Goal: Transaction & Acquisition: Book appointment/travel/reservation

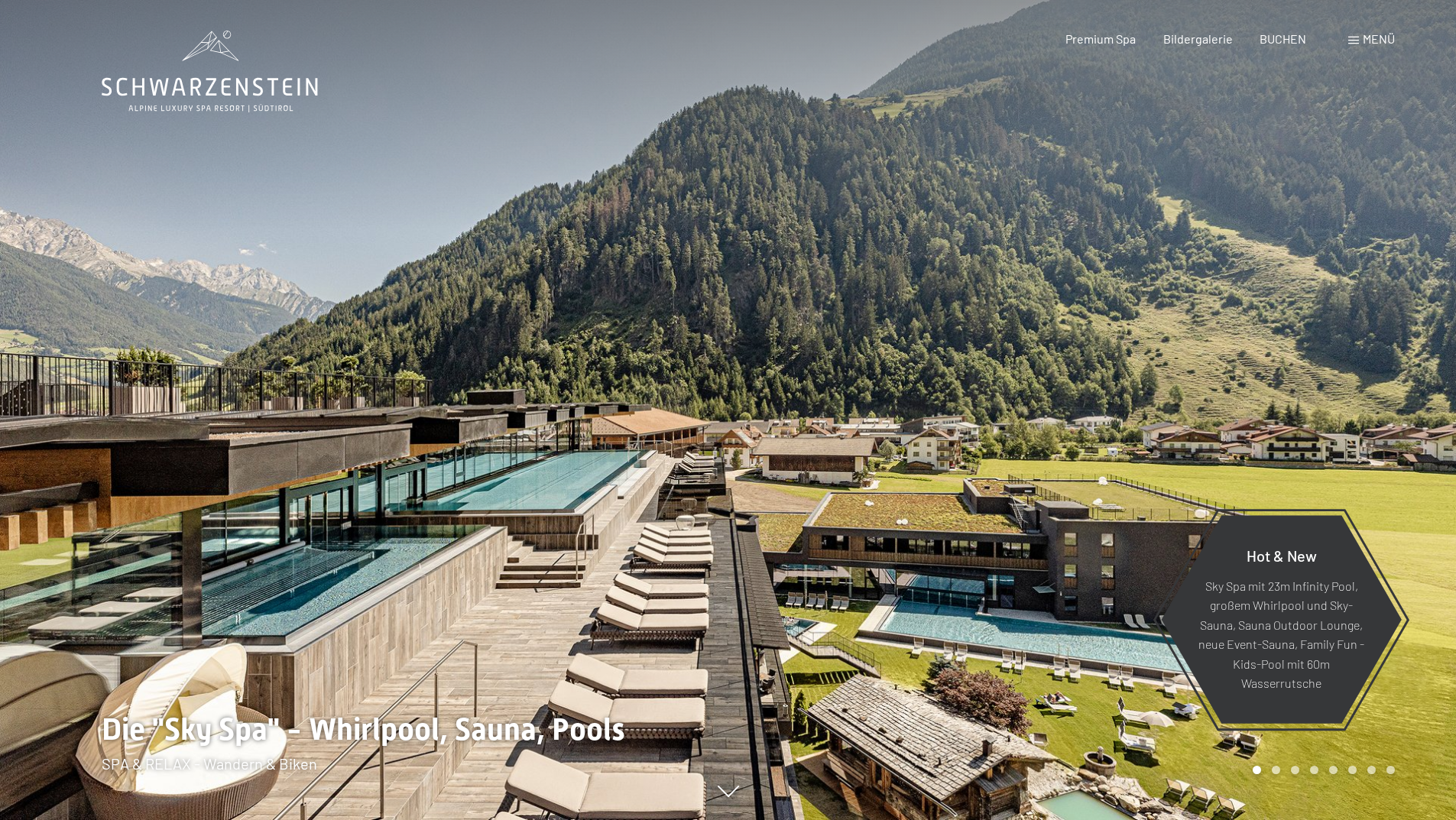
click at [1376, 39] on span "Menü" at bounding box center [1378, 39] width 32 height 15
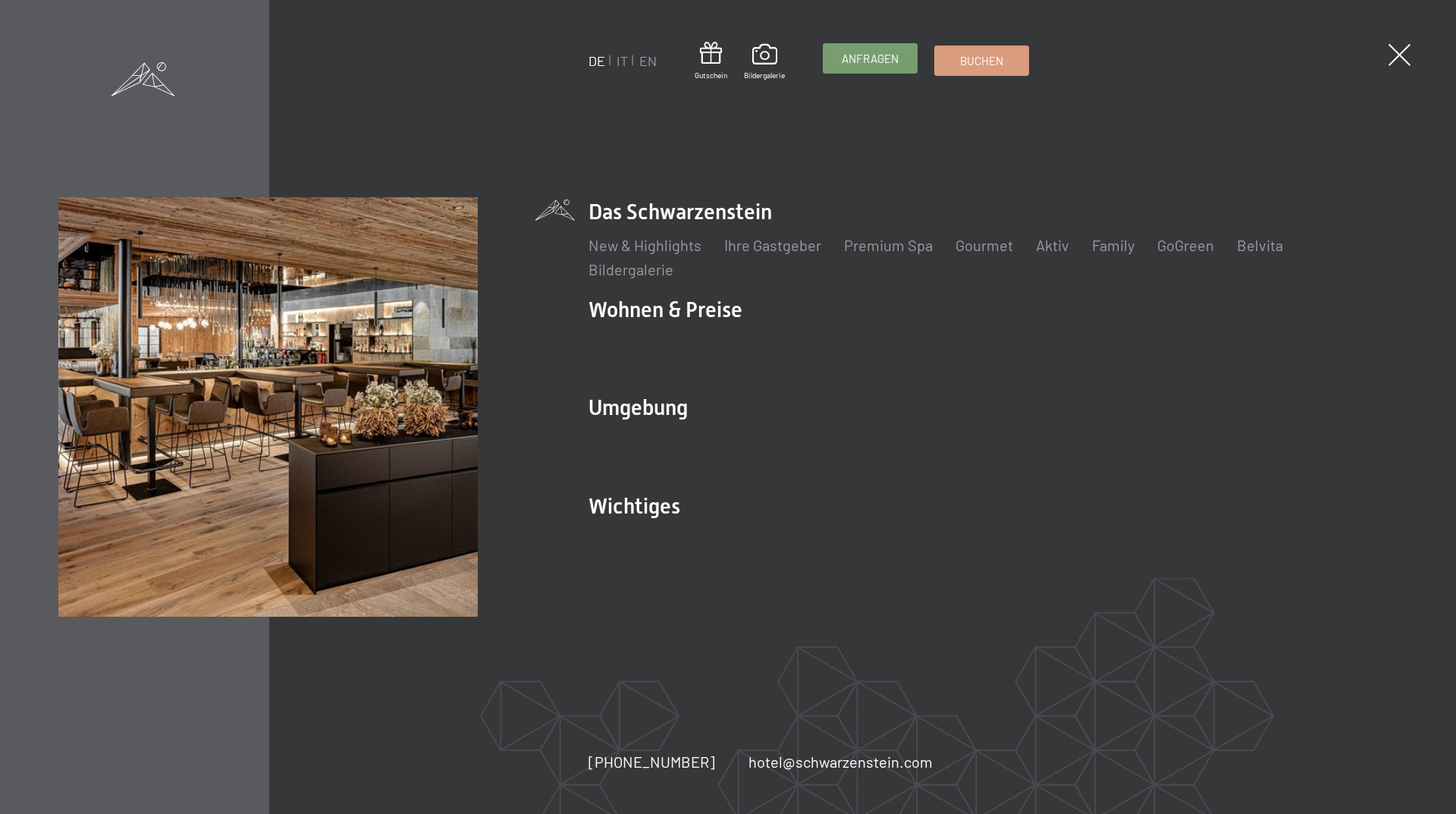
click at [850, 67] on span "Anfragen" at bounding box center [870, 59] width 57 height 16
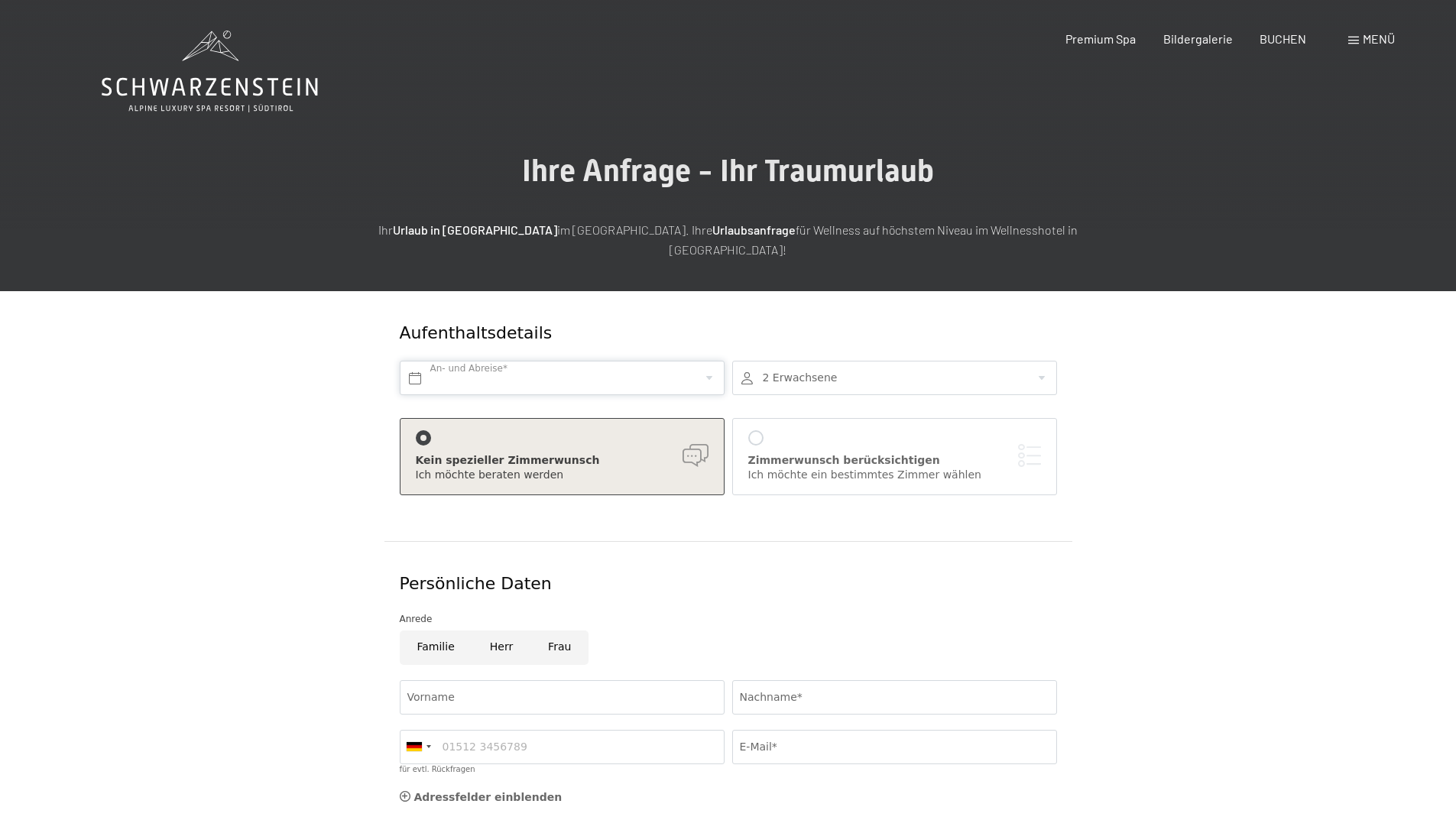
click at [566, 361] on input "text" at bounding box center [562, 378] width 325 height 35
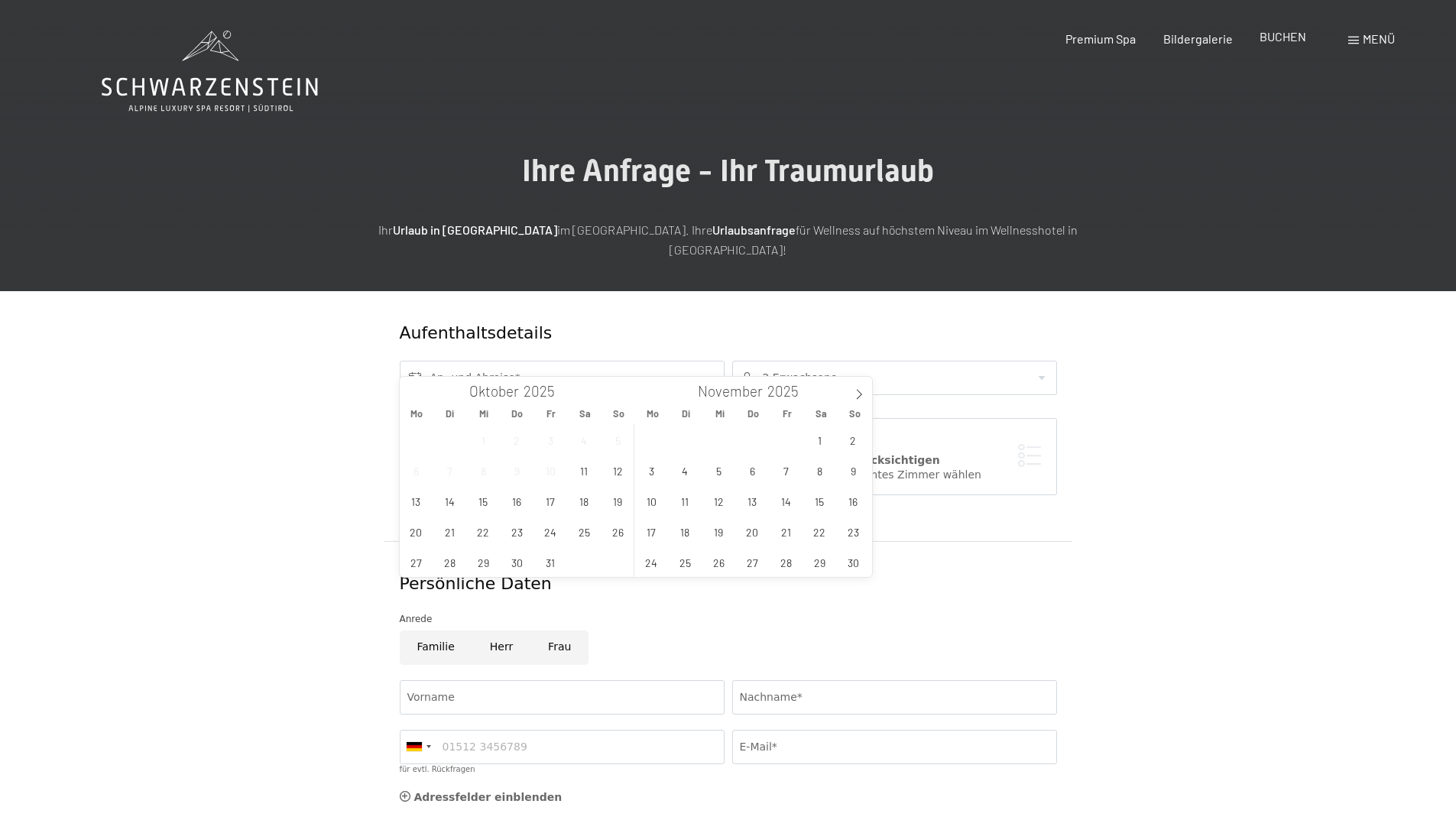
click at [1284, 39] on span "BUCHEN" at bounding box center [1282, 36] width 46 height 15
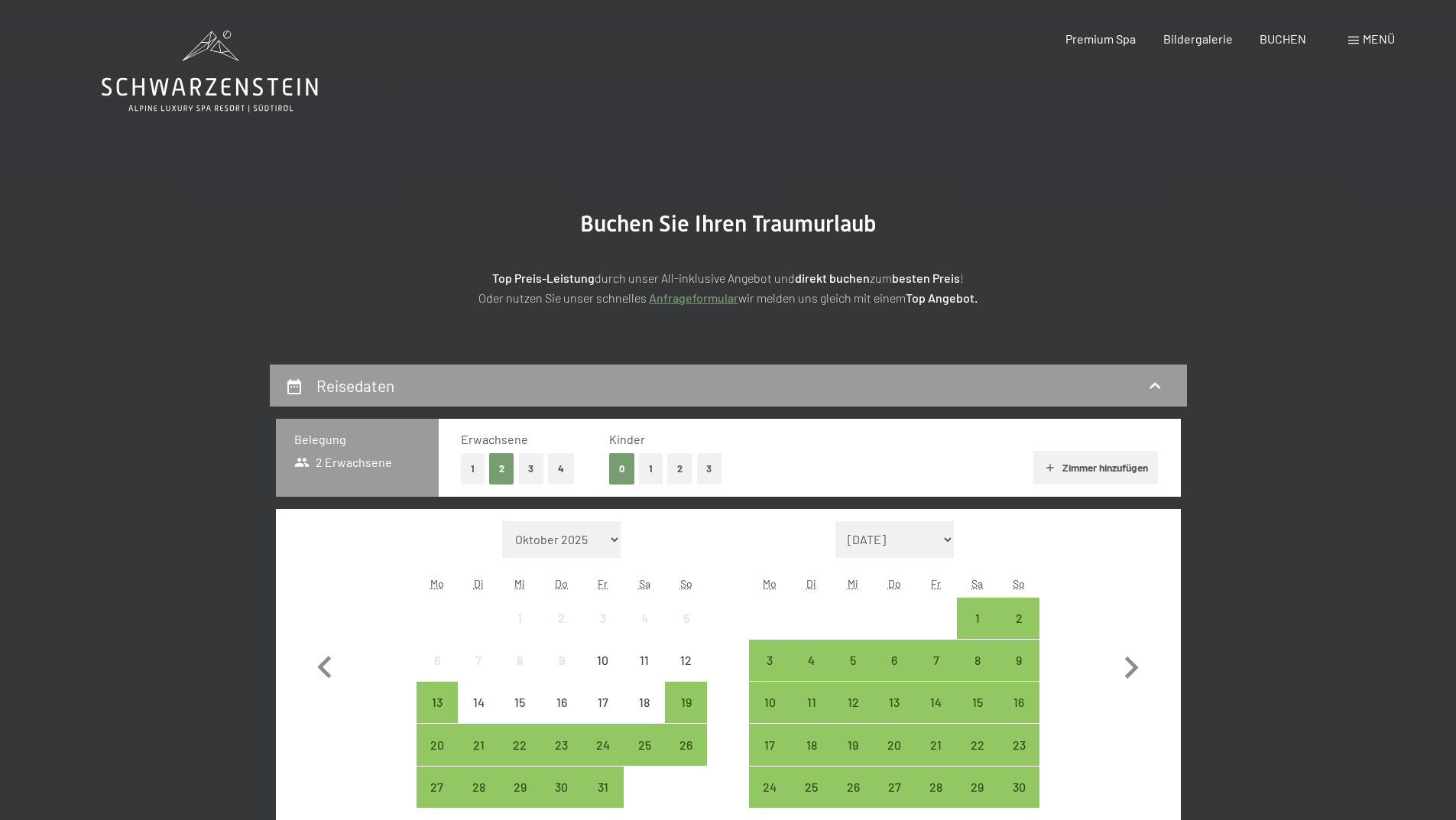
click at [605, 539] on select "Oktober 2025 November 2025 Dezember 2025 Januar 2026 Februar 2026 März 2026 Apr…" at bounding box center [561, 539] width 119 height 36
select select "2026-11-01"
select select "2026-12-01"
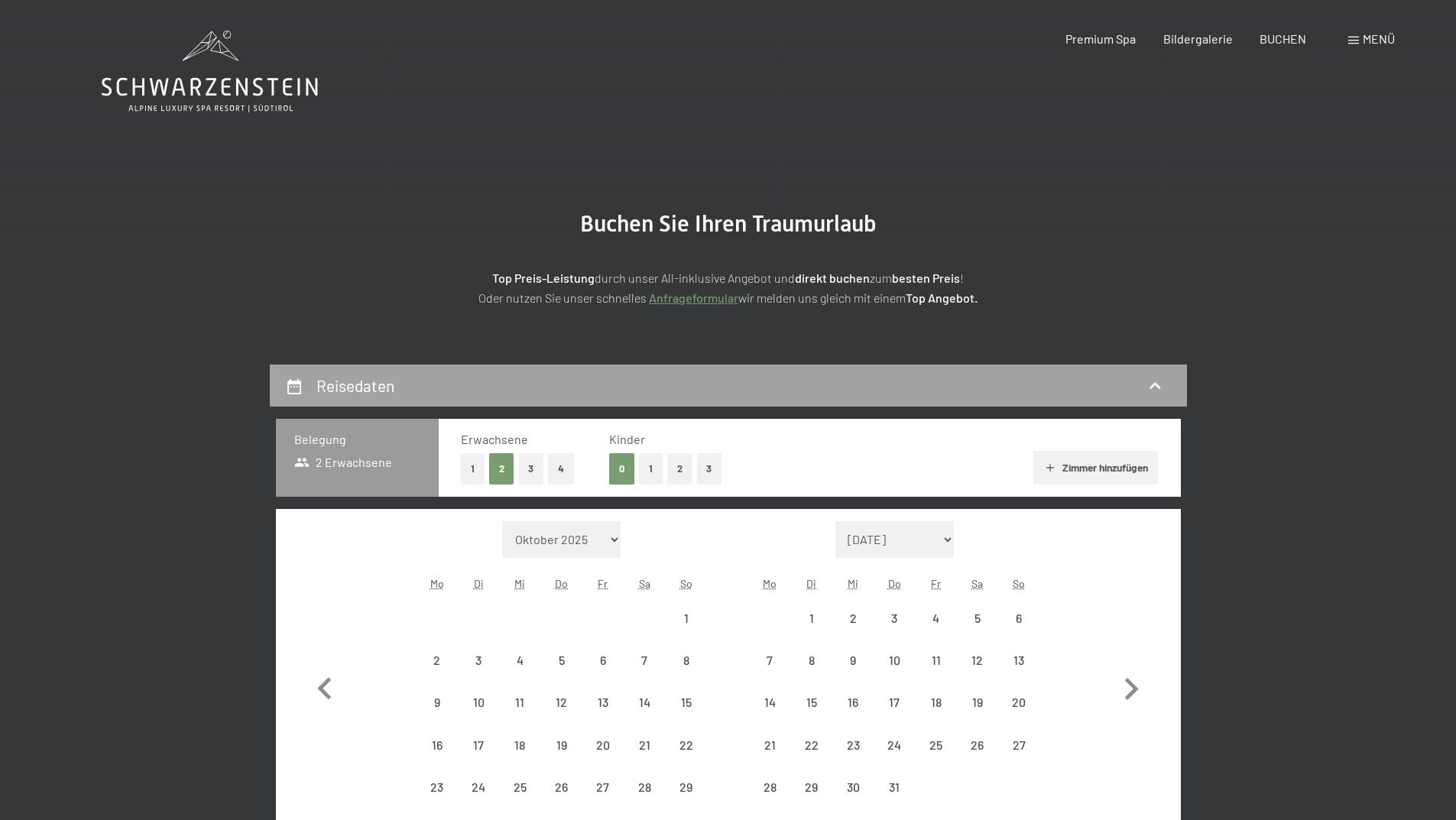
select select "2026-11-01"
select select "2026-12-01"
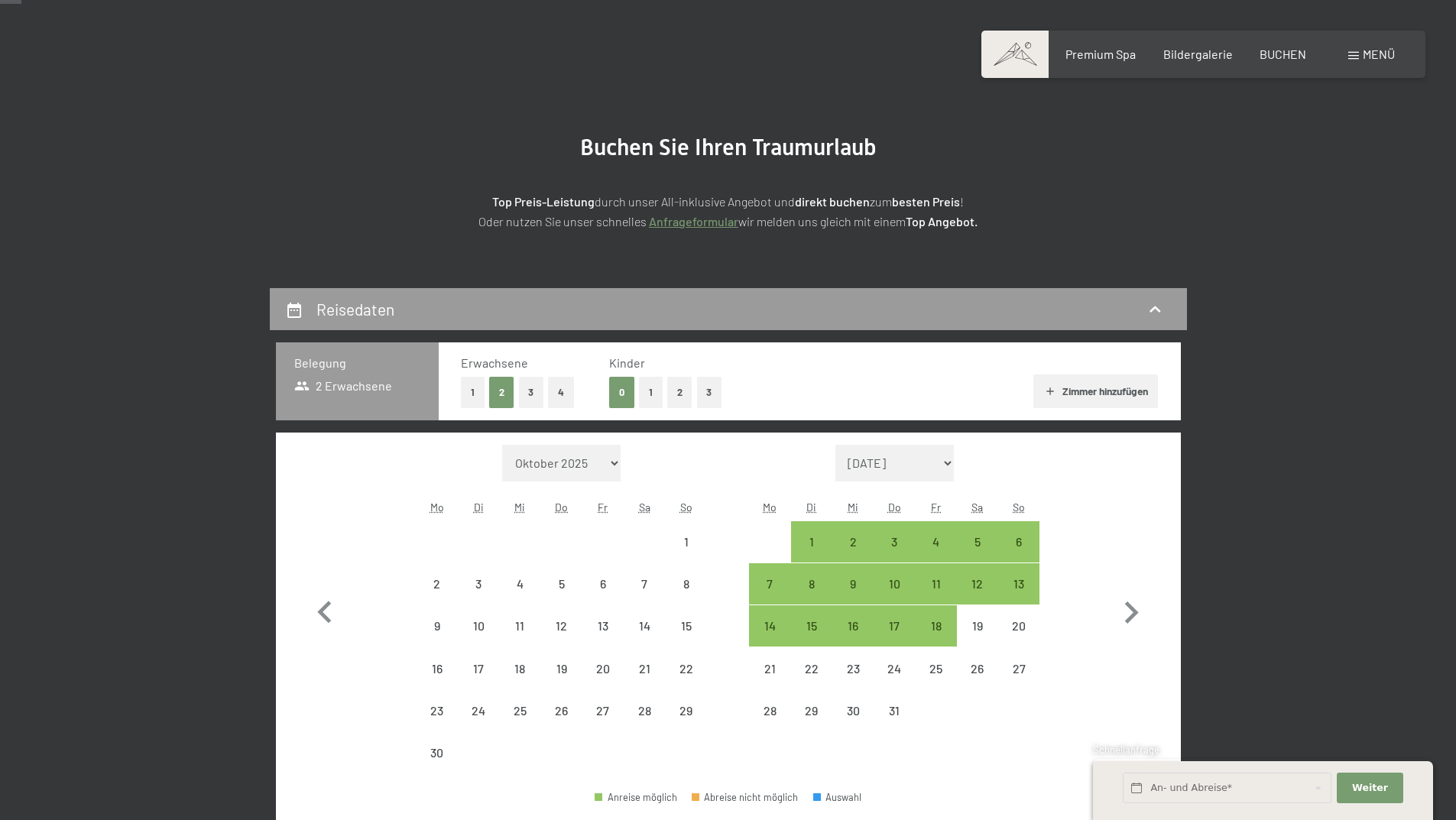
scroll to position [230, 0]
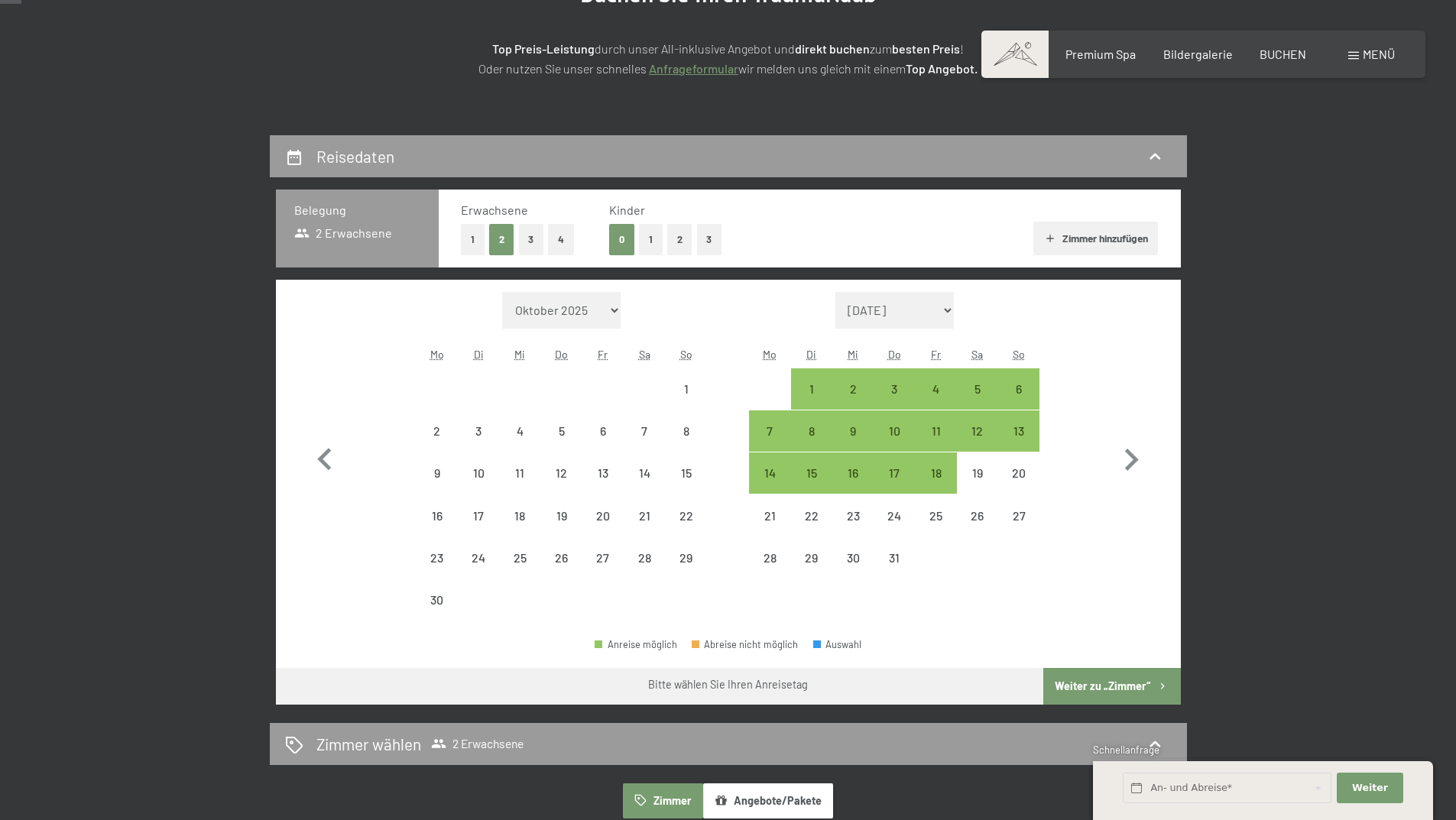
select select "2026-11-01"
select select "2026-12-01"
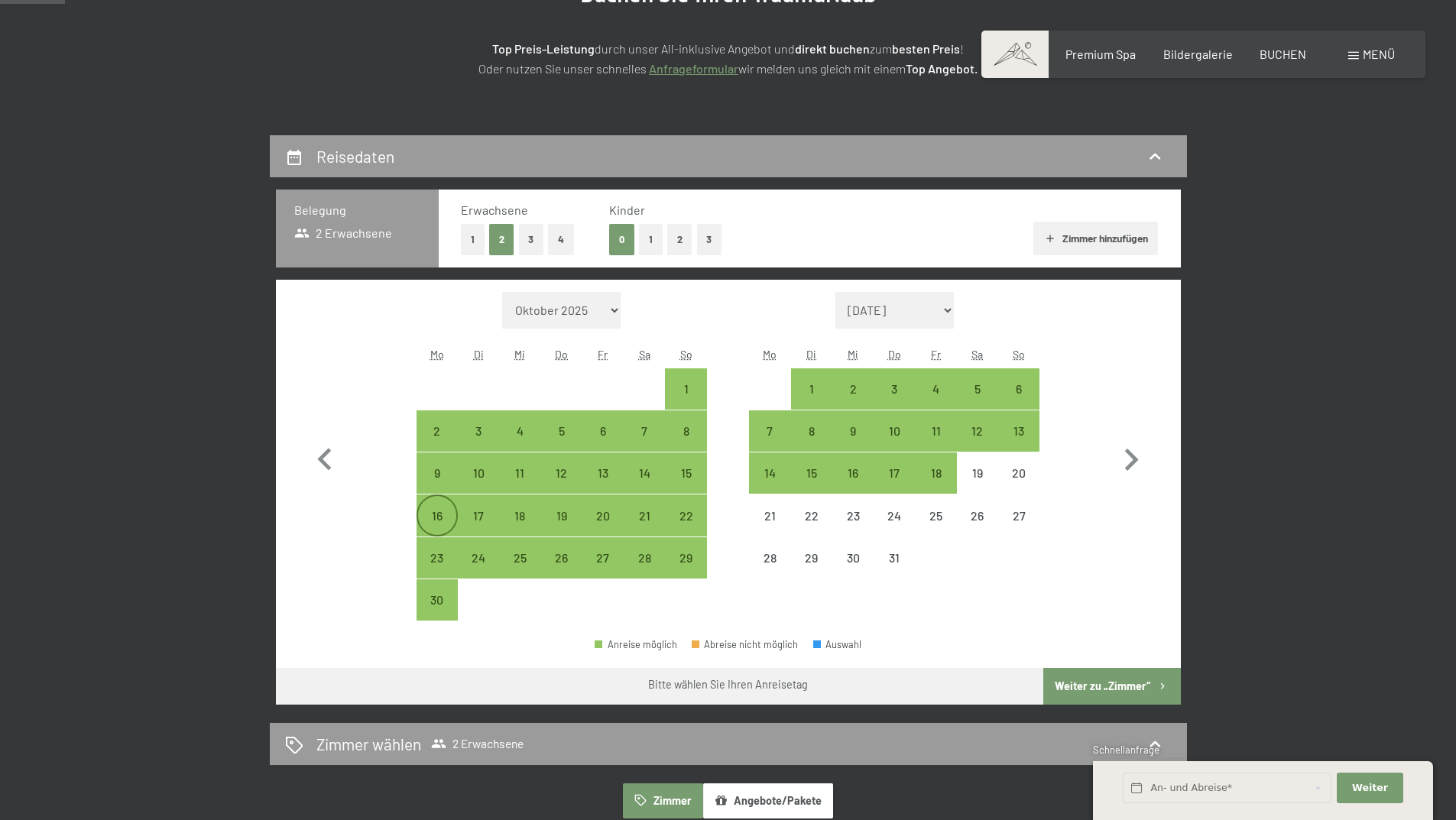
click at [431, 515] on div "16" at bounding box center [438, 529] width 38 height 38
select select "2026-11-01"
select select "2026-12-01"
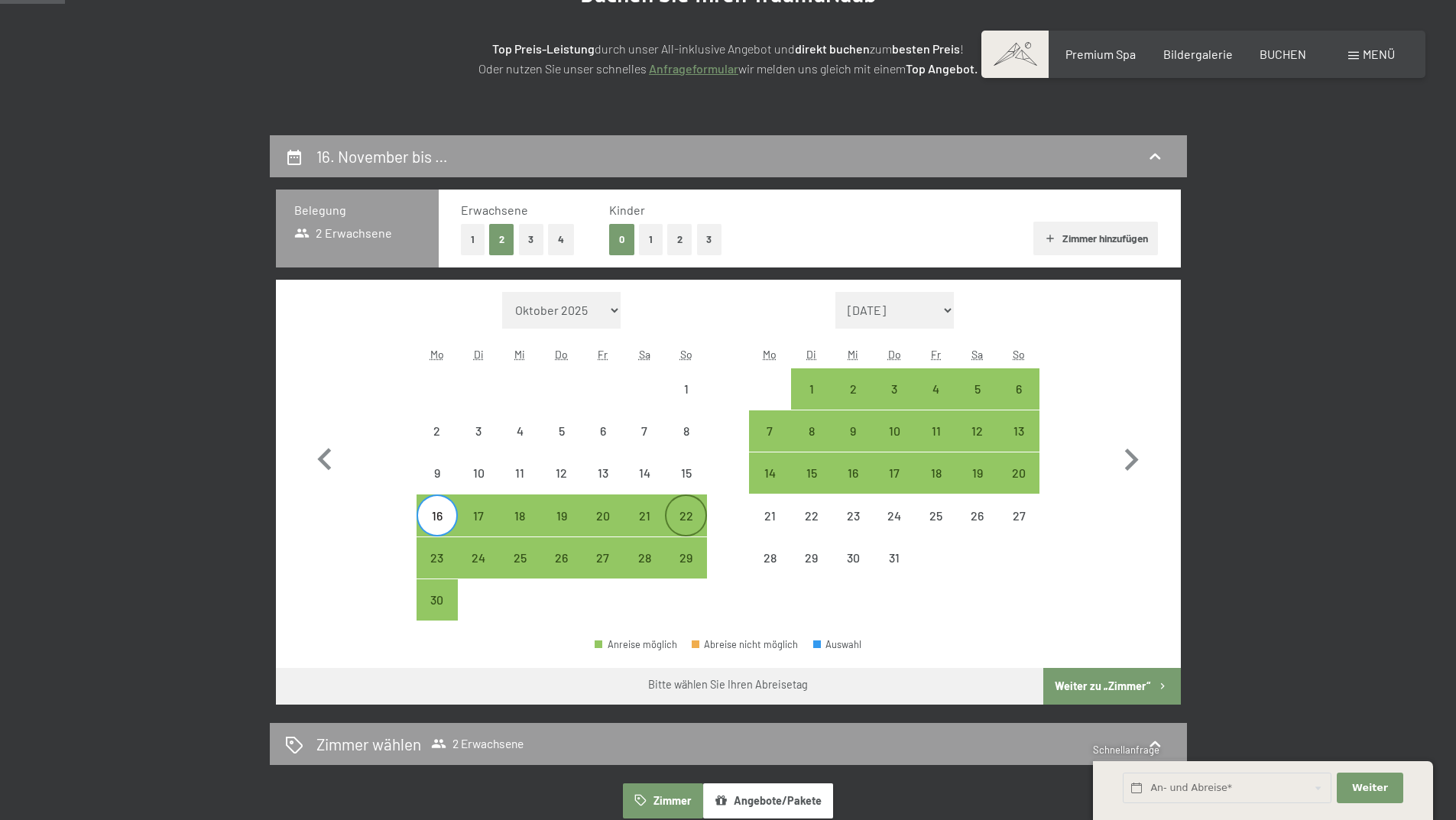
click at [695, 520] on div "22" at bounding box center [685, 529] width 38 height 38
select select "[DATE]"
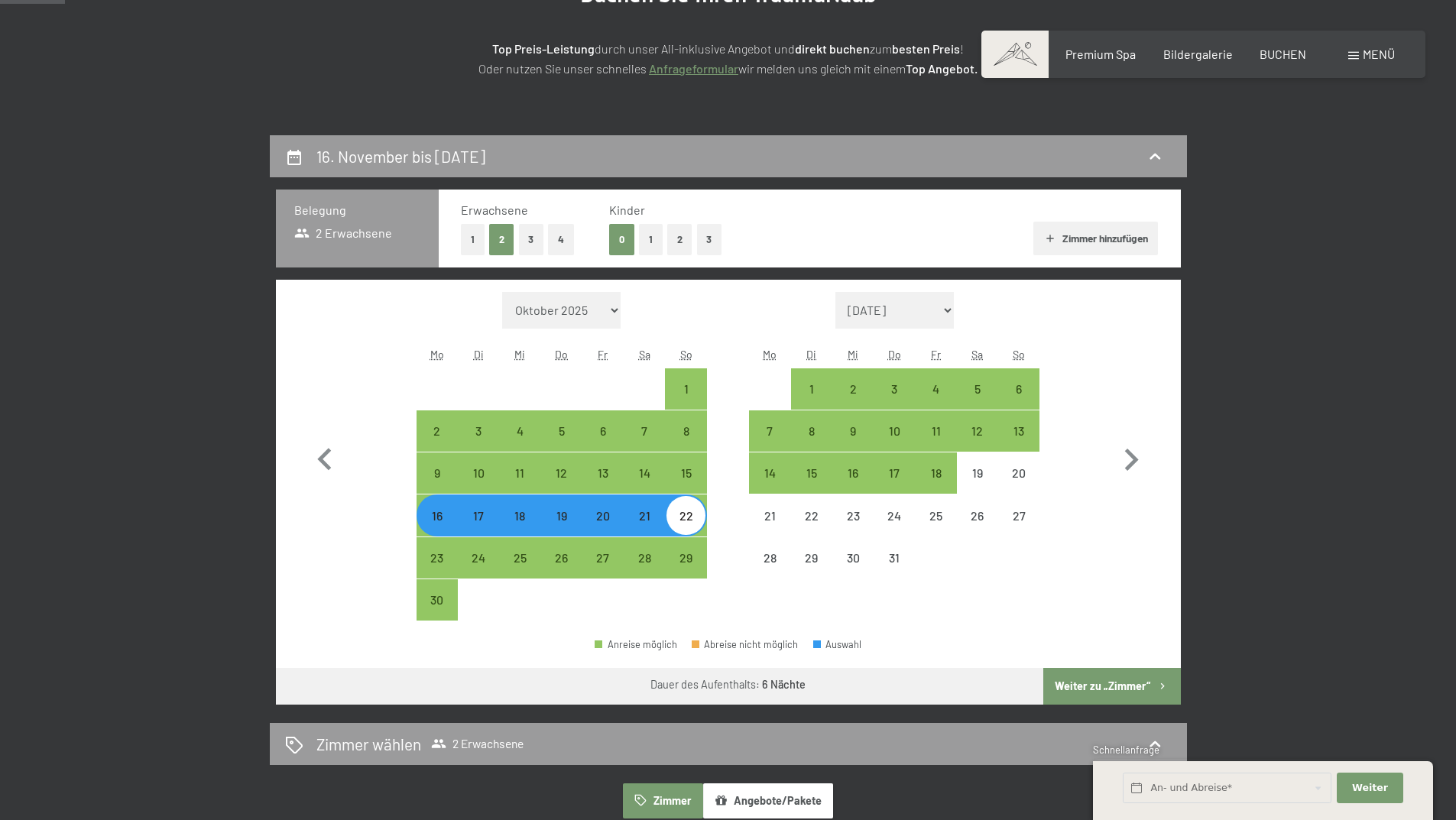
click at [1086, 682] on button "Weiter zu „Zimmer“" at bounding box center [1111, 687] width 137 height 36
select select "[DATE]"
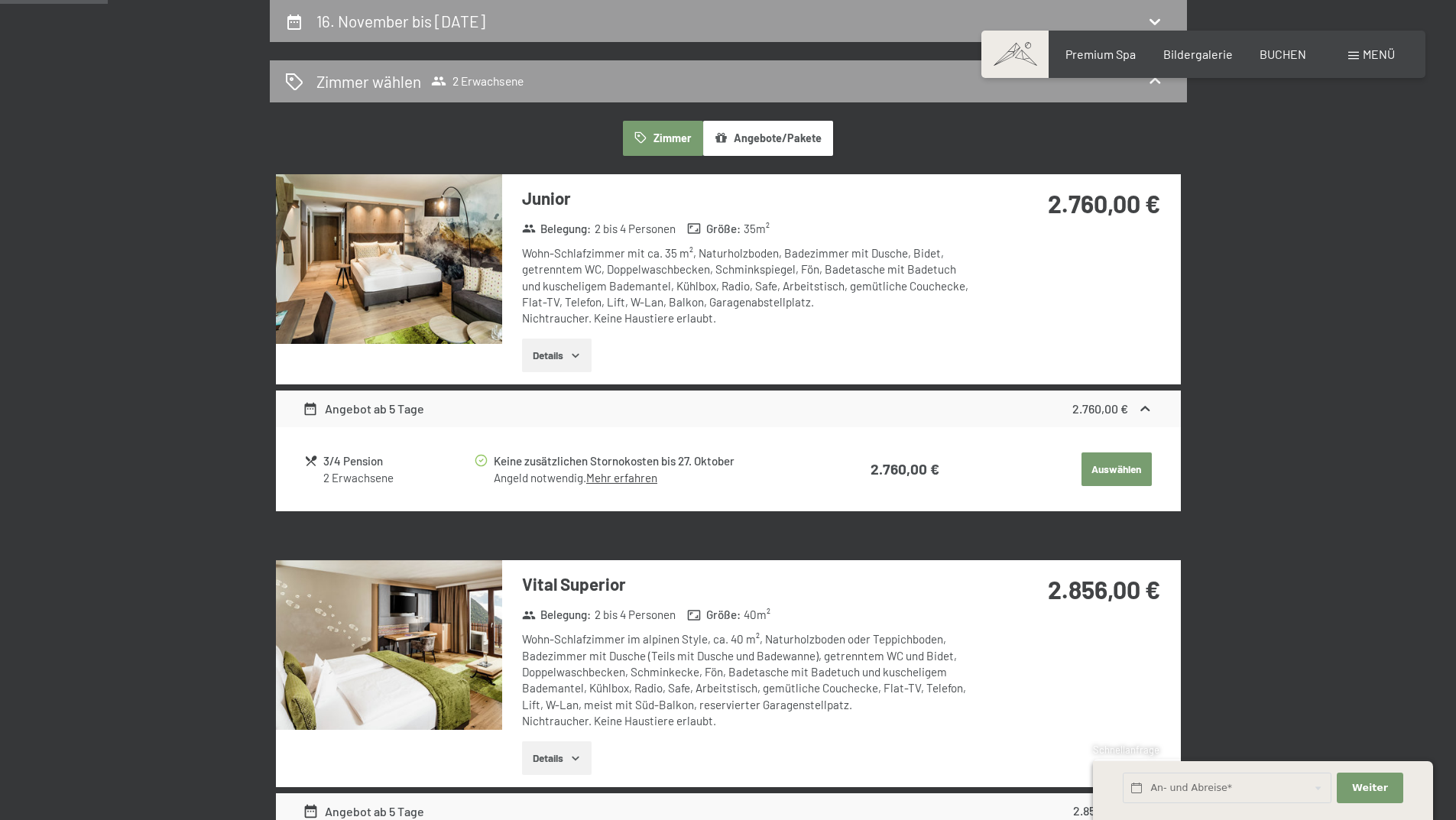
scroll to position [135, 0]
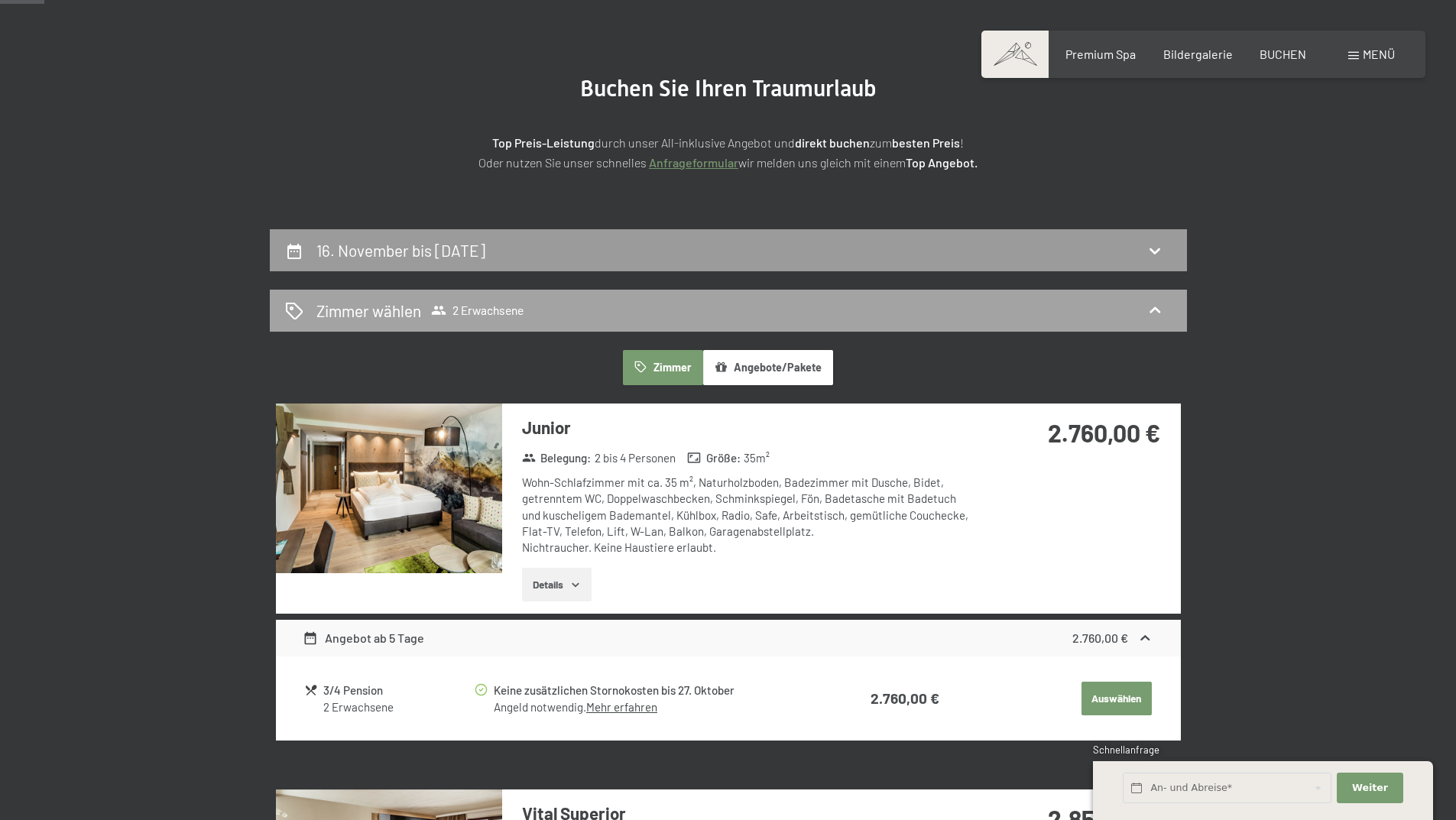
click at [557, 292] on div "Zimmer wählen 2 Erwachsene" at bounding box center [728, 311] width 917 height 42
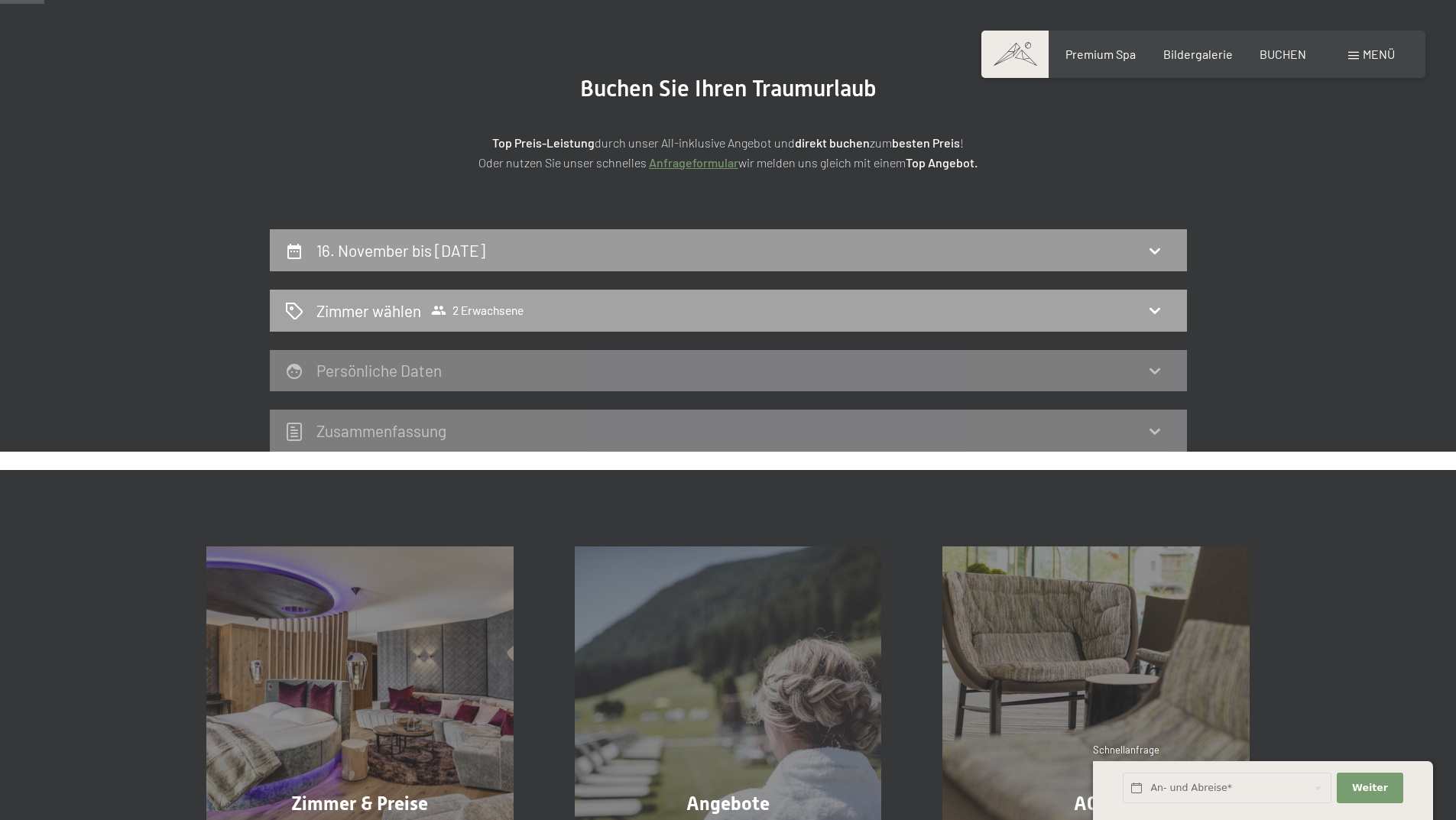
click at [546, 302] on div "Zimmer wählen 2 Erwachsene" at bounding box center [728, 311] width 887 height 22
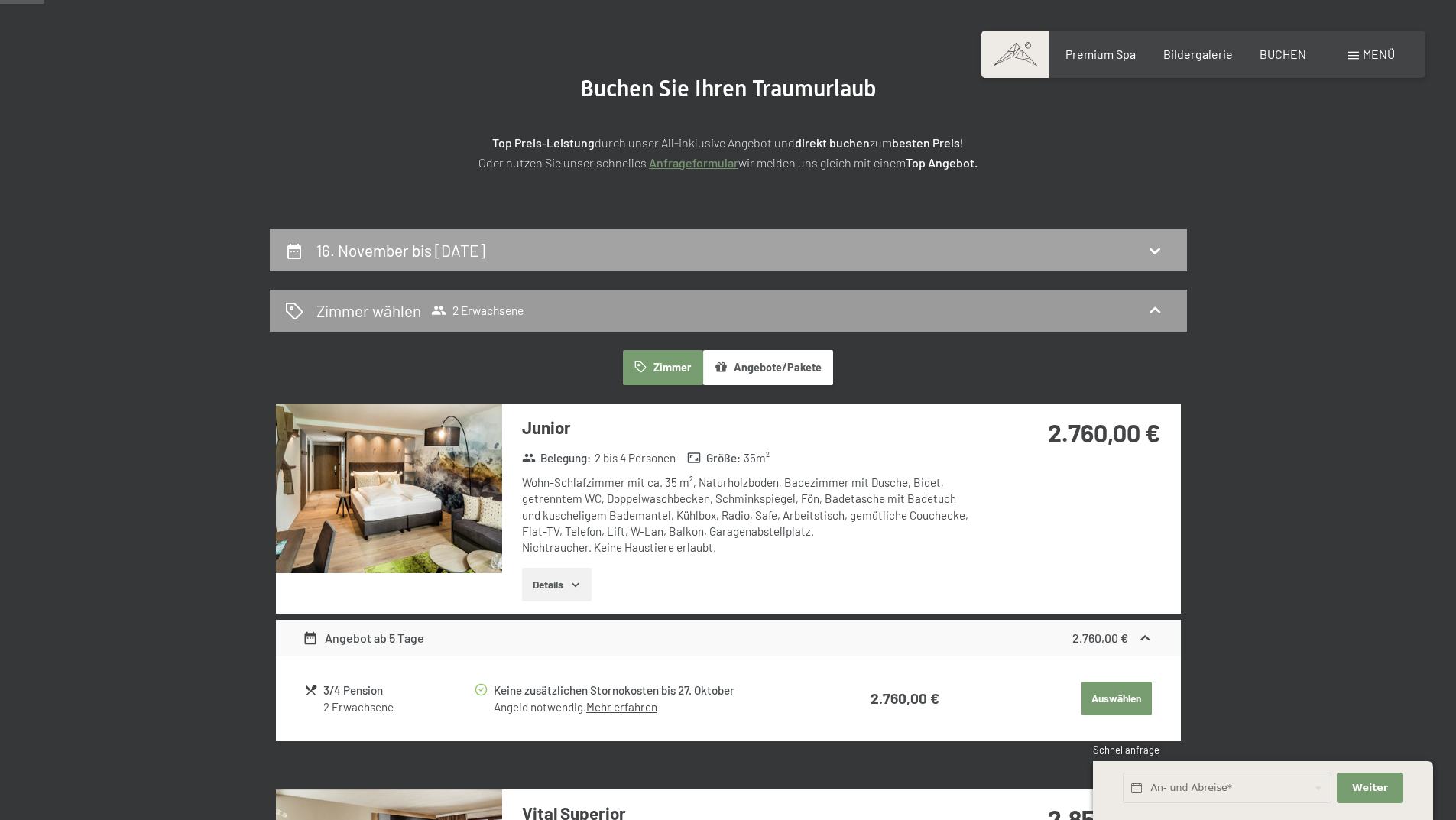
click at [486, 252] on h2 "[DATE] bis [DATE]" at bounding box center [401, 250] width 169 height 19
select select "[DATE]"
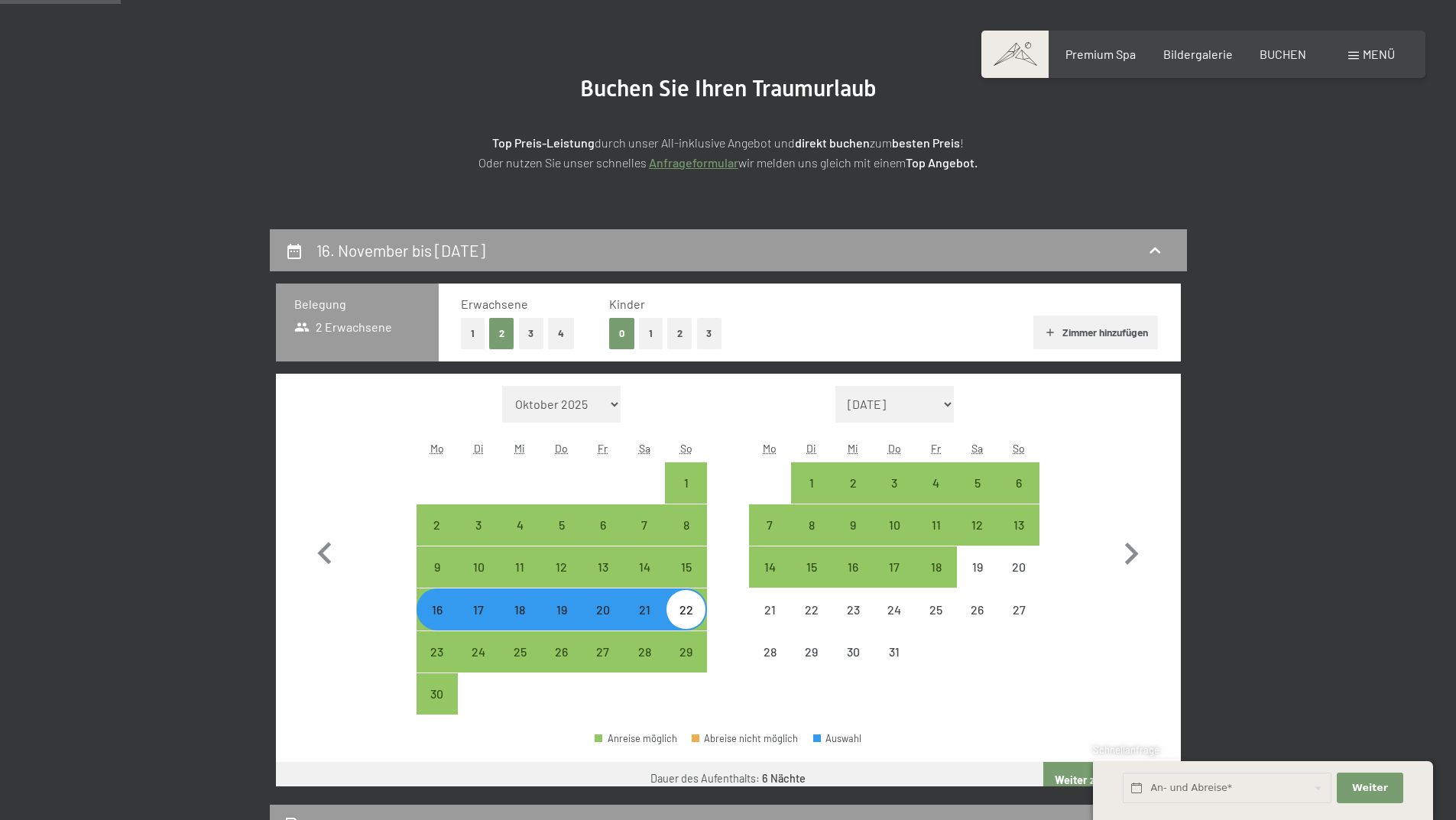
scroll to position [365, 0]
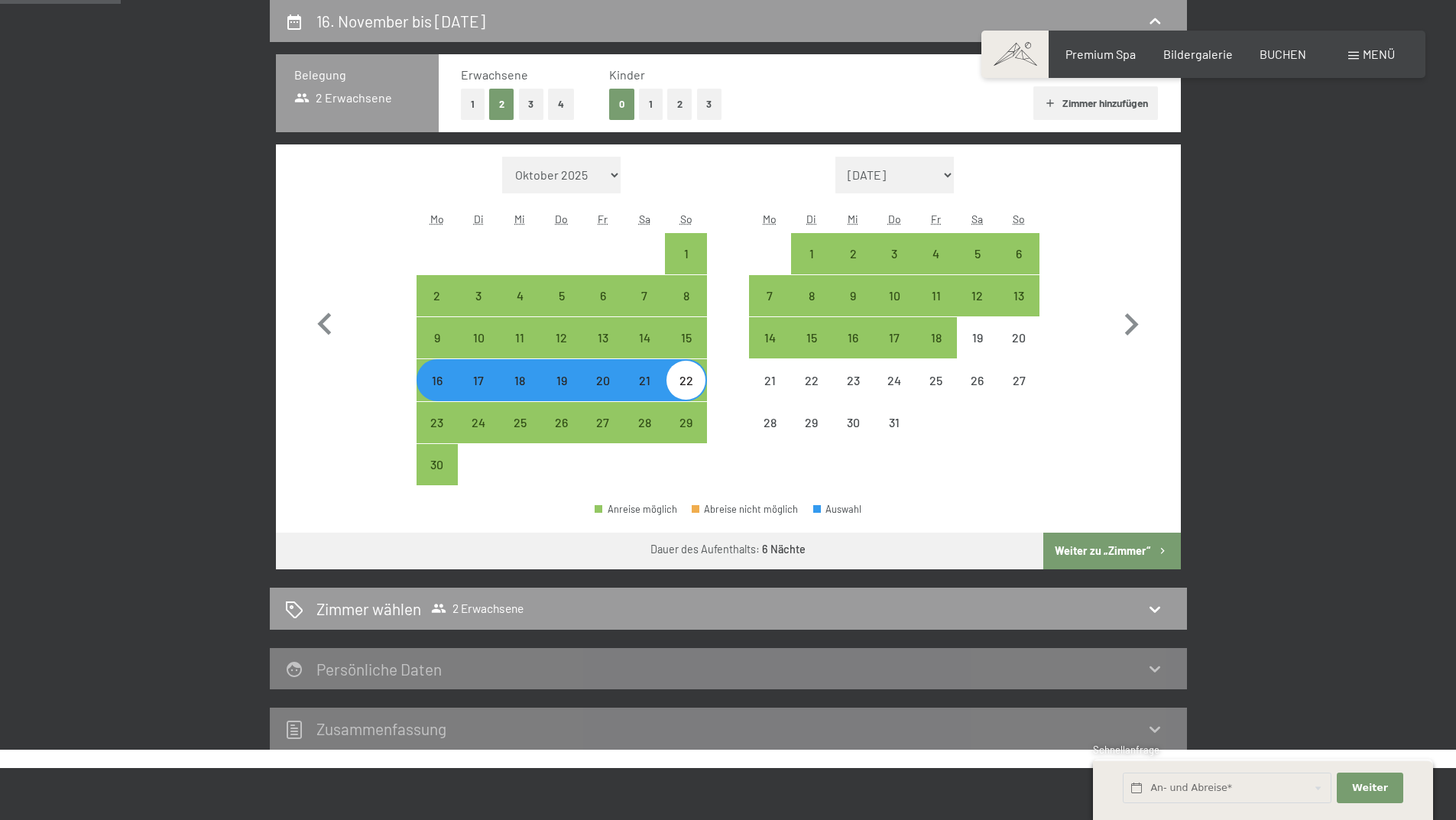
click at [676, 104] on button "2" at bounding box center [680, 104] width 25 height 32
select select "[DATE]"
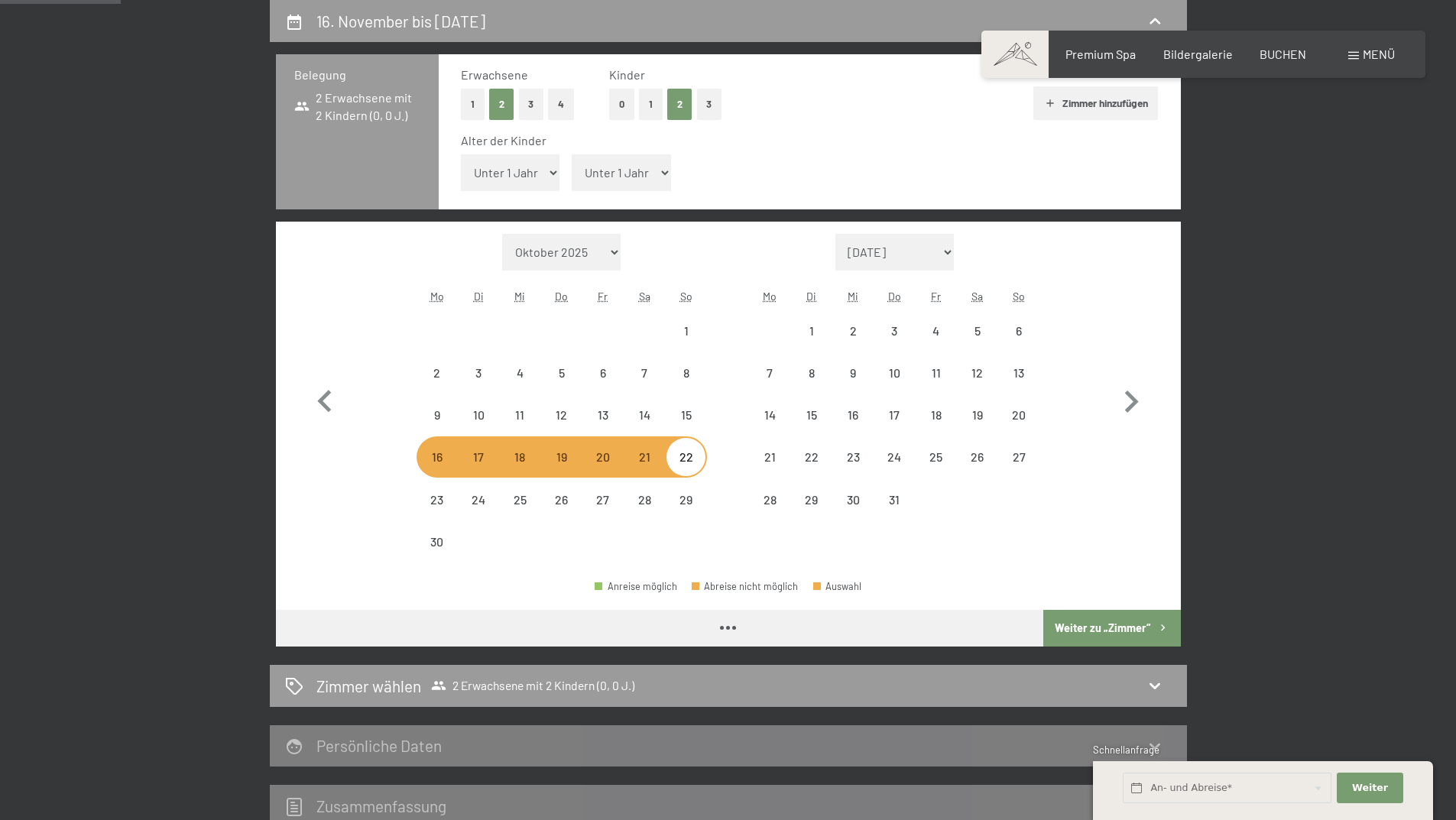
select select "2026-11-01"
select select "2026-12-01"
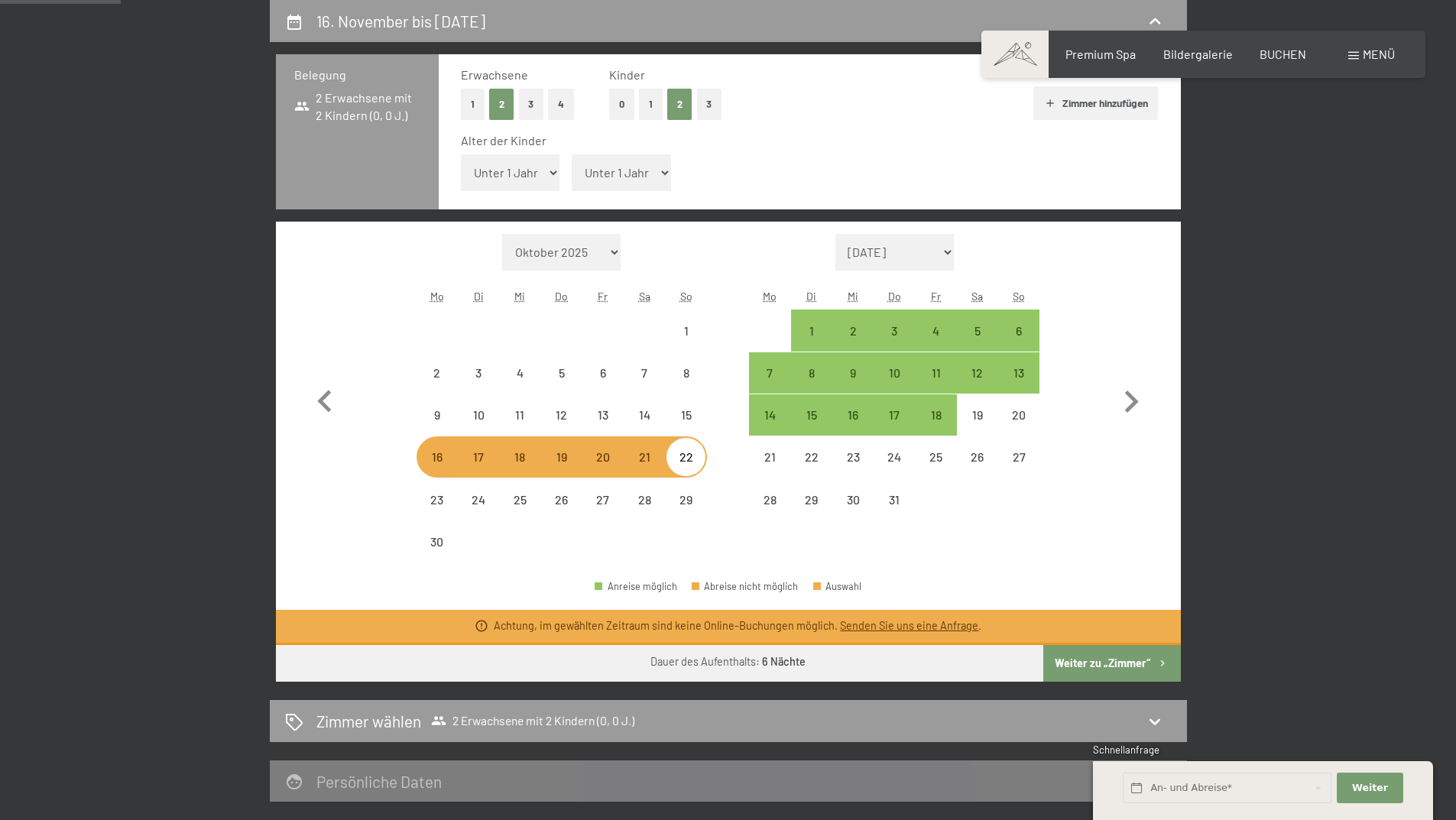
click at [533, 168] on select "Unter 1 Jahr 1 Jahr 2 Jahre 3 Jahre 4 Jahre 5 Jahre 6 Jahre 7 Jahre 8 Jahre 9 J…" at bounding box center [510, 173] width 99 height 36
select select "2026-11-01"
select select "2026-12-01"
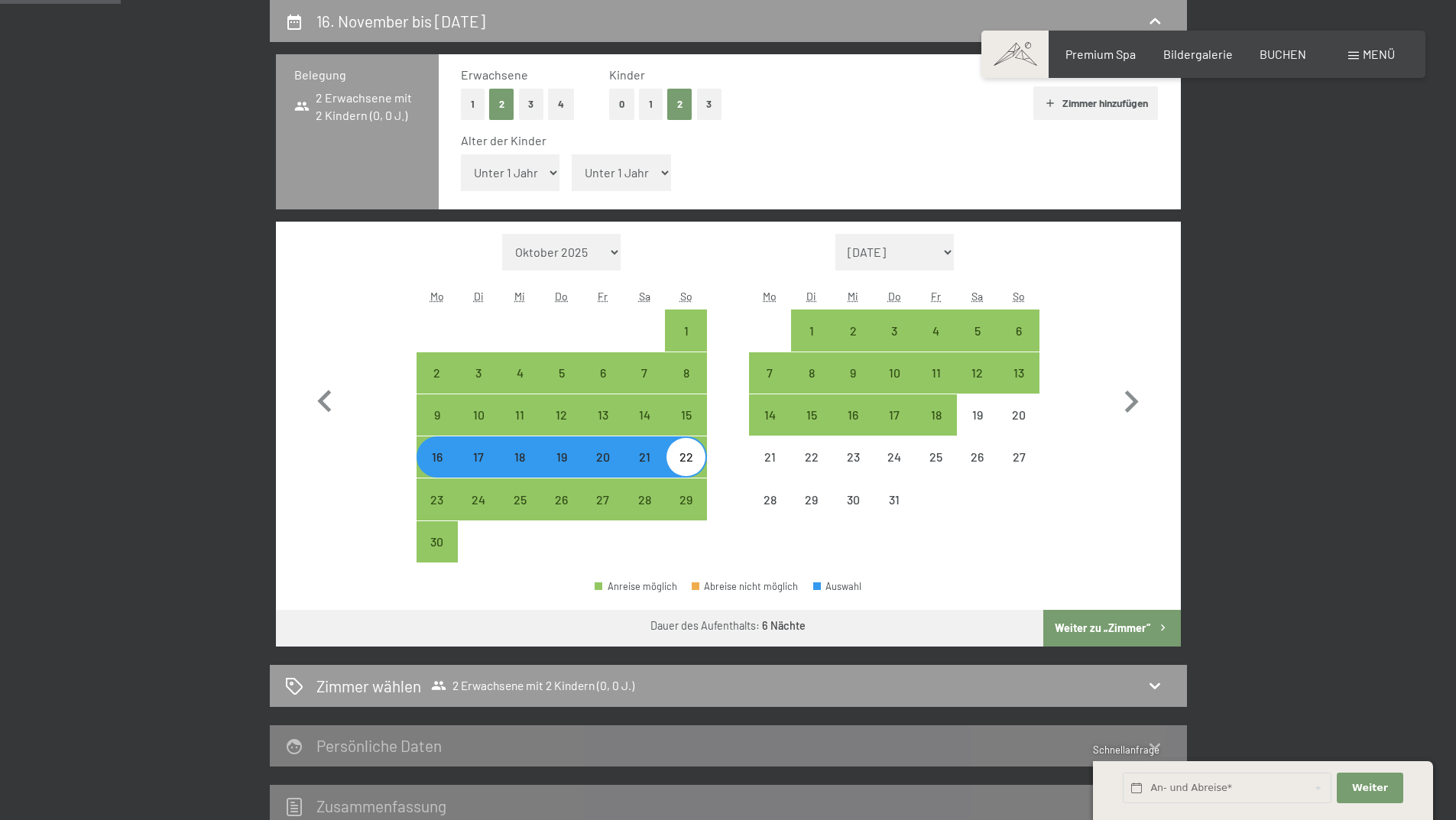
select select "1"
click at [461, 154] on select "Unter 1 Jahr 1 Jahr 2 Jahre 3 Jahre 4 Jahre 5 Jahre 6 Jahre 7 Jahre 8 Jahre 9 J…" at bounding box center [510, 173] width 99 height 36
select select "2026-11-01"
select select "2026-12-01"
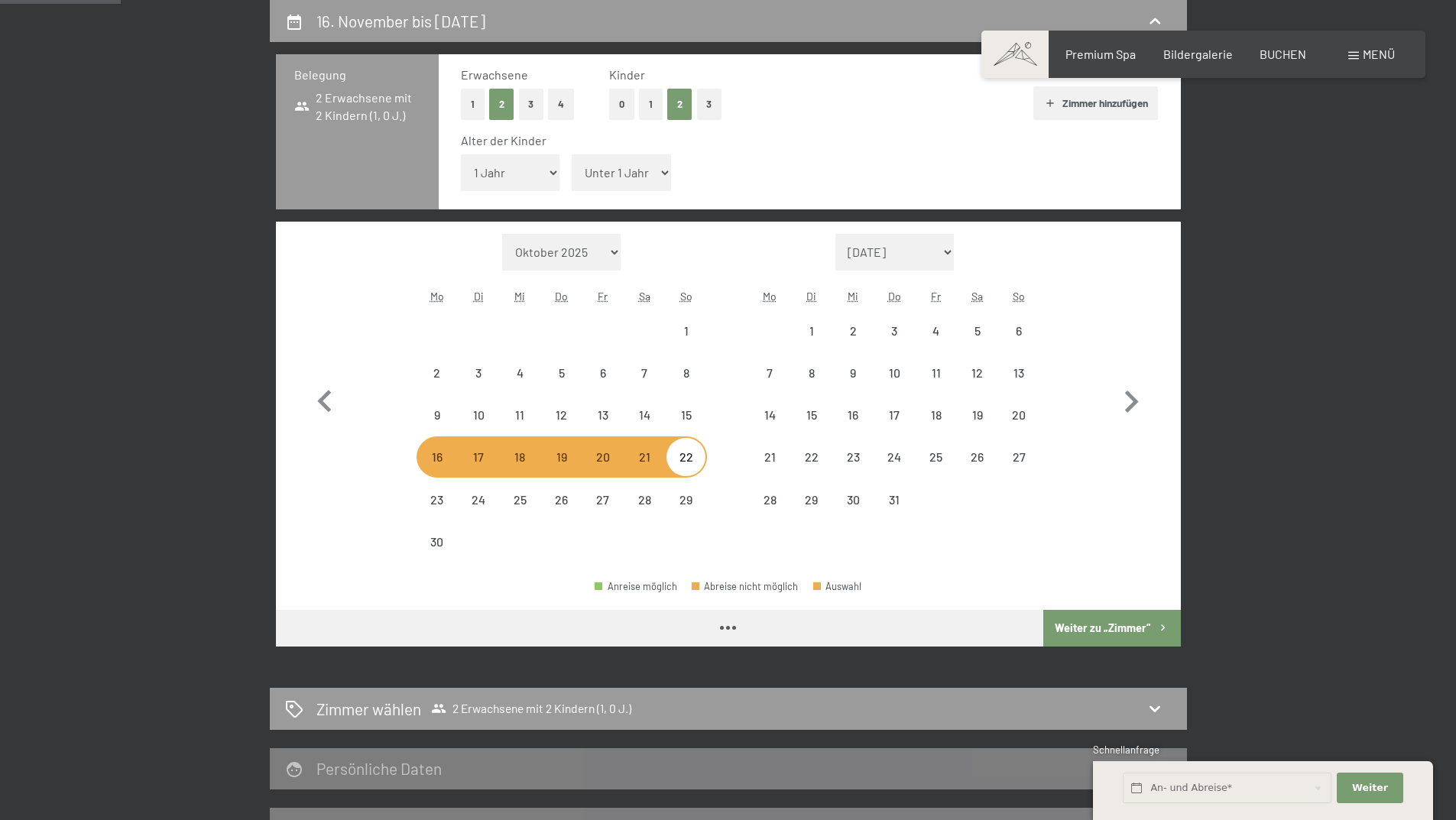
click at [626, 163] on select "Unter 1 Jahr 1 Jahr 2 Jahre 3 Jahre 4 Jahre 5 Jahre 6 Jahre 7 Jahre 8 Jahre 9 J…" at bounding box center [621, 173] width 99 height 36
select select "2026-11-01"
select select "2026-12-01"
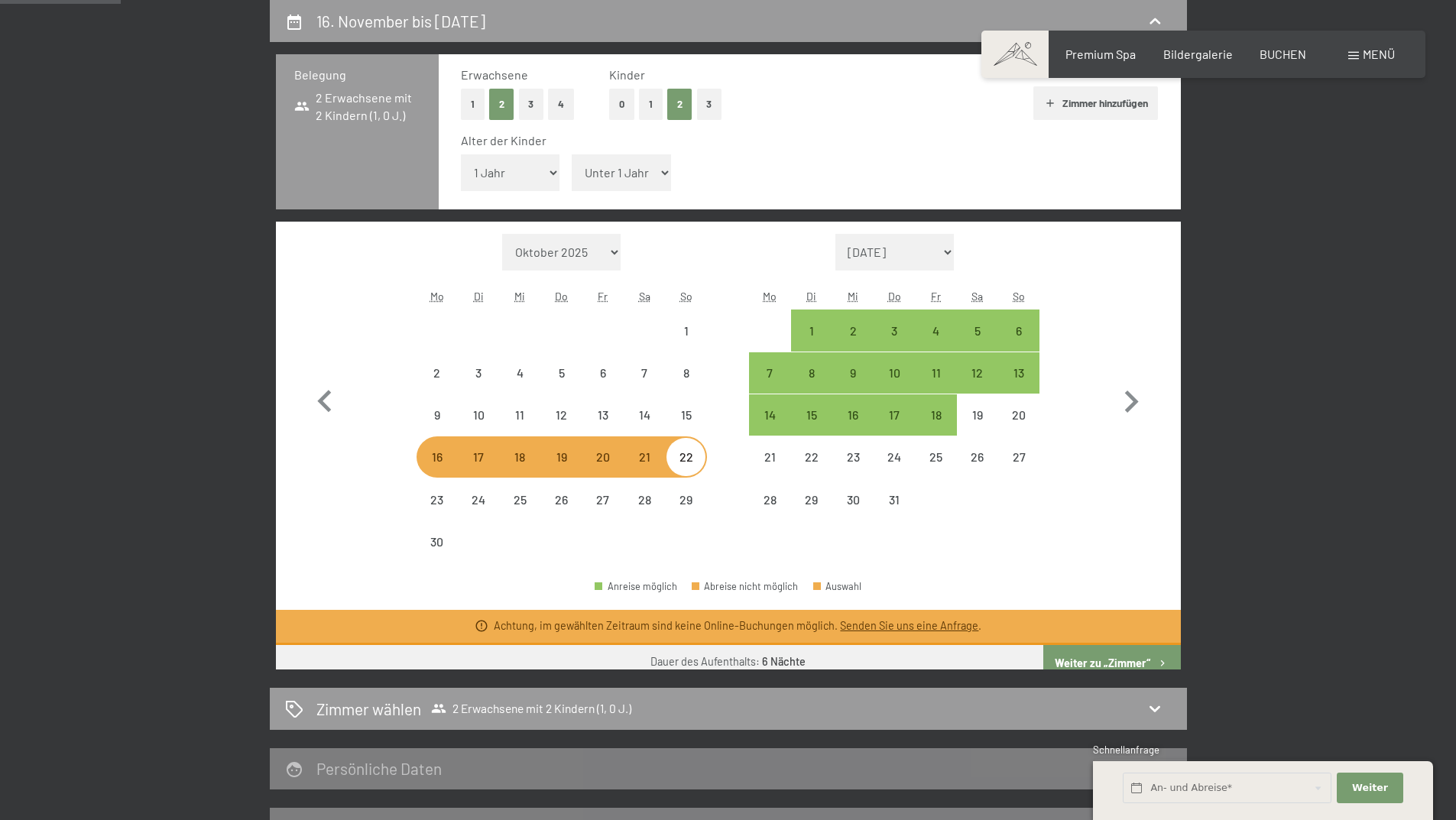
select select "2026-11-01"
select select "2026-12-01"
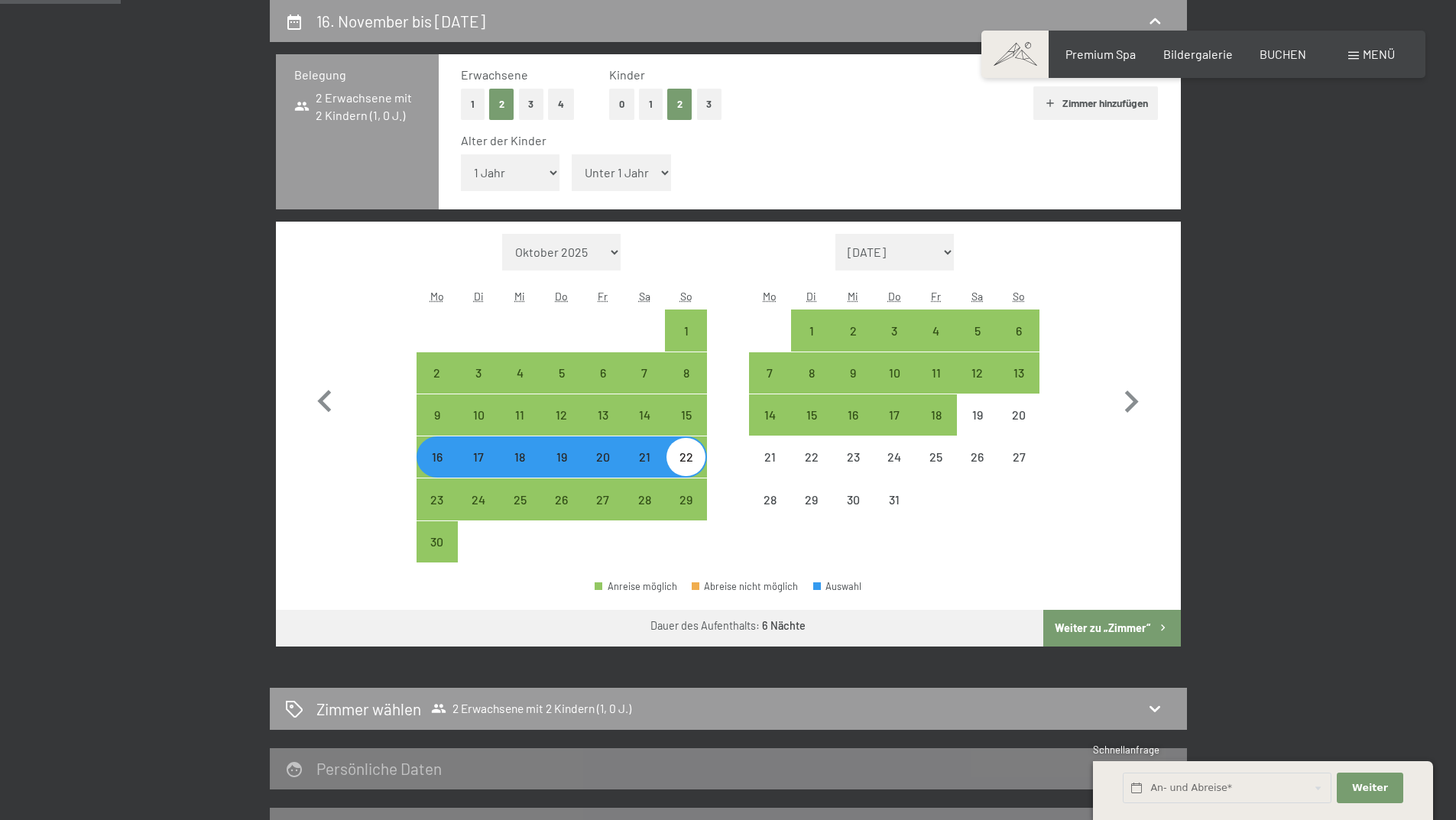
select select "4"
click at [572, 154] on select "Unter 1 Jahr 1 Jahr 2 Jahre 3 Jahre 4 Jahre 5 Jahre 6 Jahre 7 Jahre 8 Jahre 9 J…" at bounding box center [621, 173] width 99 height 36
select select "2026-11-01"
select select "2026-12-01"
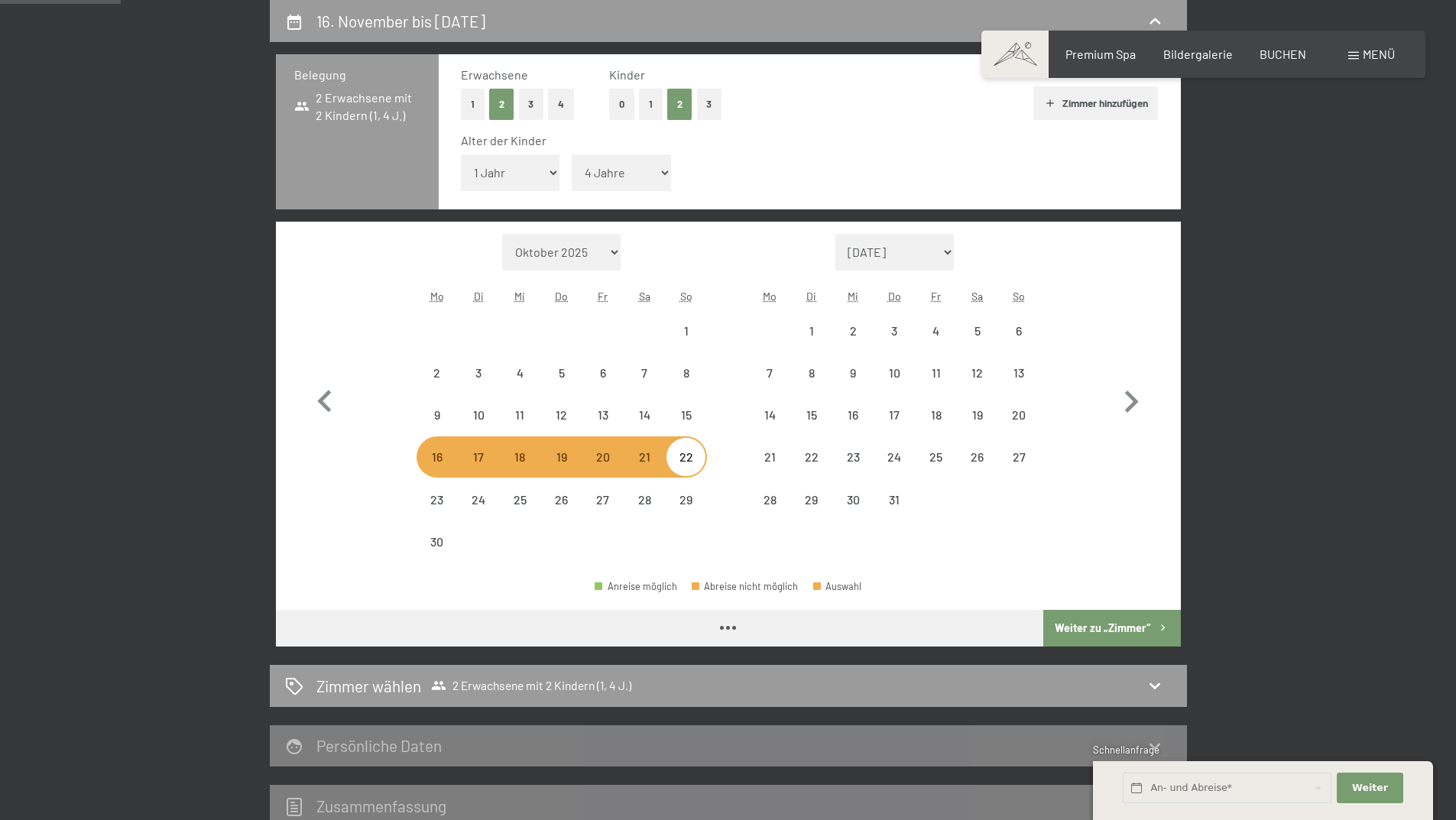
select select "2026-11-01"
select select "2026-12-01"
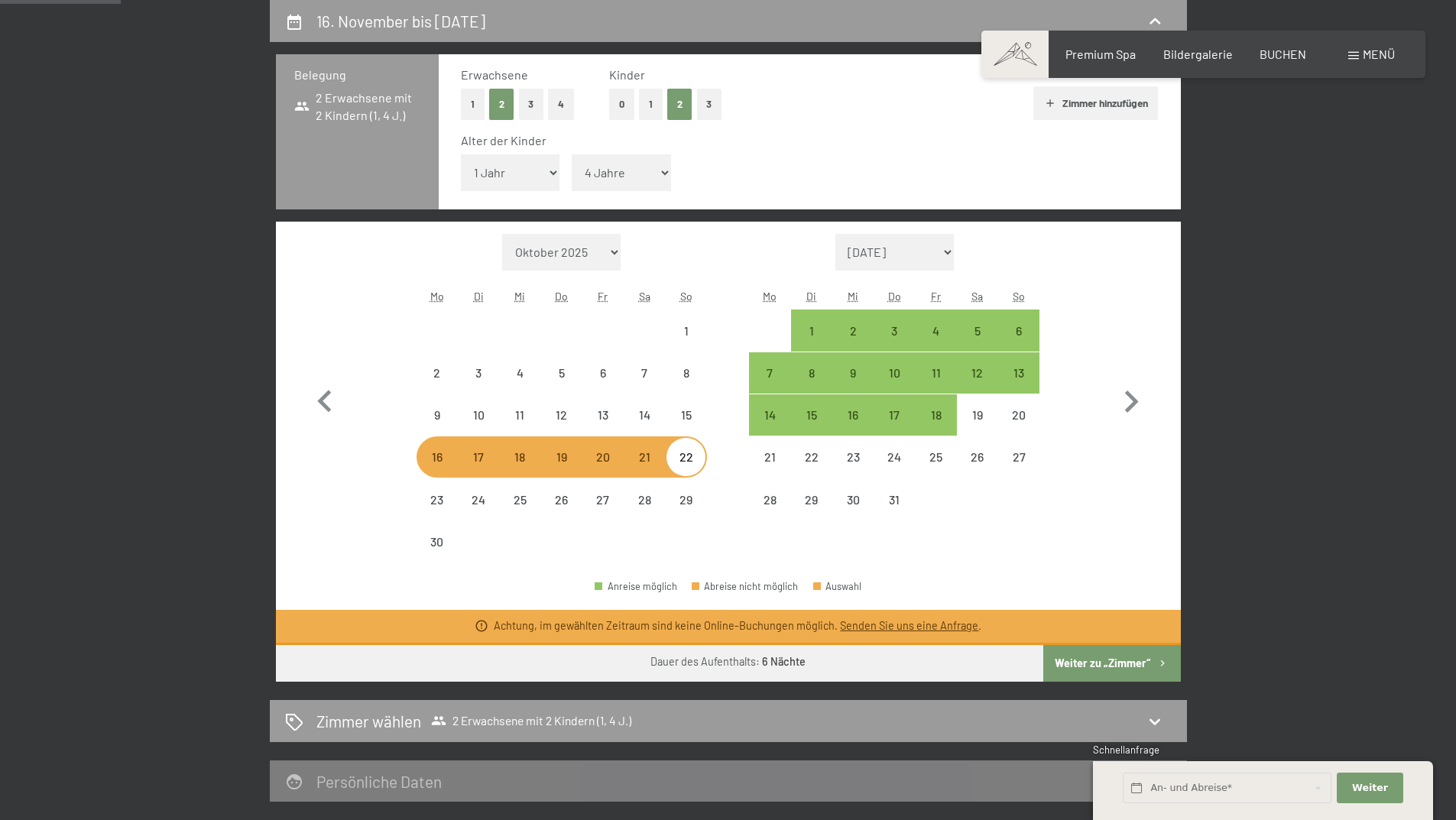
select select "2026-11-01"
select select "2026-12-01"
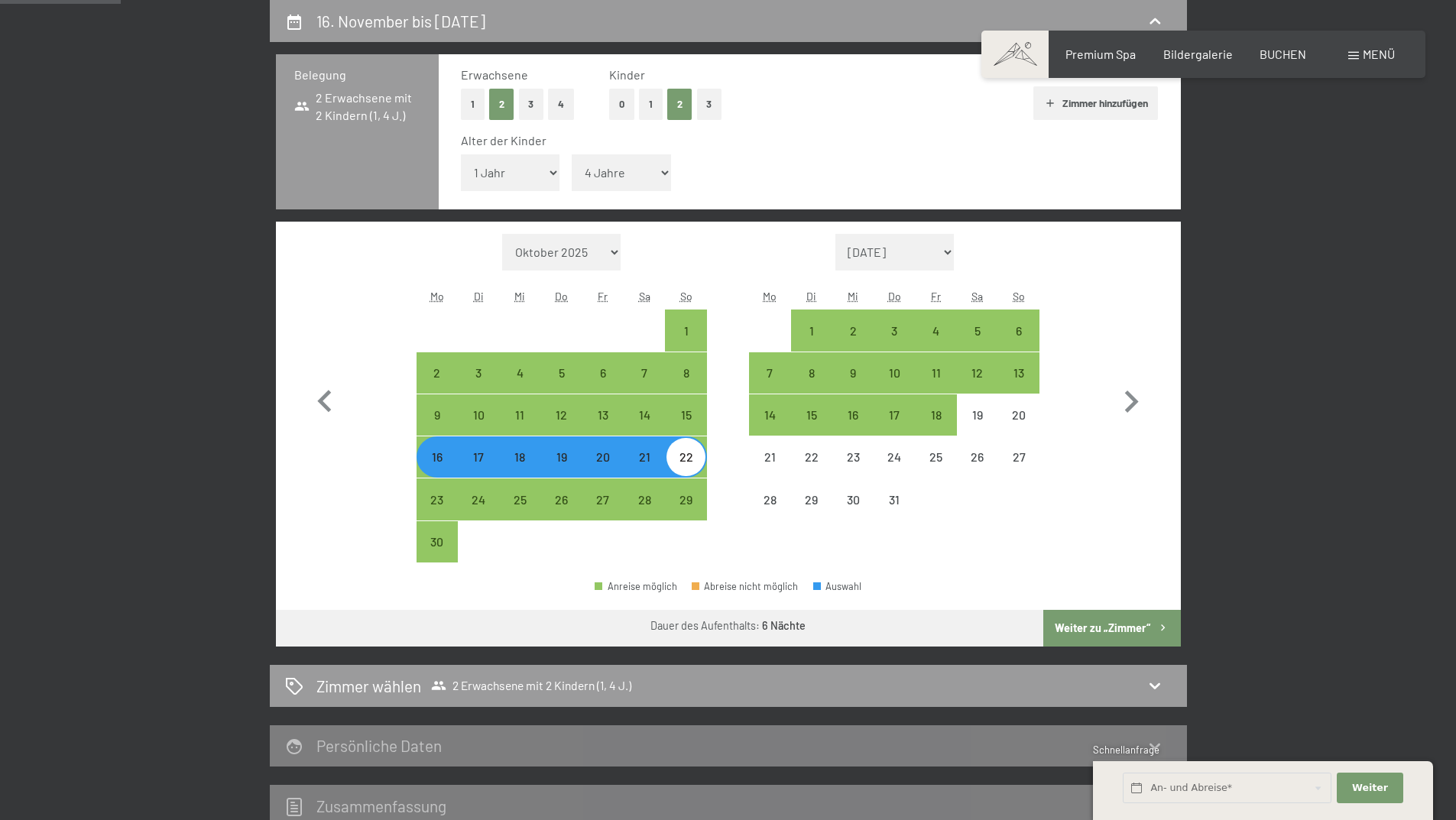
click at [1095, 629] on button "Weiter zu „Zimmer“" at bounding box center [1111, 628] width 137 height 36
select select "2026-11-01"
select select "2026-12-01"
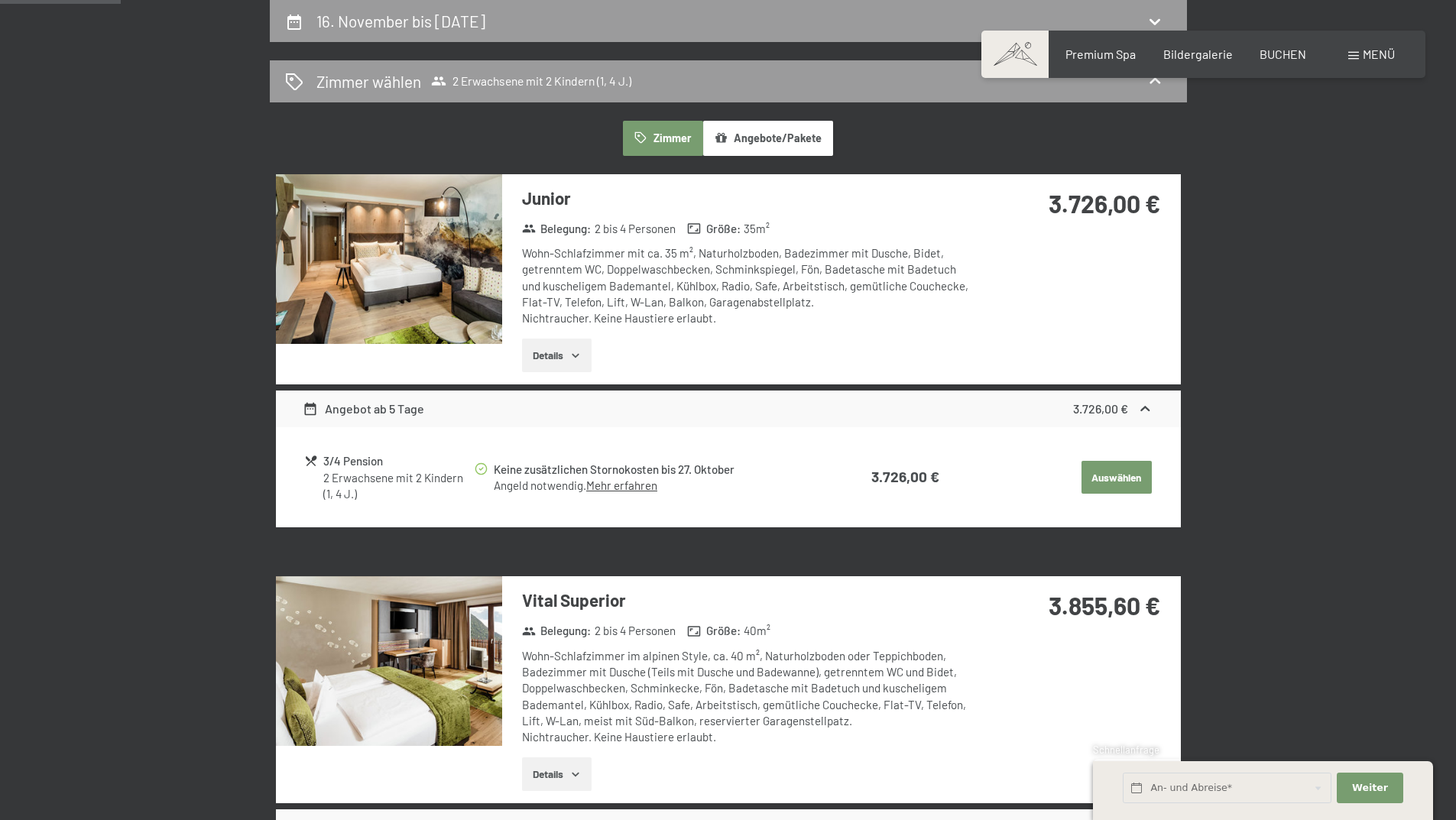
click at [548, 354] on button "Details" at bounding box center [556, 355] width 70 height 34
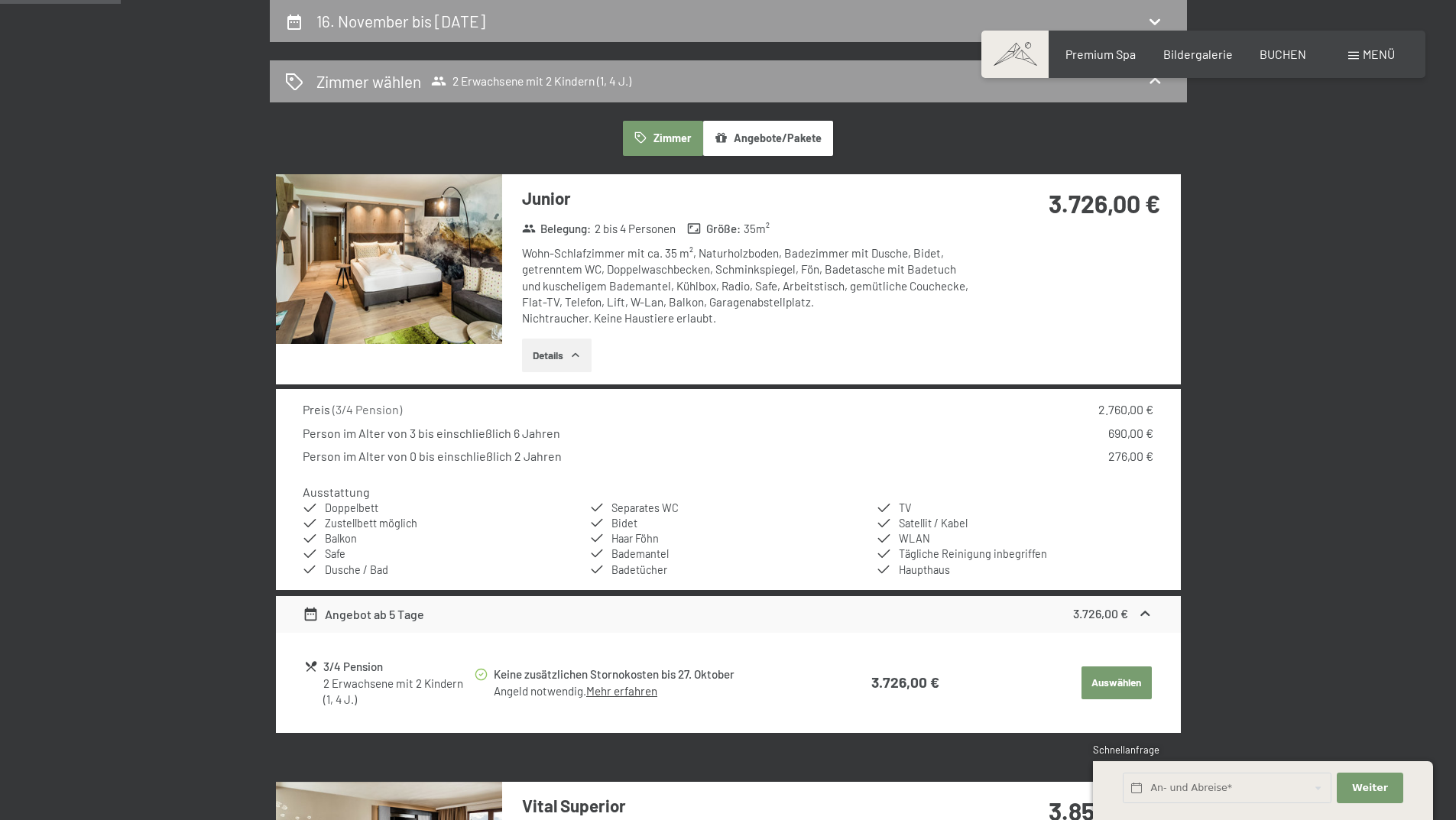
click at [464, 276] on img at bounding box center [389, 259] width 226 height 170
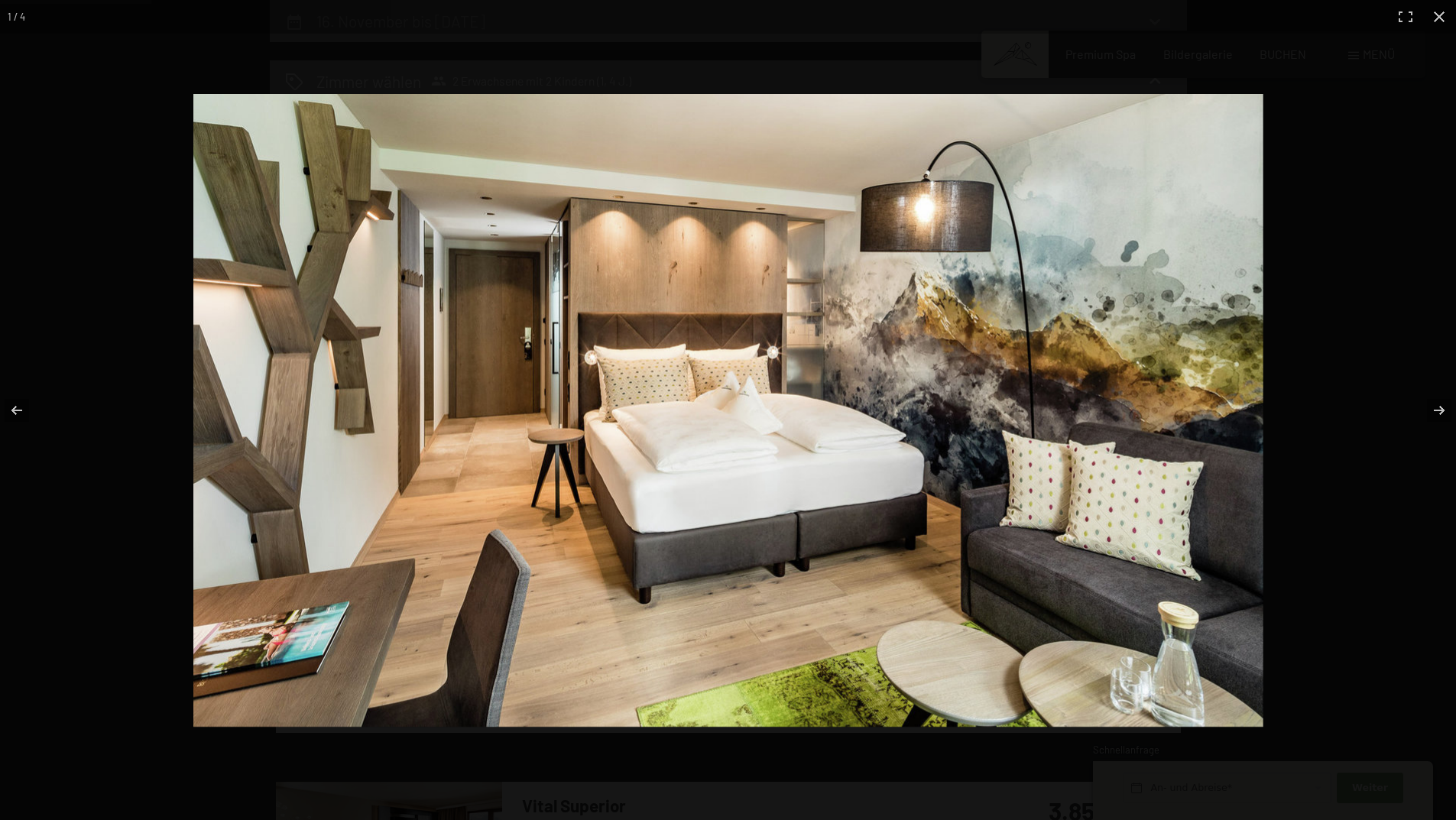
scroll to position [441, 0]
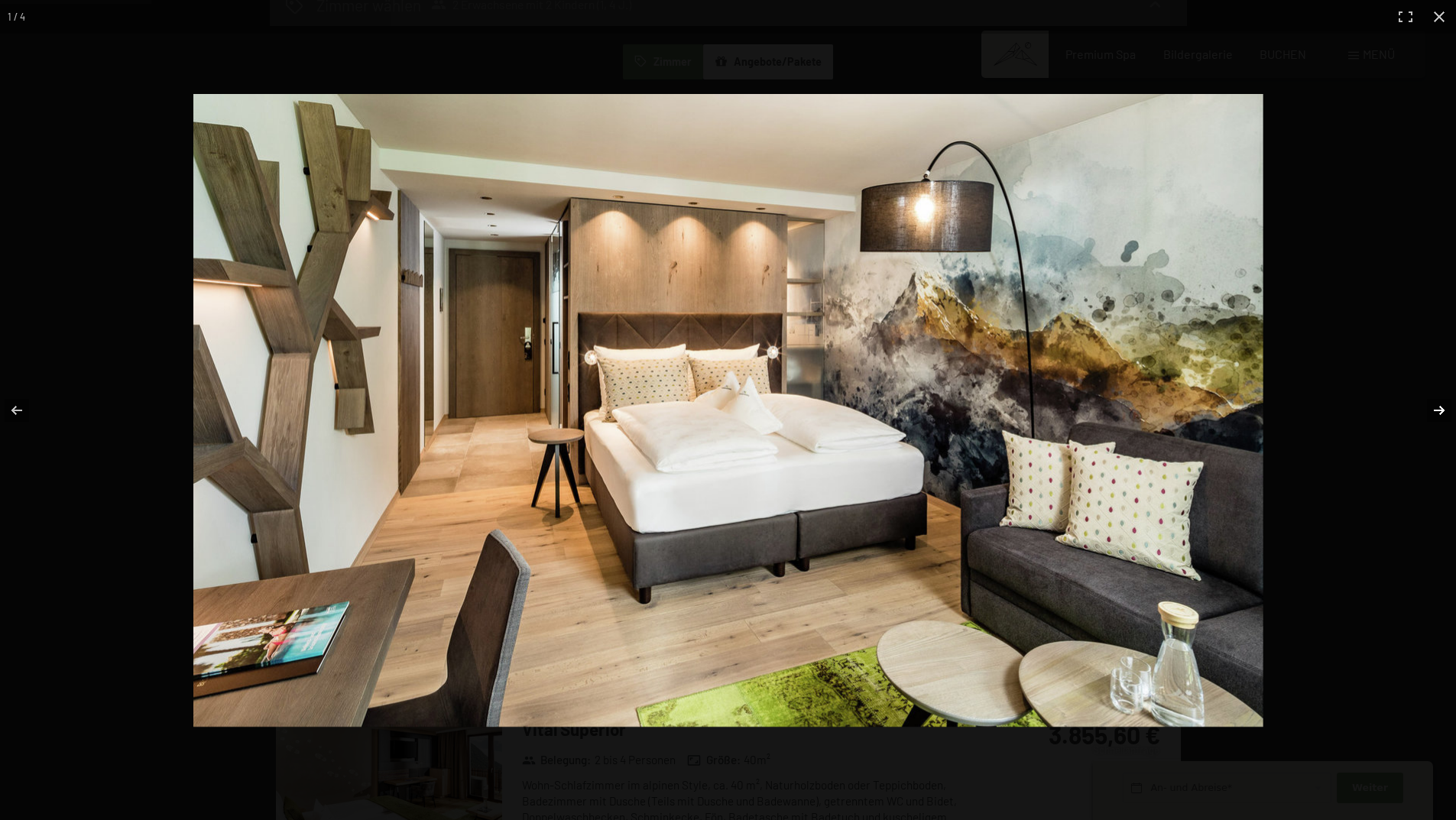
click at [1441, 406] on button "button" at bounding box center [1429, 410] width 54 height 76
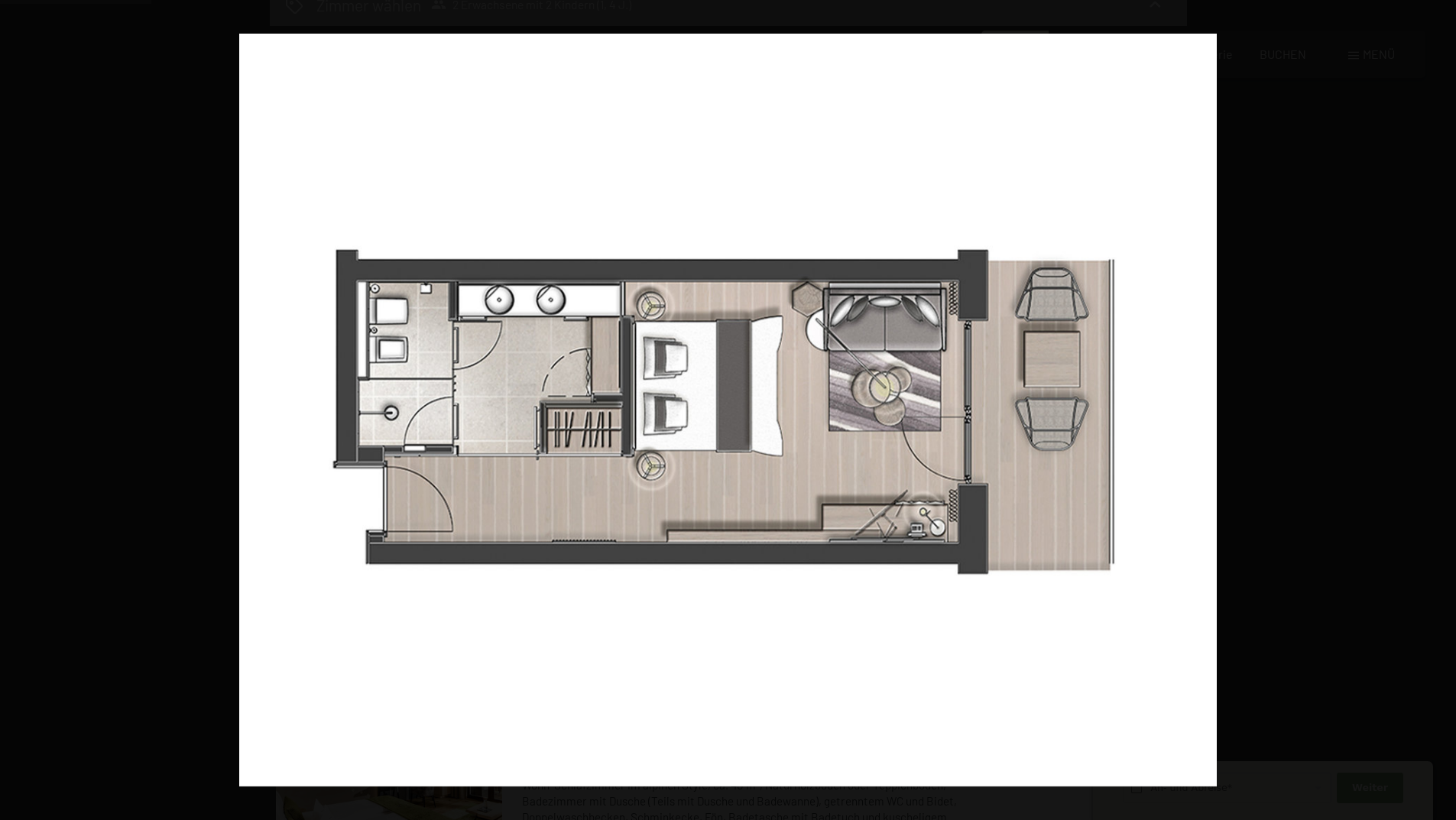
click at [1441, 406] on button "button" at bounding box center [1429, 410] width 54 height 76
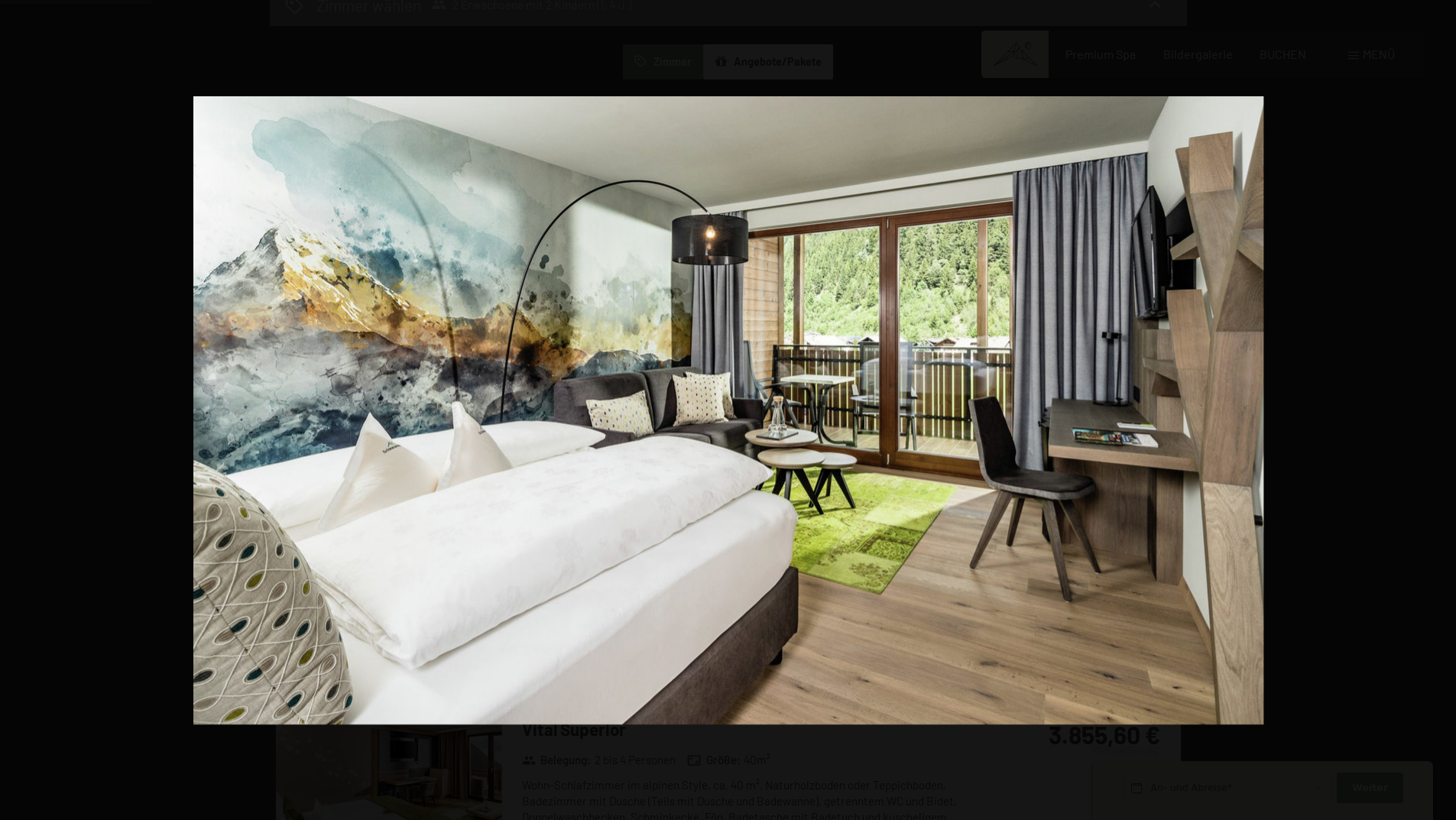
click at [1441, 406] on button "button" at bounding box center [1429, 410] width 54 height 76
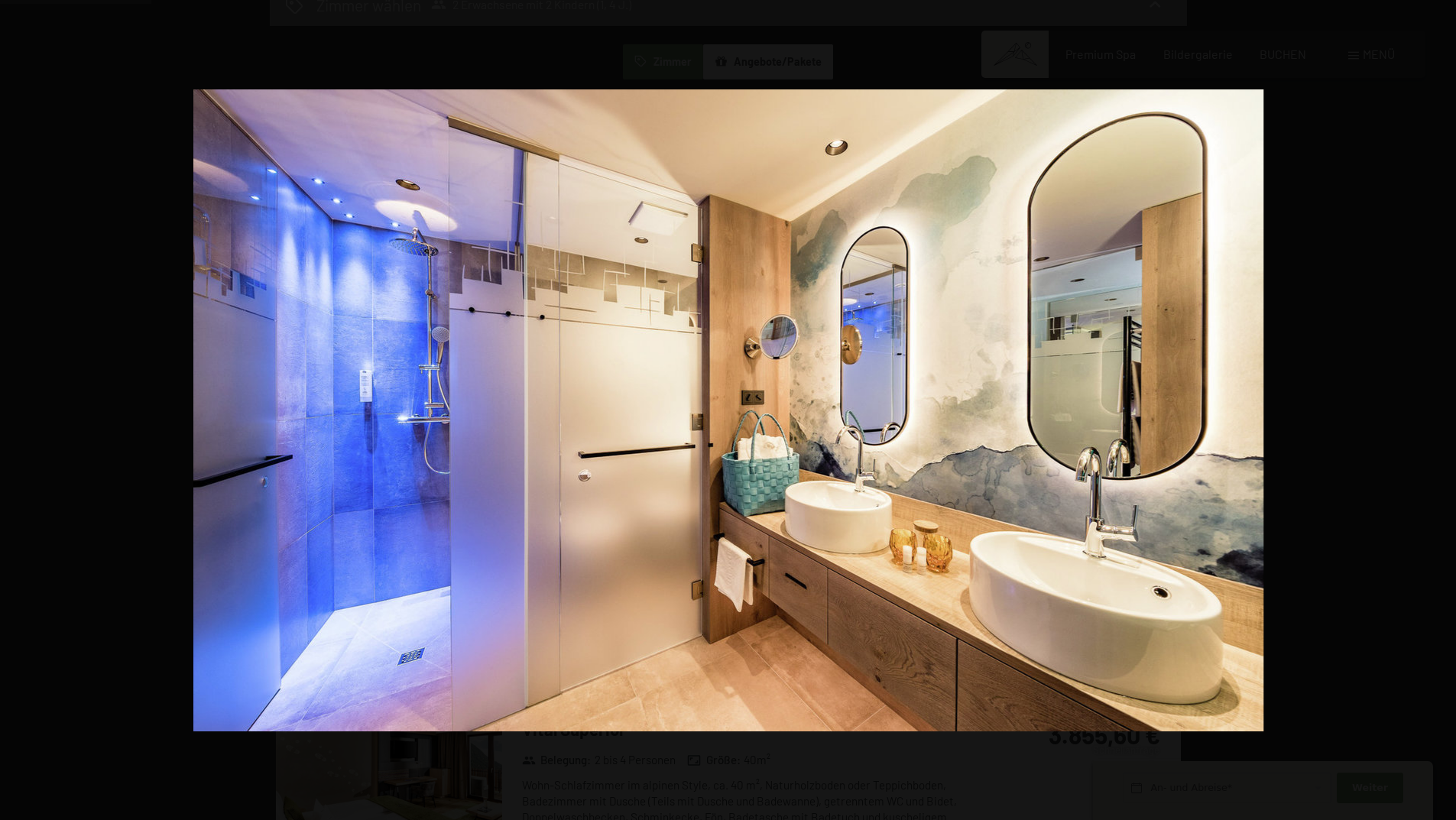
click at [1441, 406] on button "button" at bounding box center [1429, 410] width 54 height 76
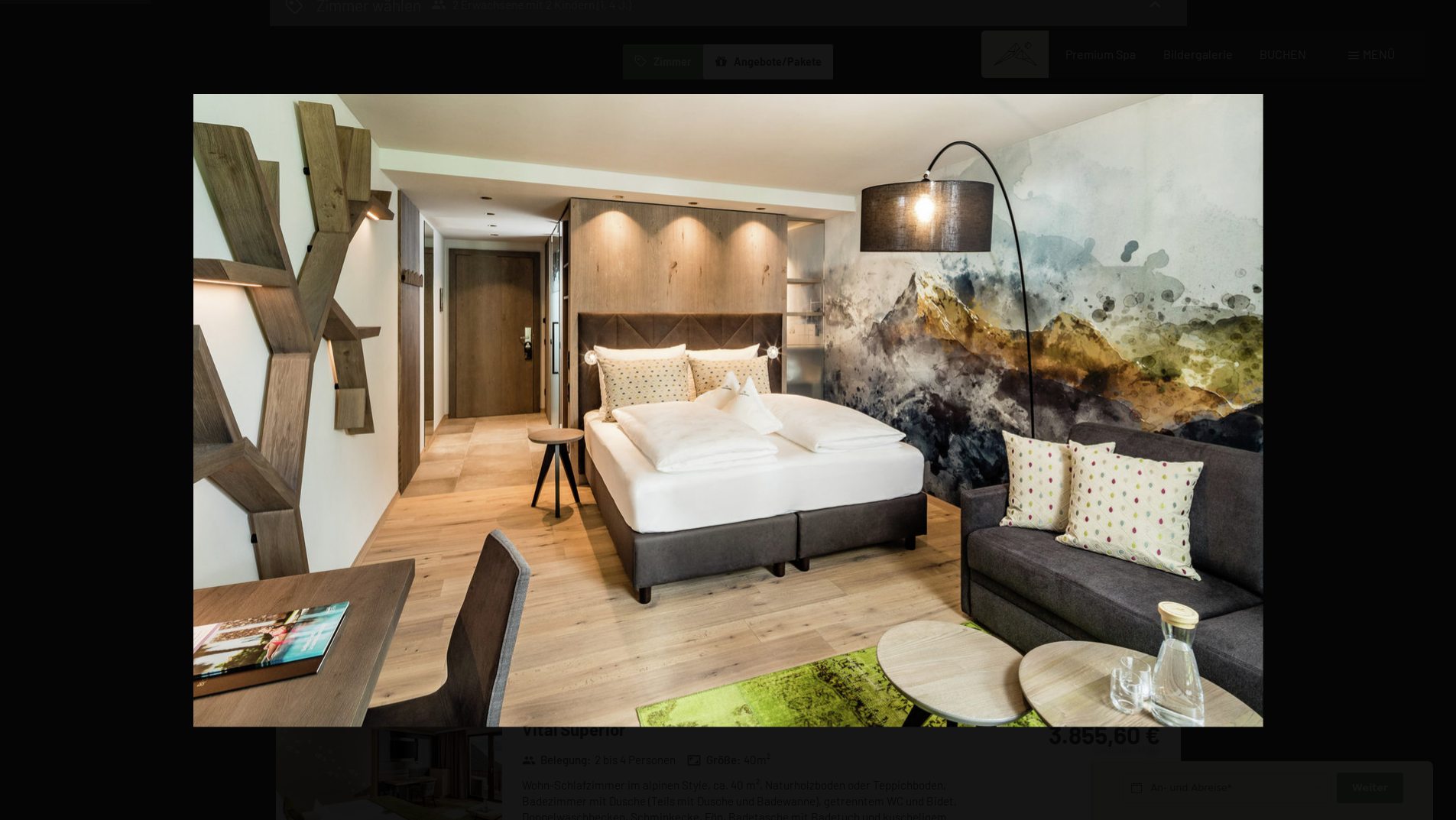
click at [1441, 406] on button "button" at bounding box center [1429, 410] width 54 height 76
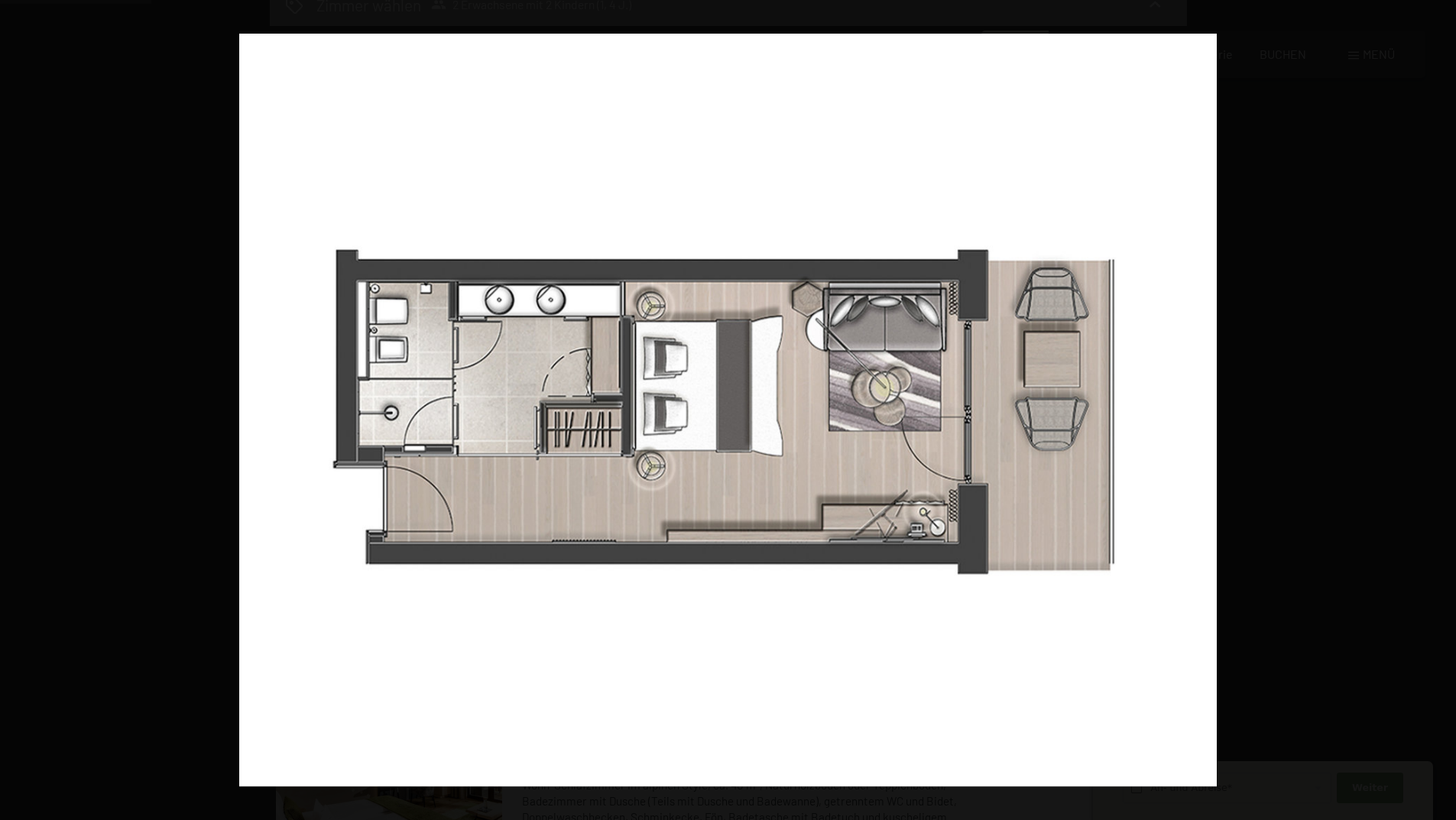
click at [1441, 406] on button "button" at bounding box center [1429, 410] width 54 height 76
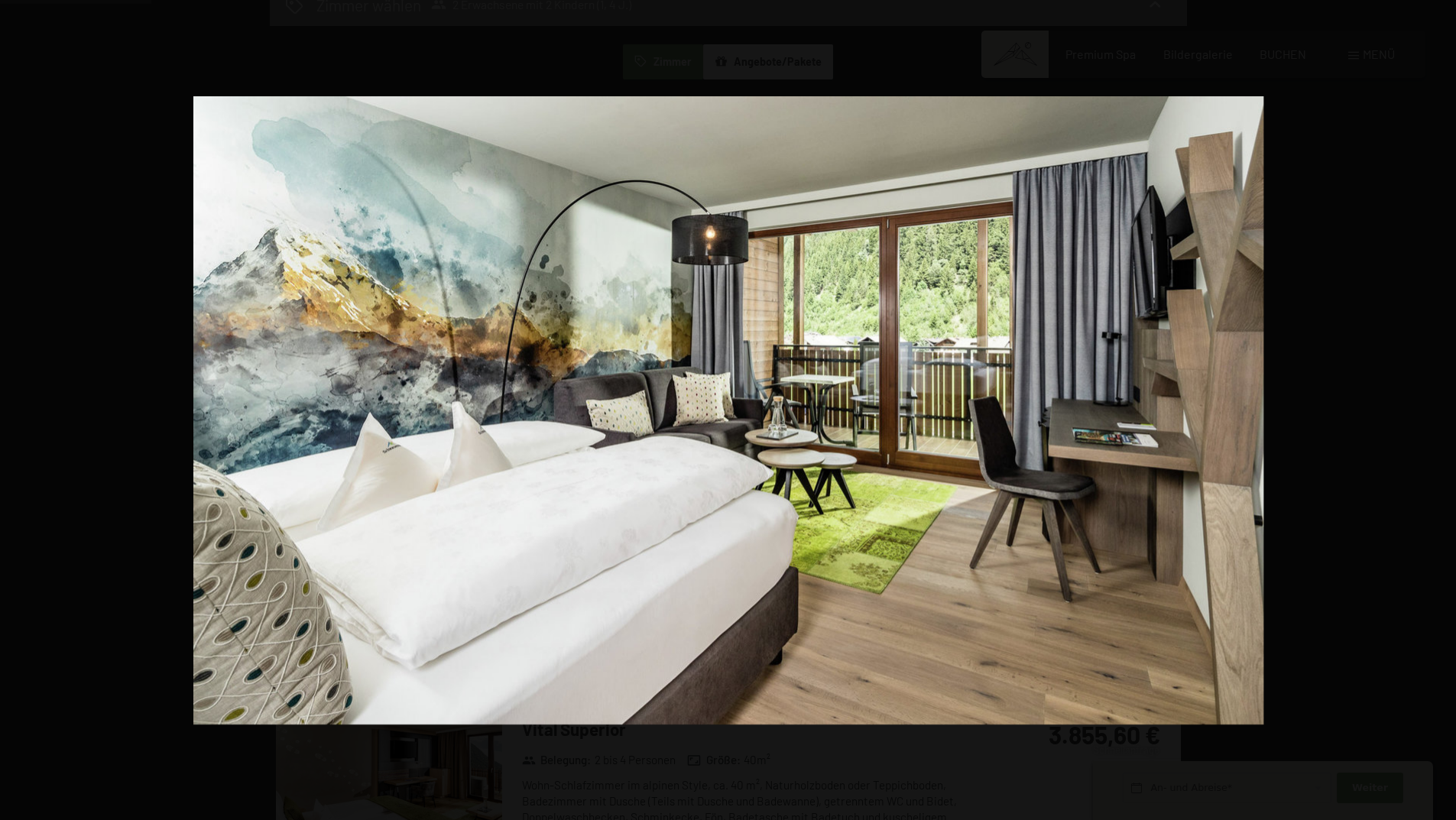
click at [1441, 406] on button "button" at bounding box center [1429, 410] width 54 height 76
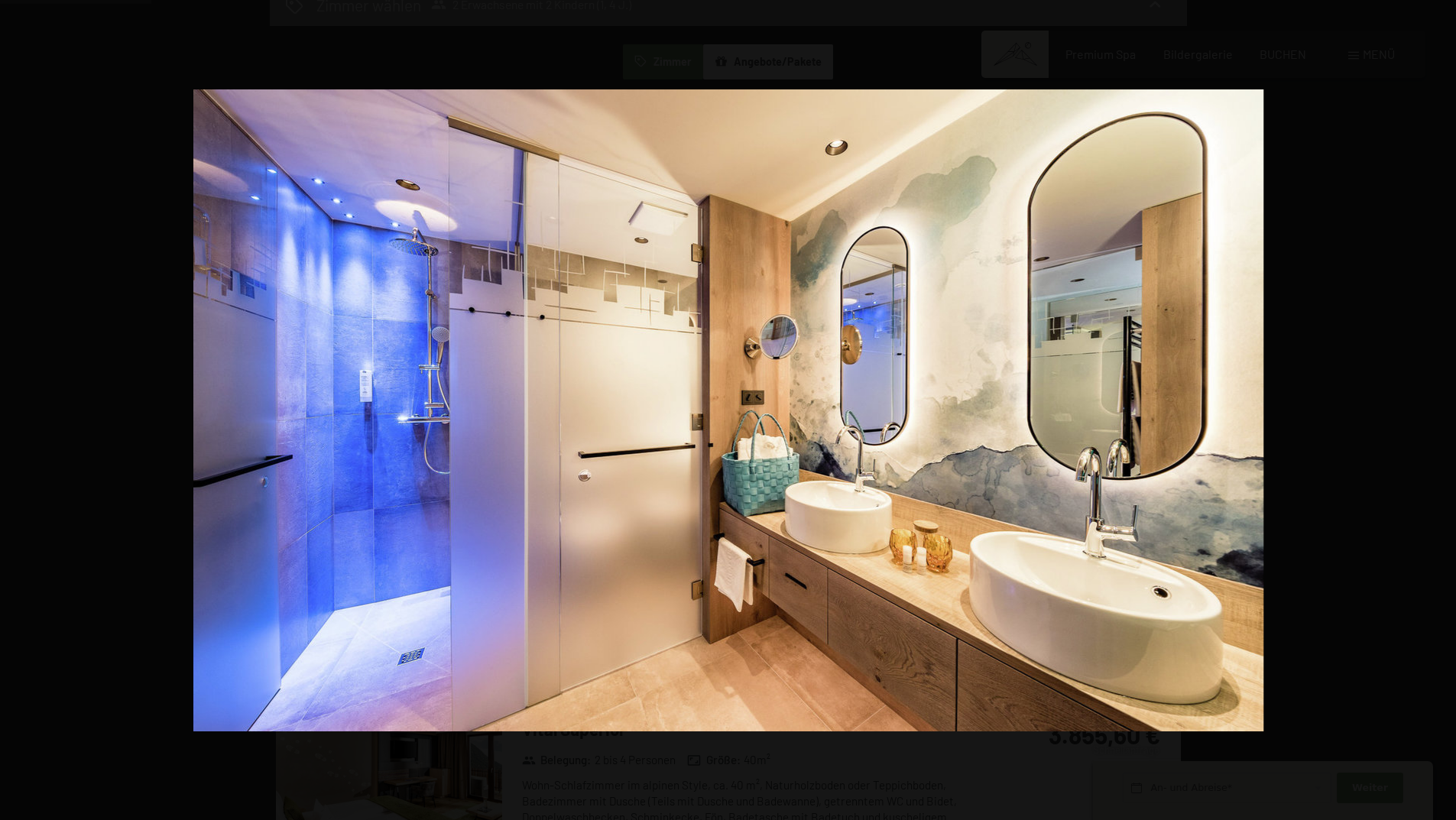
click at [1441, 406] on button "button" at bounding box center [1429, 410] width 54 height 76
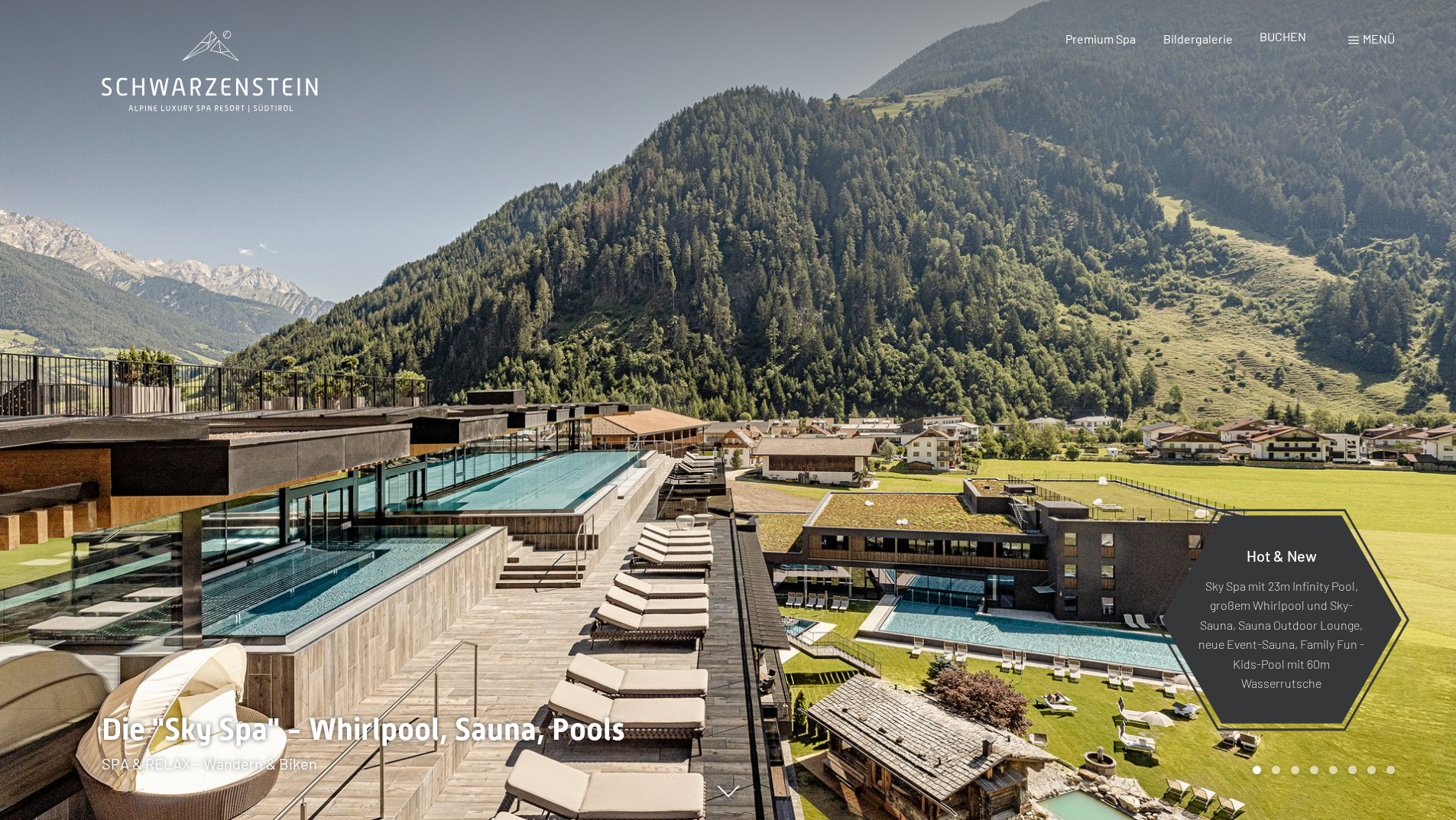
click at [1264, 35] on span "BUCHEN" at bounding box center [1282, 36] width 46 height 15
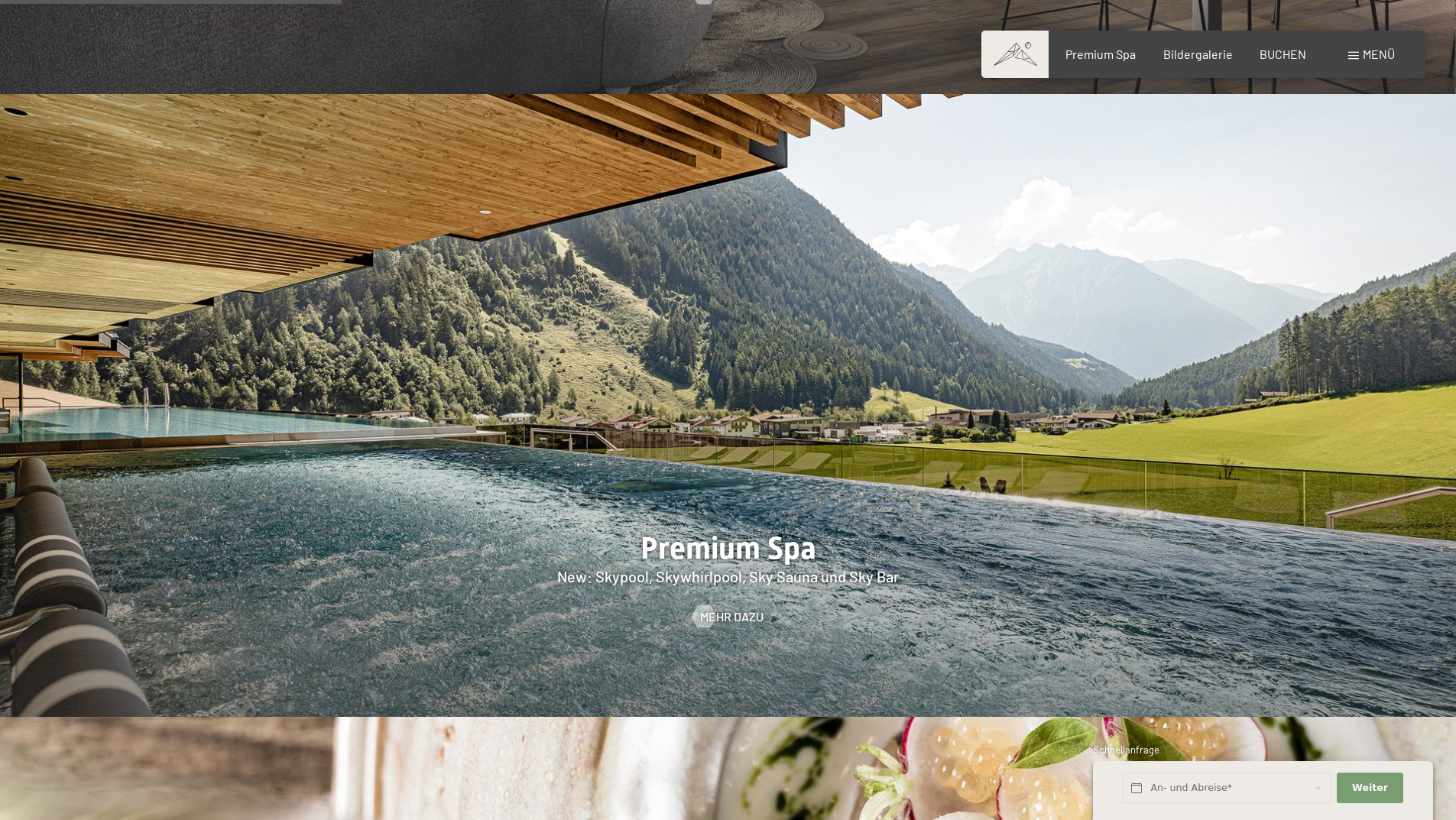
scroll to position [2752, 0]
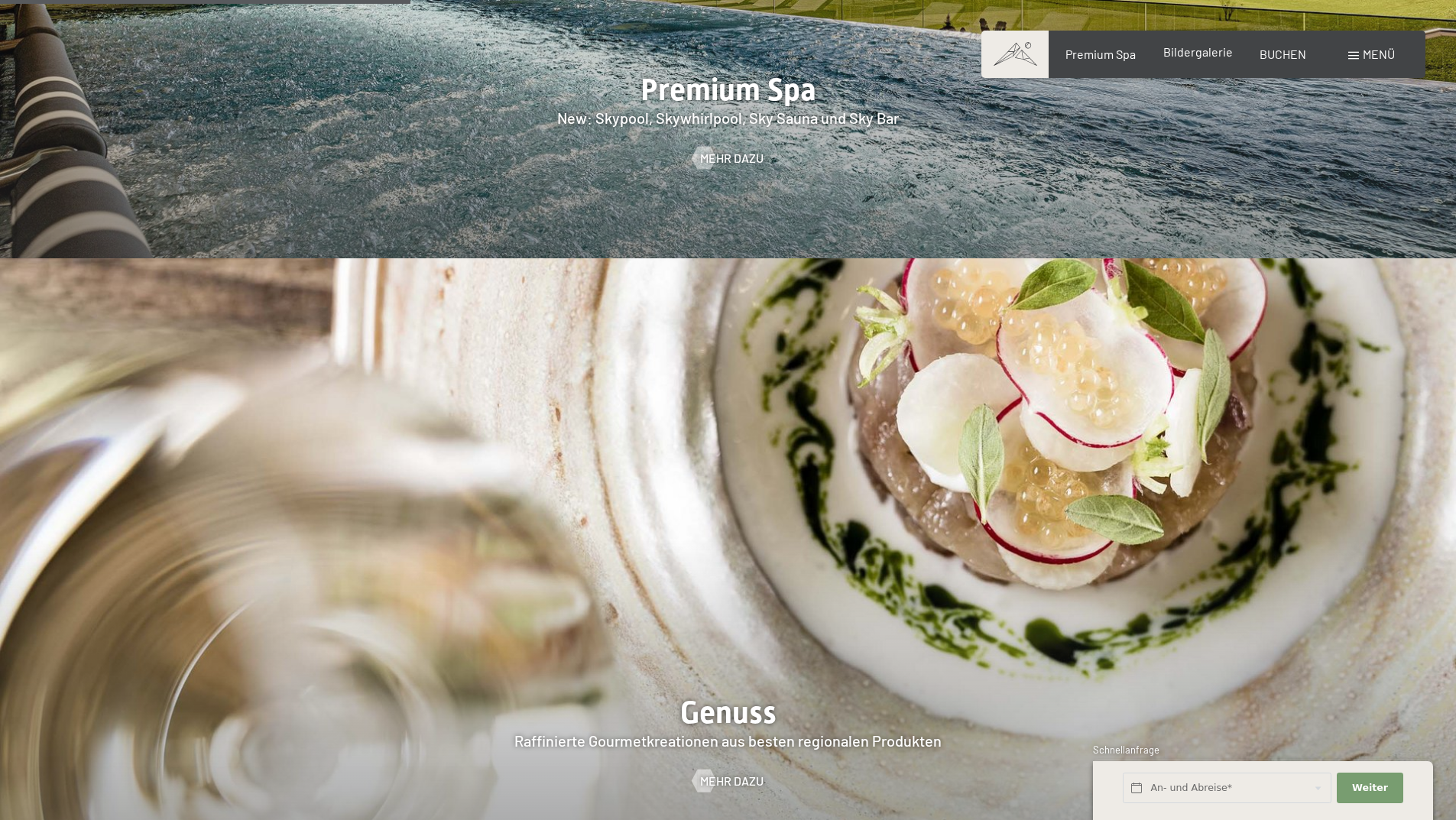
click at [1210, 52] on span "Bildergalerie" at bounding box center [1197, 52] width 70 height 15
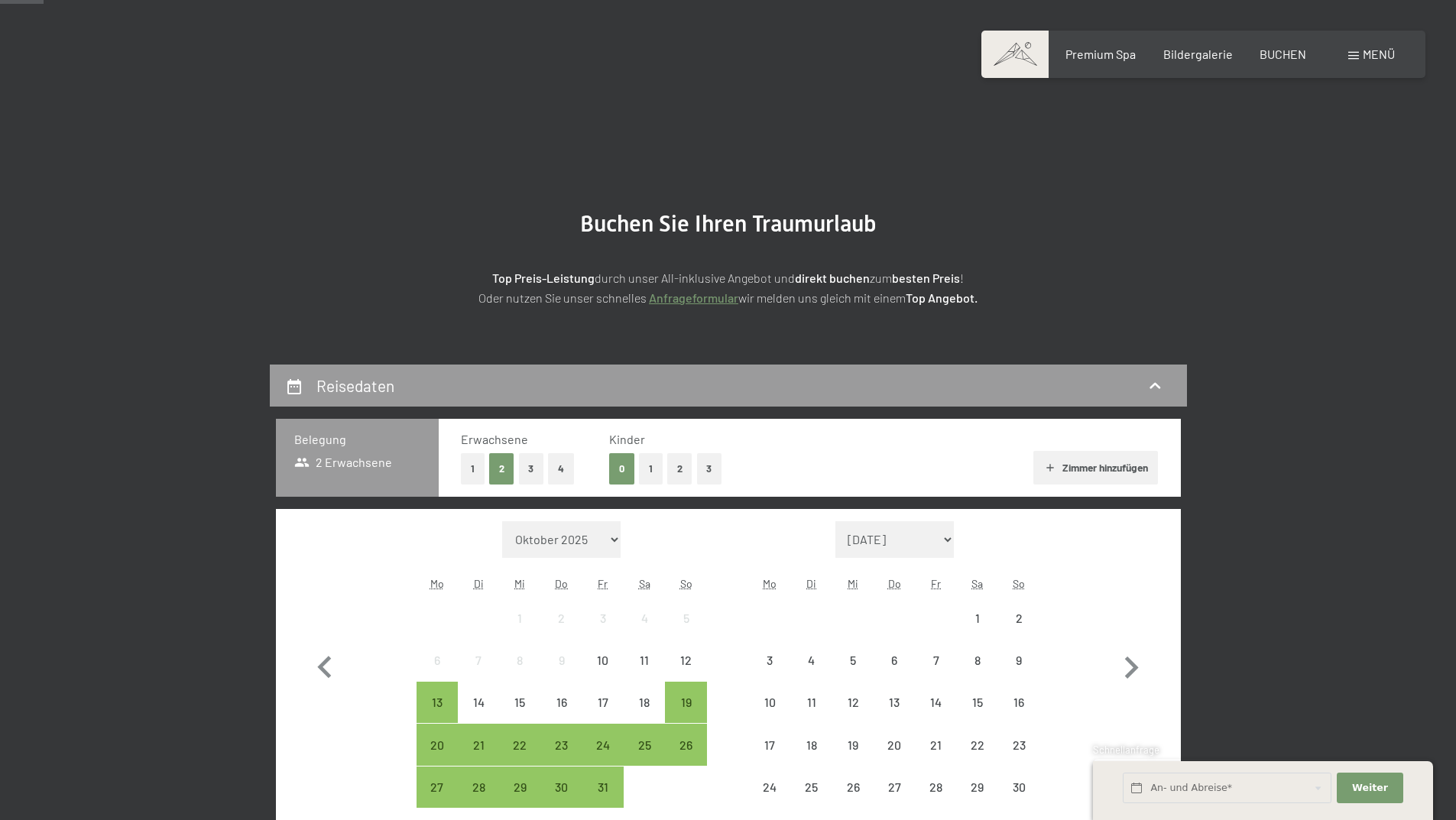
scroll to position [230, 0]
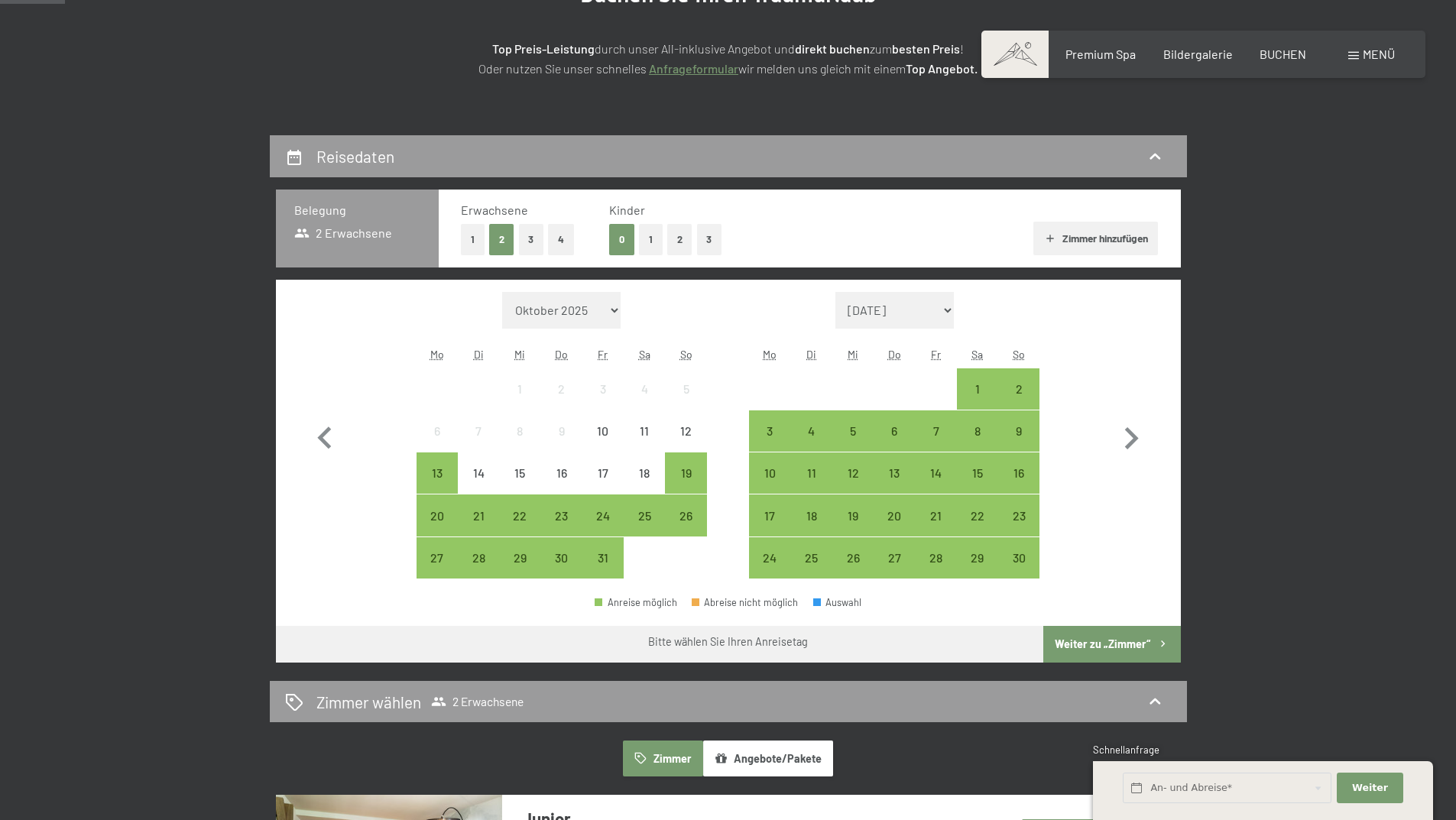
click at [572, 310] on select "Oktober 2025 November 2025 Dezember 2025 Januar 2026 Februar 2026 März 2026 Apr…" at bounding box center [561, 311] width 119 height 36
select select "2026-11-01"
select select "2026-12-01"
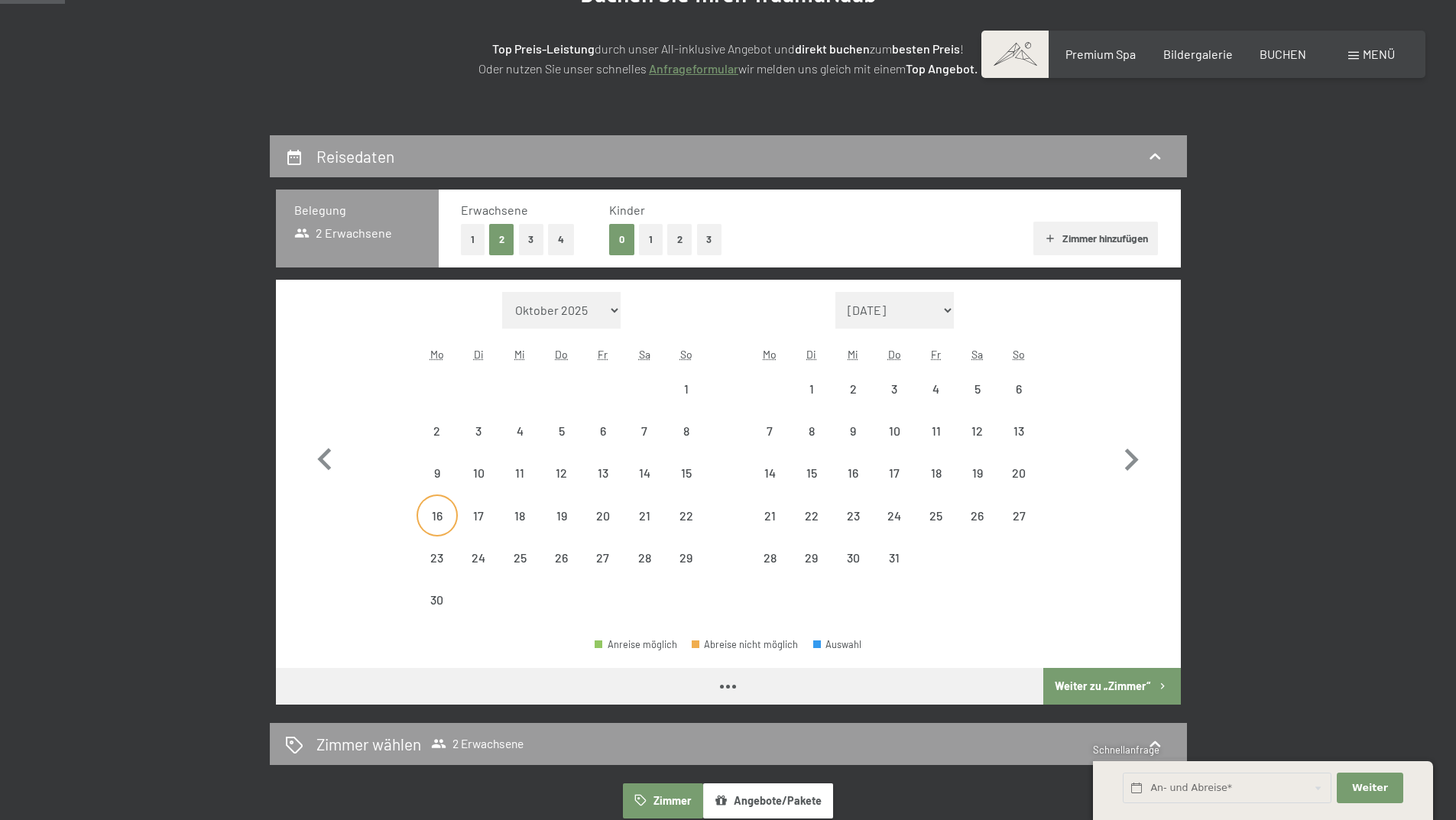
select select "2026-11-01"
select select "2026-12-01"
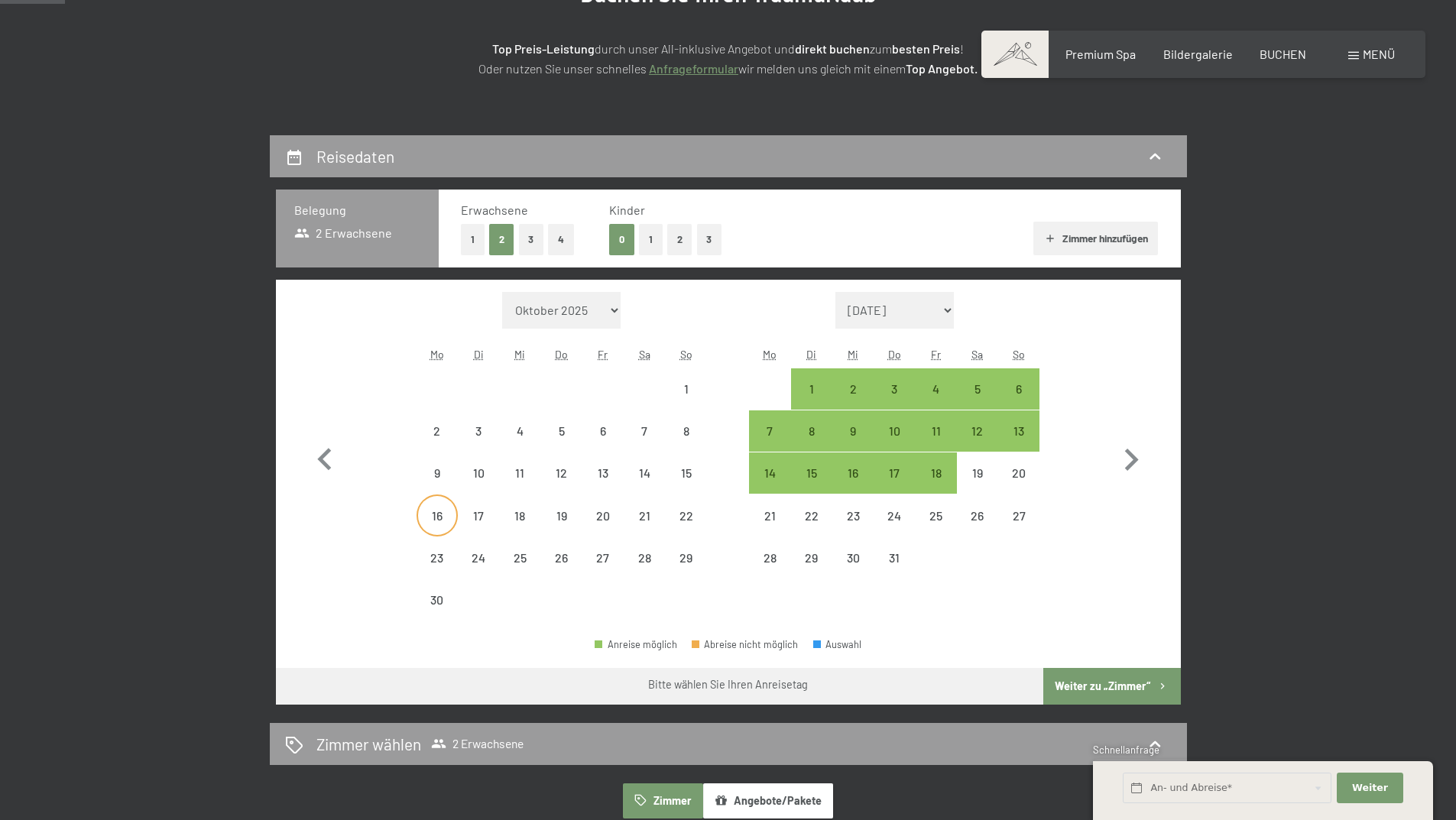
select select "2026-11-01"
select select "2026-12-01"
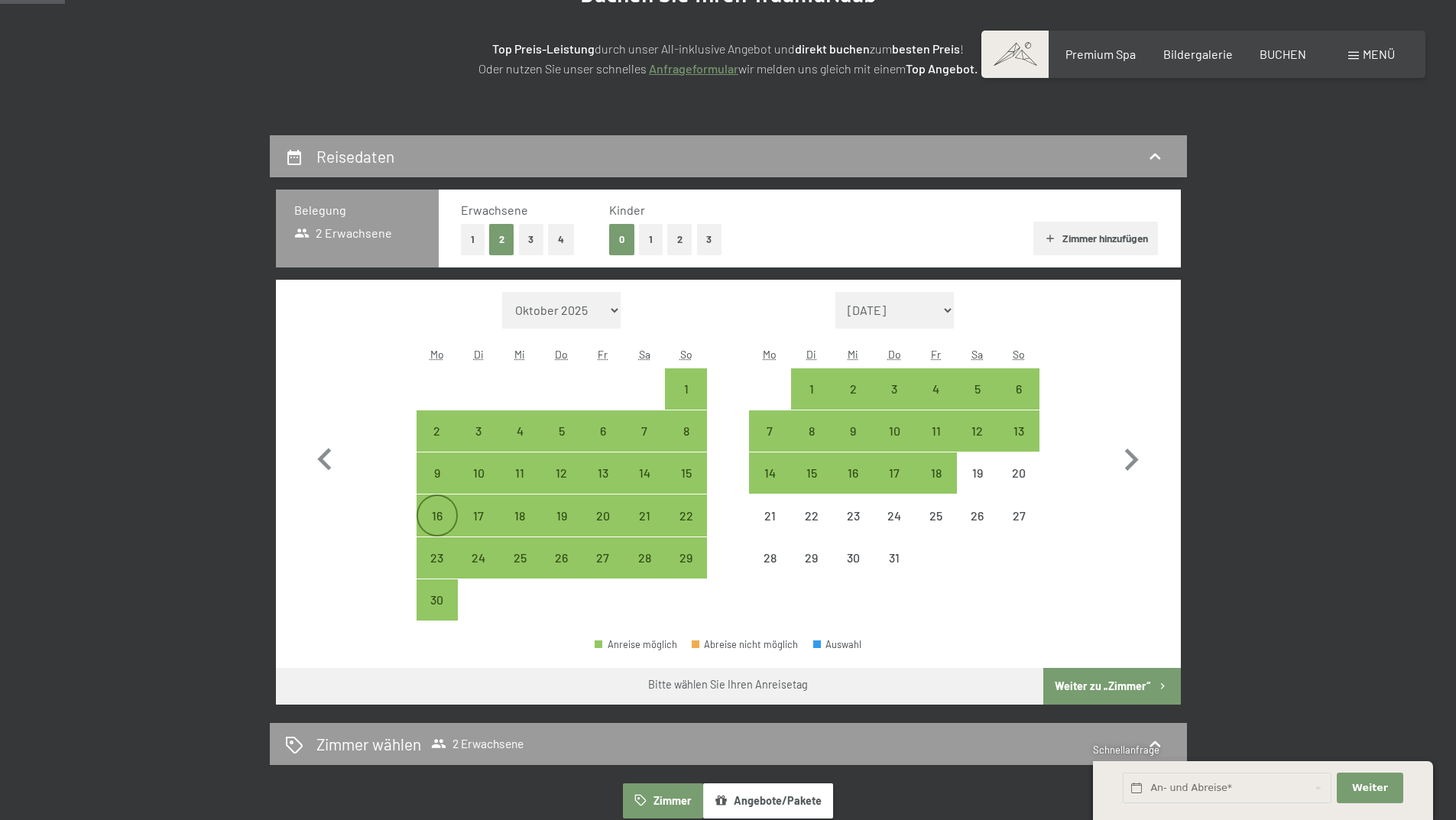
click at [441, 510] on div "16" at bounding box center [438, 529] width 38 height 38
select select "2026-11-01"
select select "2026-12-01"
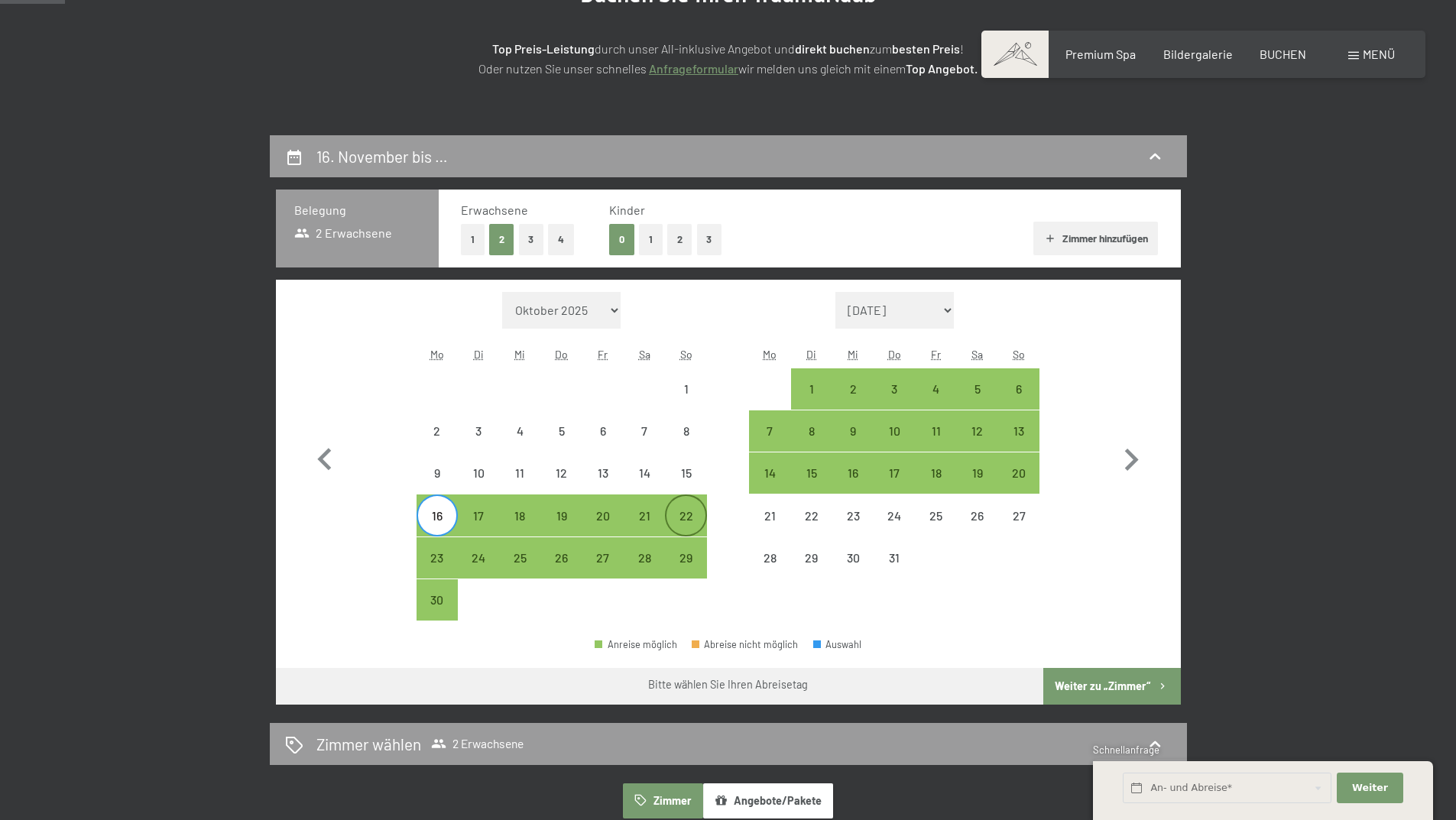
click at [690, 514] on div "22" at bounding box center [685, 529] width 38 height 38
select select "2026-11-01"
select select "2026-12-01"
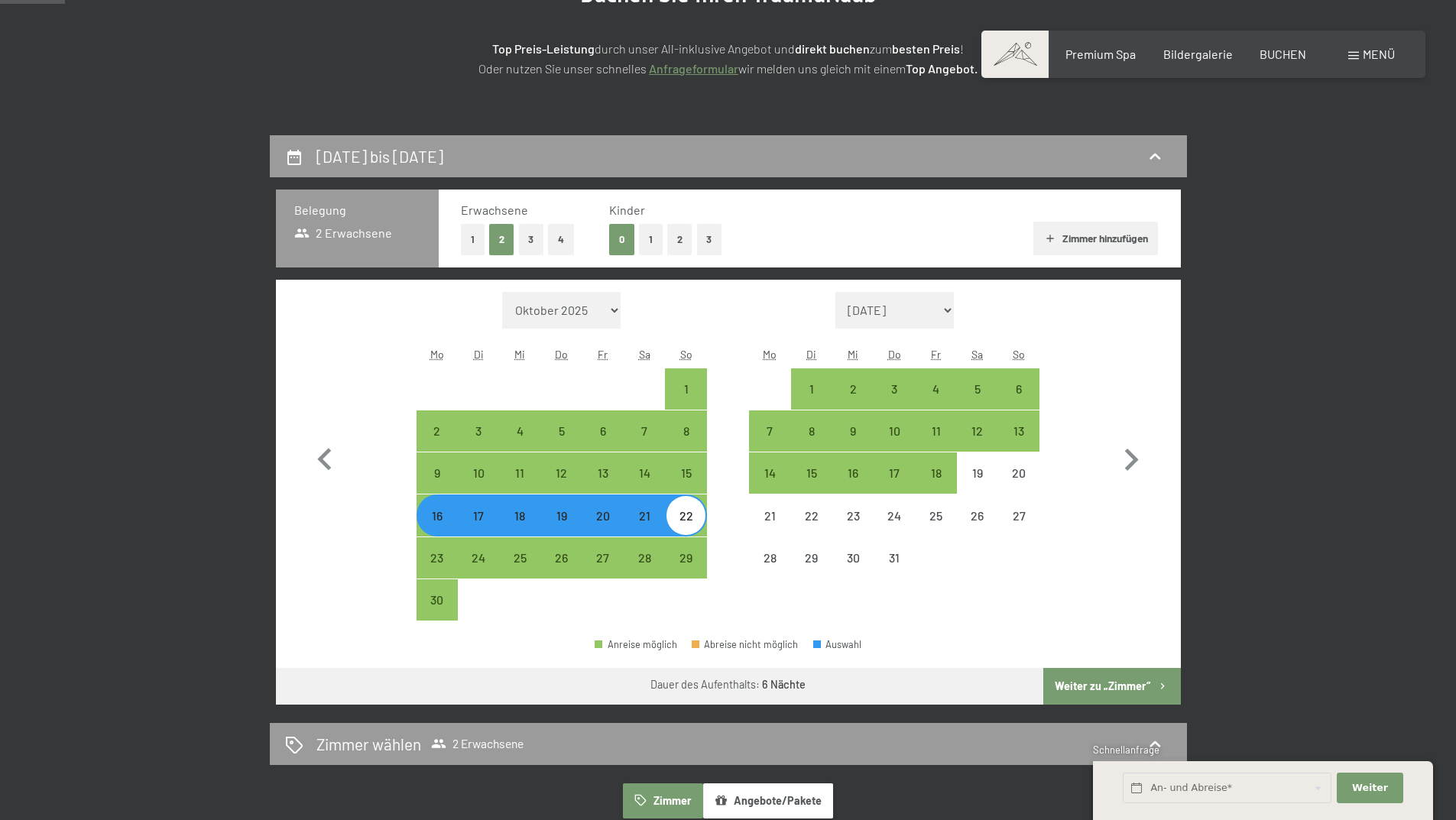
click at [678, 243] on button "2" at bounding box center [680, 240] width 25 height 32
select select "2026-11-01"
select select "2026-12-01"
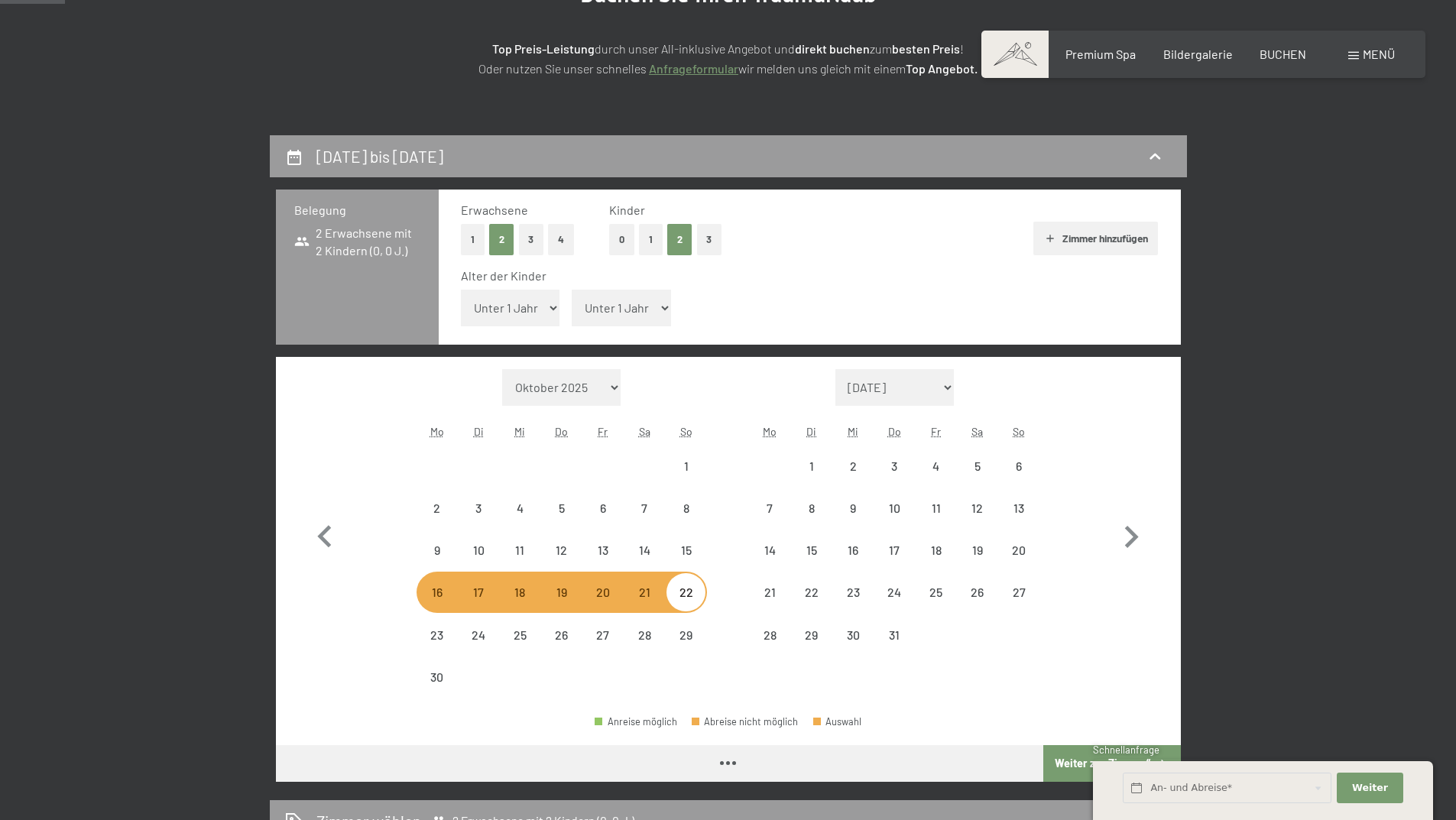
select select "2026-11-01"
select select "2026-12-01"
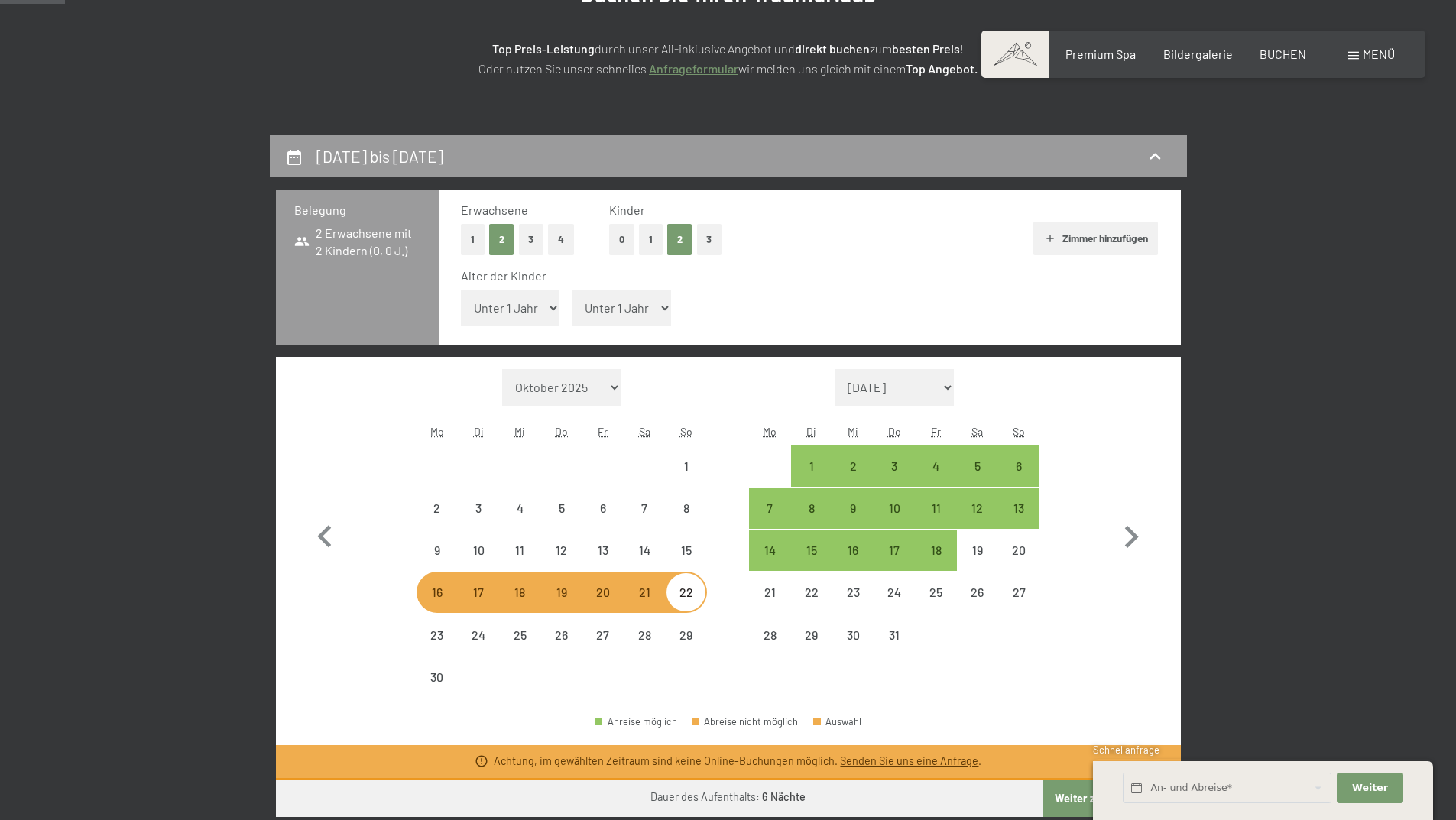
select select "2026-11-01"
select select "2026-12-01"
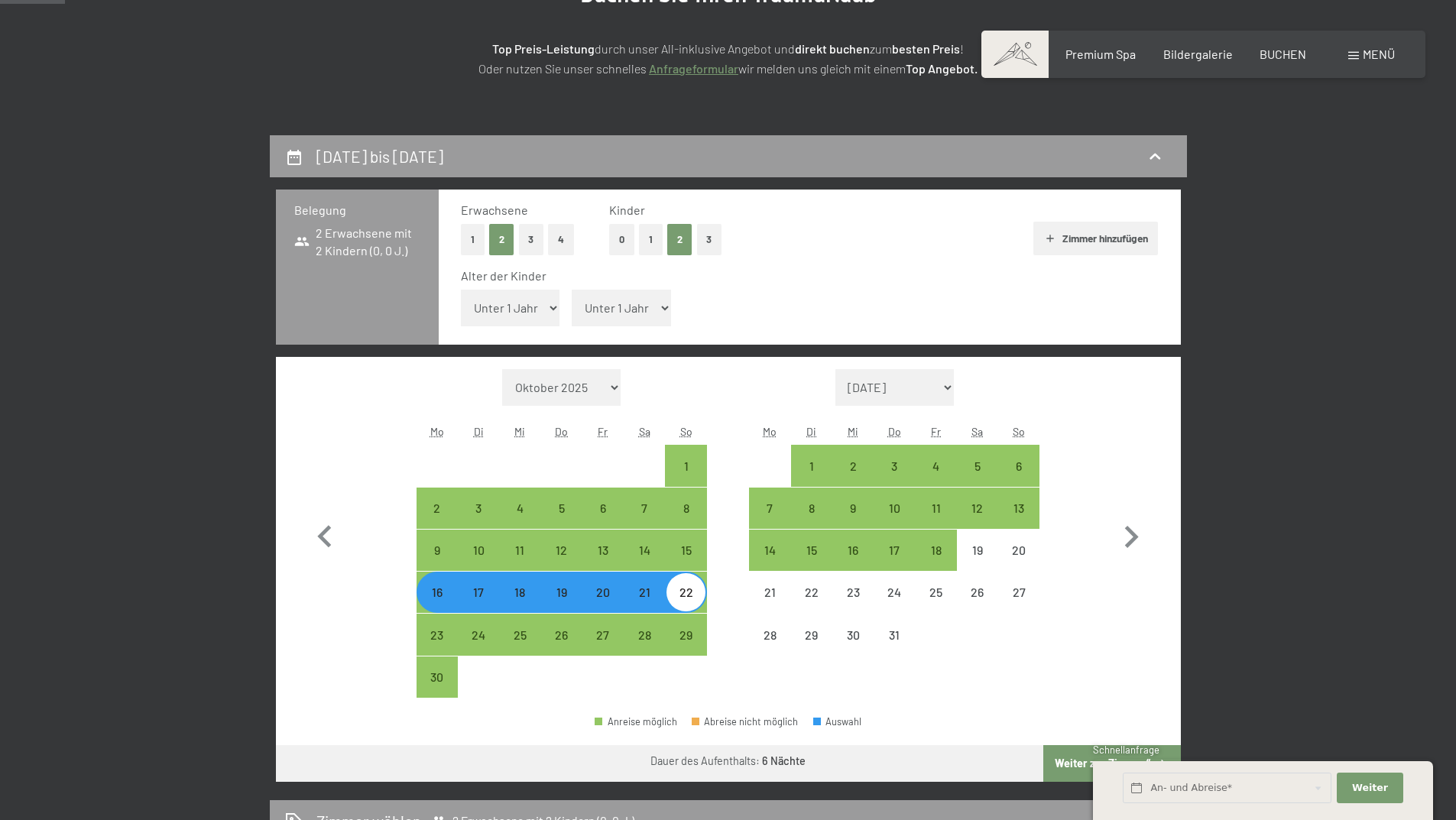
click at [497, 313] on select "Unter 1 Jahr 1 Jahr 2 Jahre 3 Jahre 4 Jahre 5 Jahre 6 Jahre 7 Jahre 8 Jahre 9 J…" at bounding box center [510, 308] width 99 height 36
select select "1"
click at [461, 290] on select "Unter 1 Jahr 1 Jahr 2 Jahre 3 Jahre 4 Jahre 5 Jahre 6 Jahre 7 Jahre 8 Jahre 9 J…" at bounding box center [510, 308] width 99 height 36
select select "2026-11-01"
select select "2026-12-01"
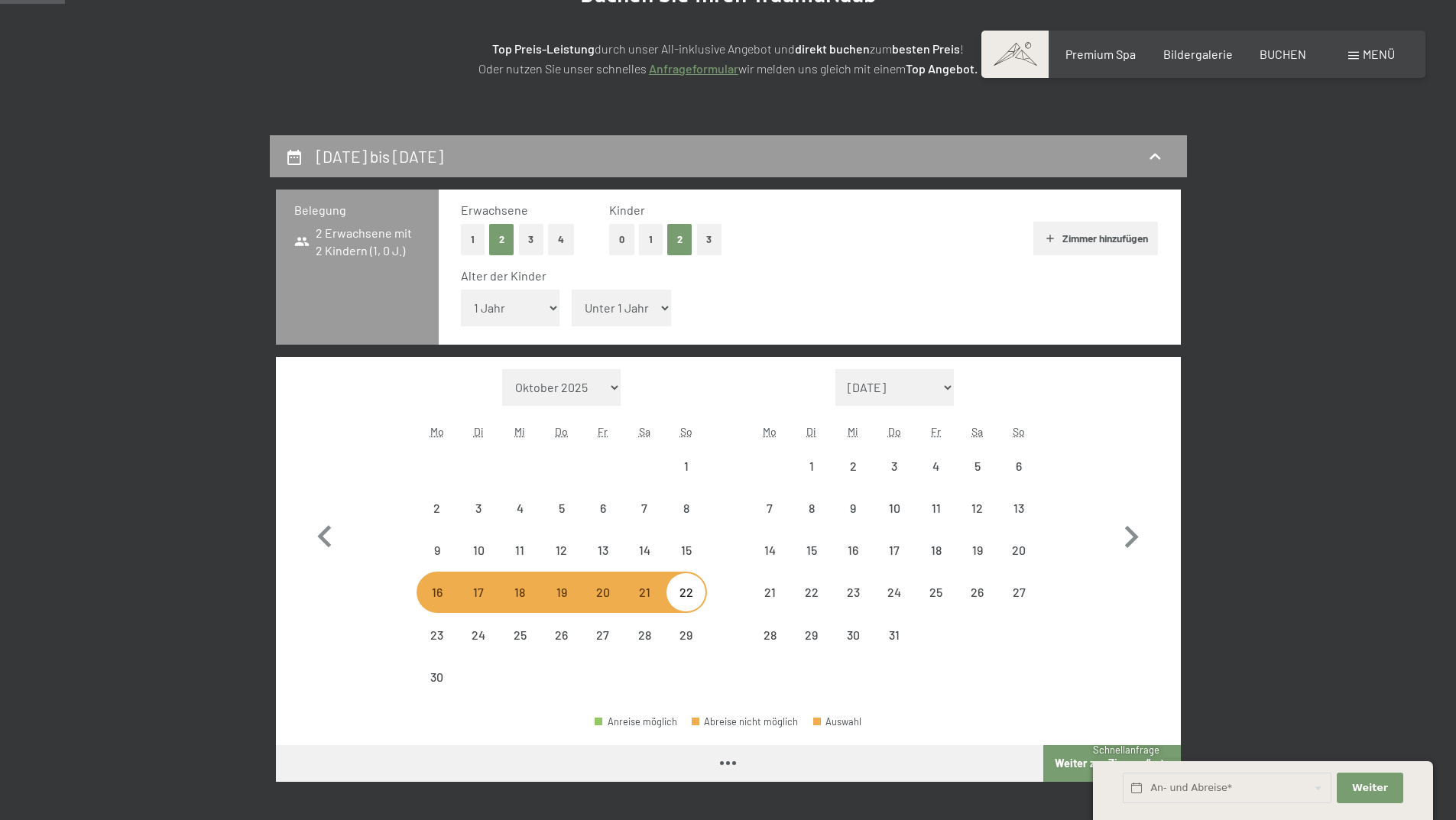
click at [605, 302] on select "Unter 1 Jahr 1 Jahr 2 Jahre 3 Jahre 4 Jahre 5 Jahre 6 Jahre 7 Jahre 8 Jahre 9 J…" at bounding box center [621, 308] width 99 height 36
select select "2026-11-01"
select select "2026-12-01"
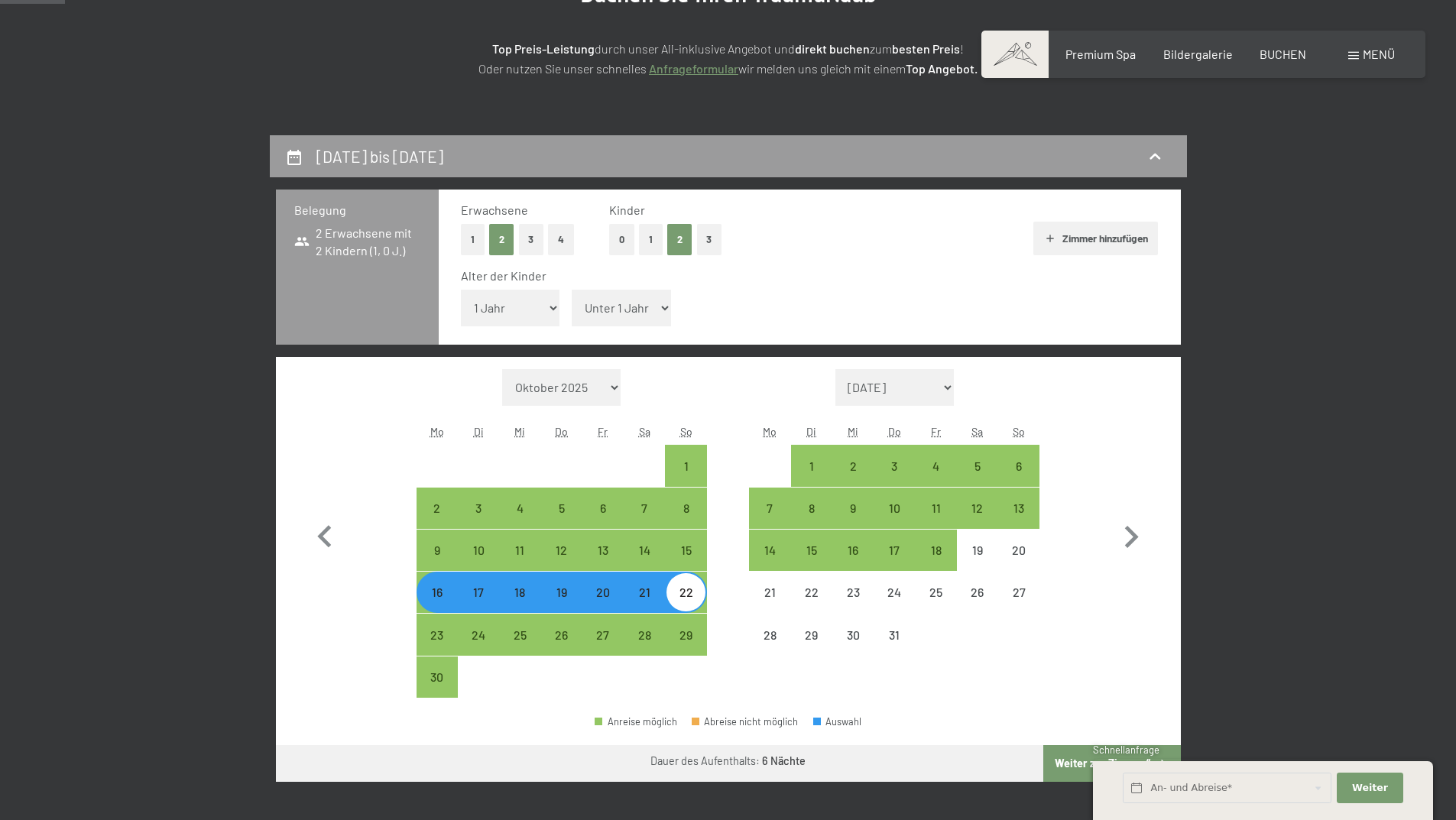
select select "4"
click at [572, 290] on select "Unter 1 Jahr 1 Jahr 2 Jahre 3 Jahre 4 Jahre 5 Jahre 6 Jahre 7 Jahre 8 Jahre 9 J…" at bounding box center [621, 308] width 99 height 36
select select "2026-11-01"
select select "2026-12-01"
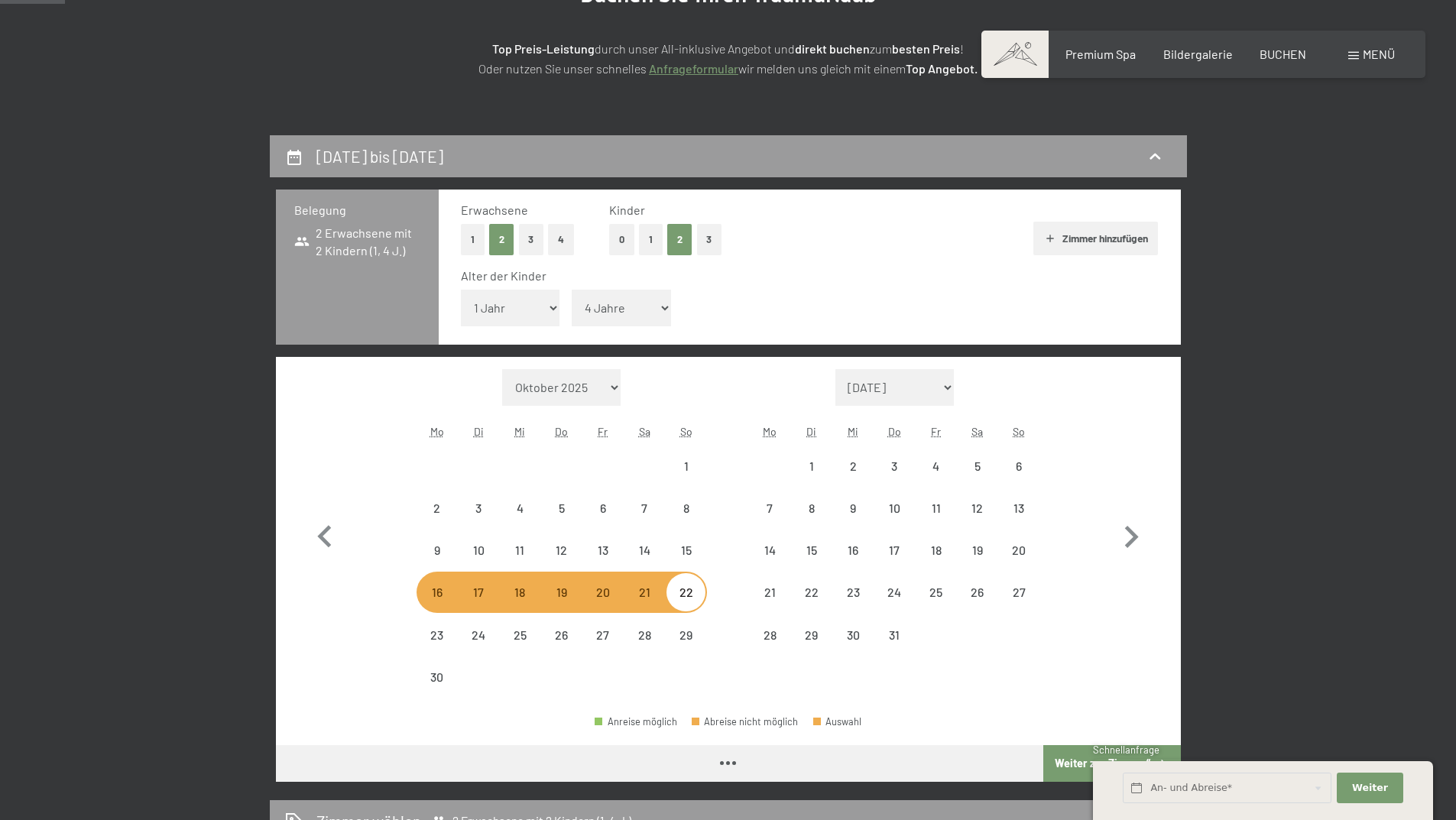
select select "2026-11-01"
select select "2026-12-01"
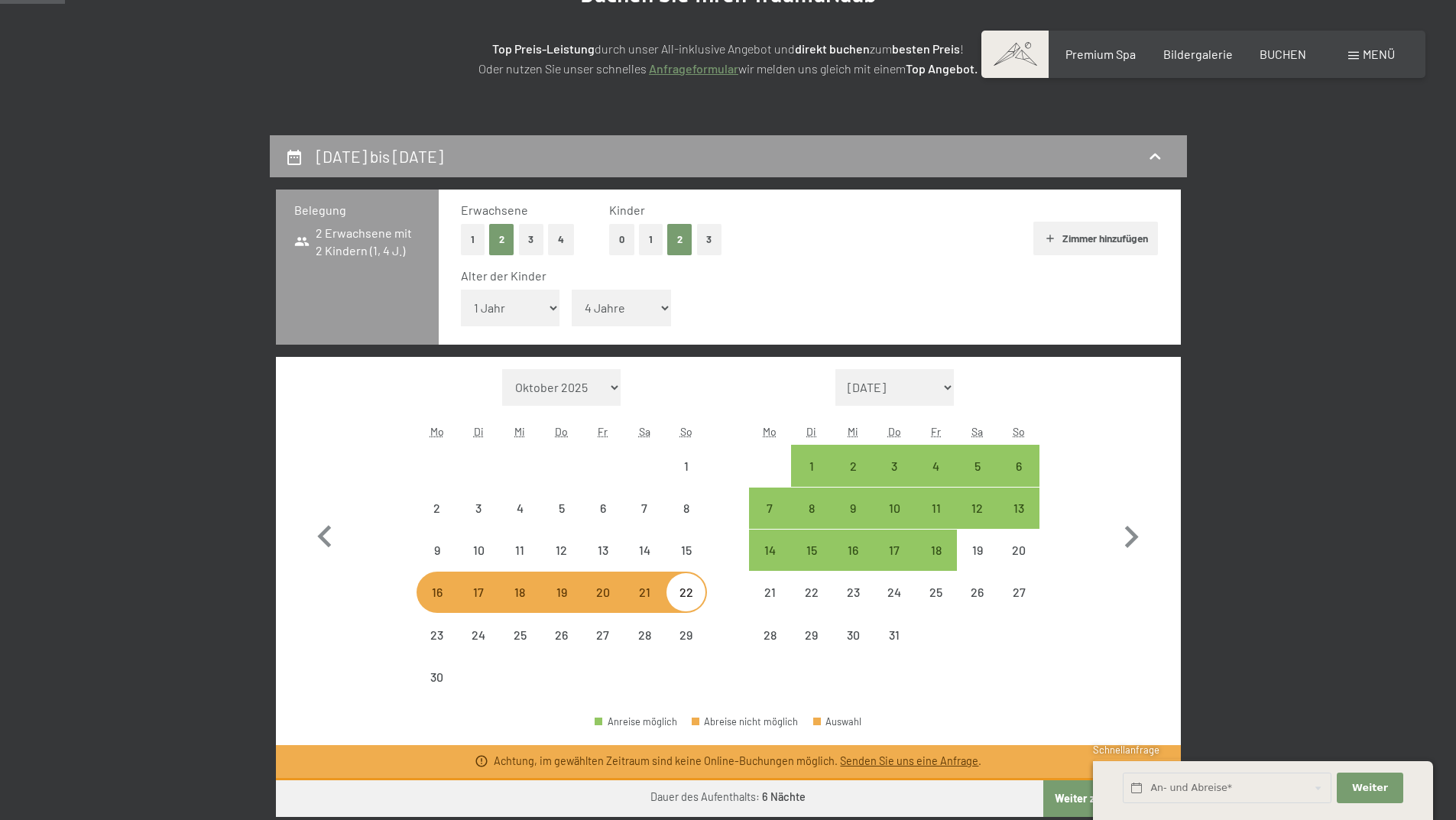
select select "2026-11-01"
select select "2026-12-01"
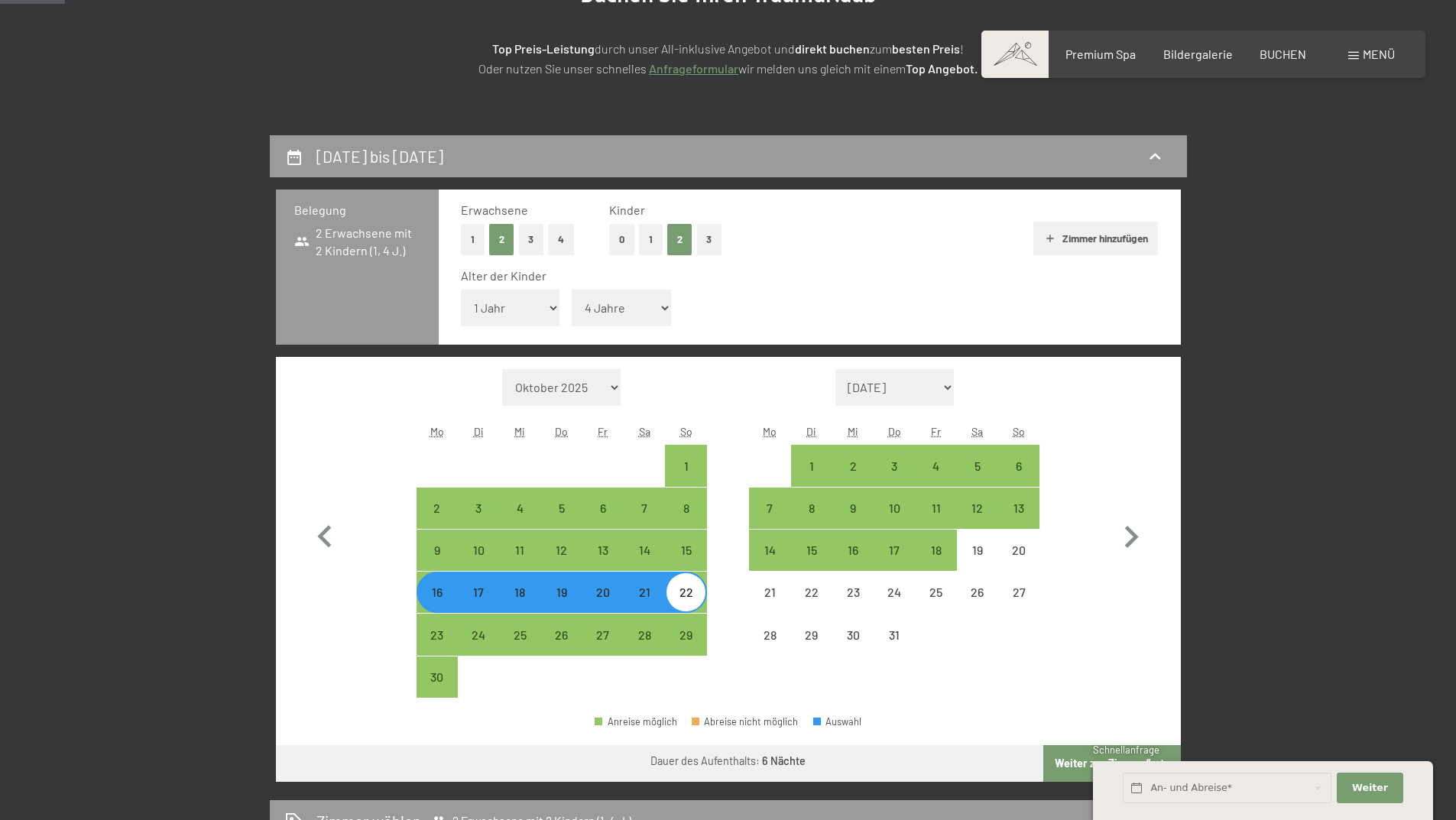
scroll to position [459, 0]
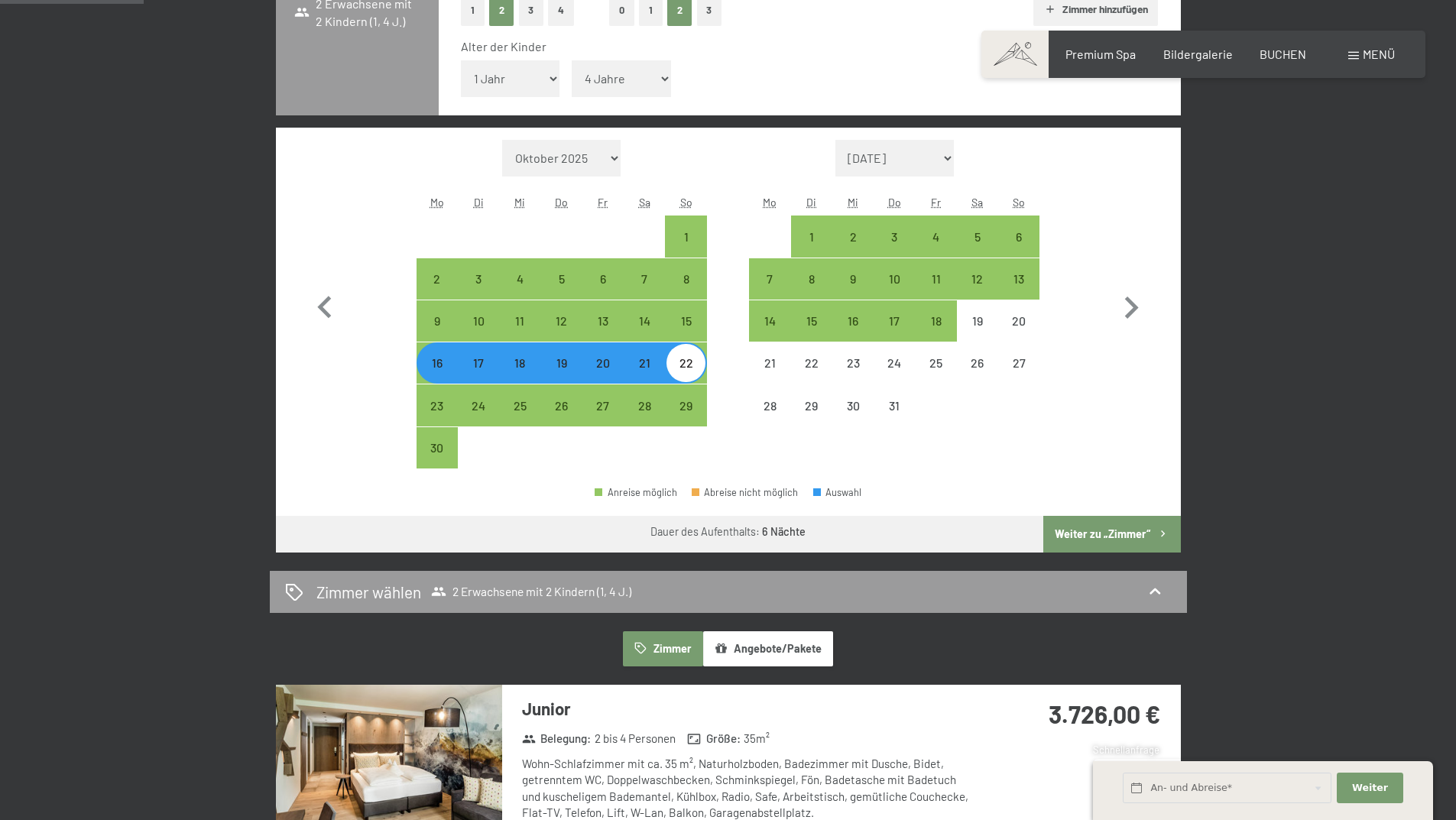
click at [1111, 534] on button "Weiter zu „Zimmer“" at bounding box center [1111, 534] width 137 height 36
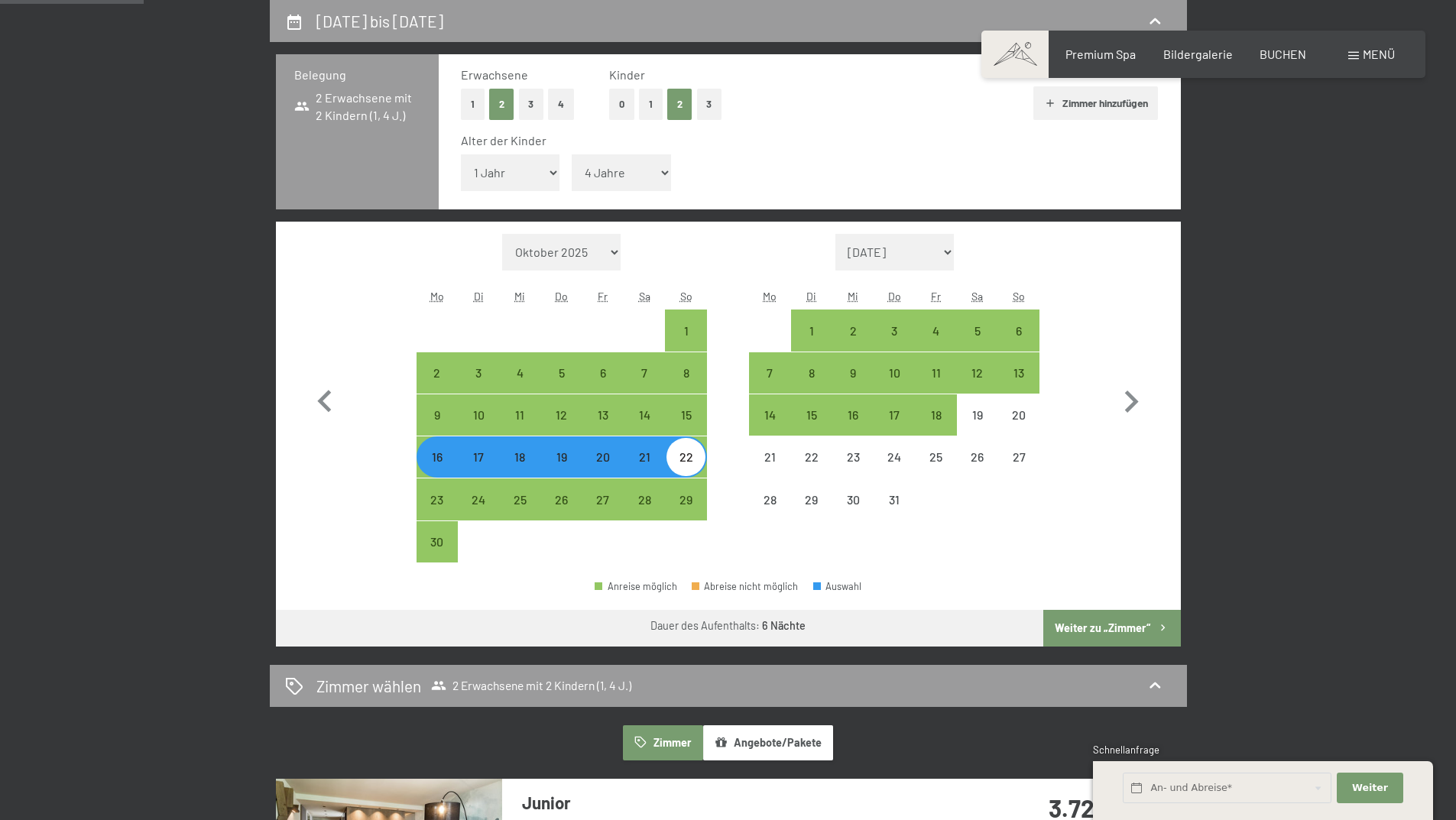
select select "2026-11-01"
select select "2026-12-01"
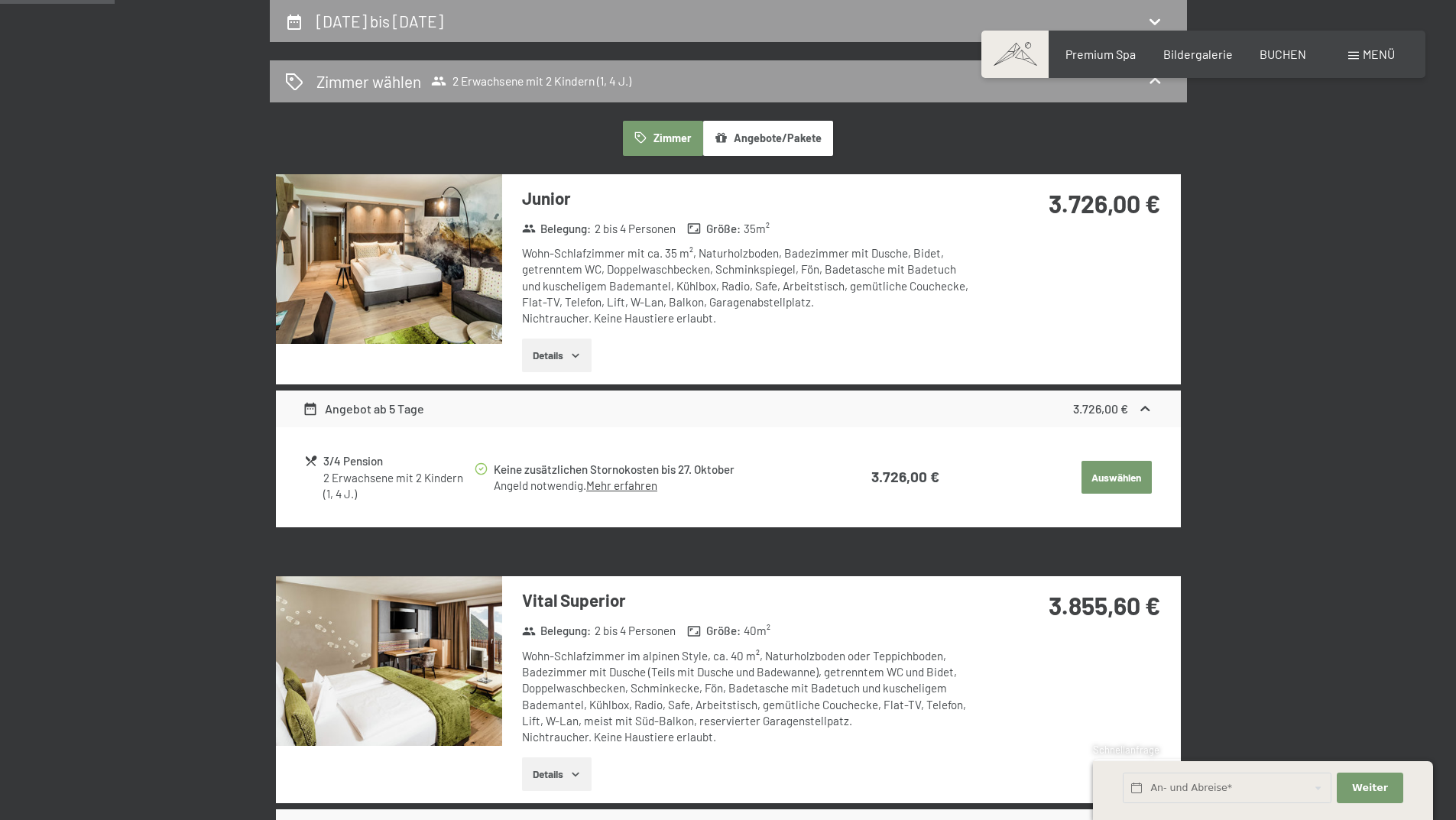
click at [636, 483] on link "Mehr erfahren" at bounding box center [622, 485] width 71 height 14
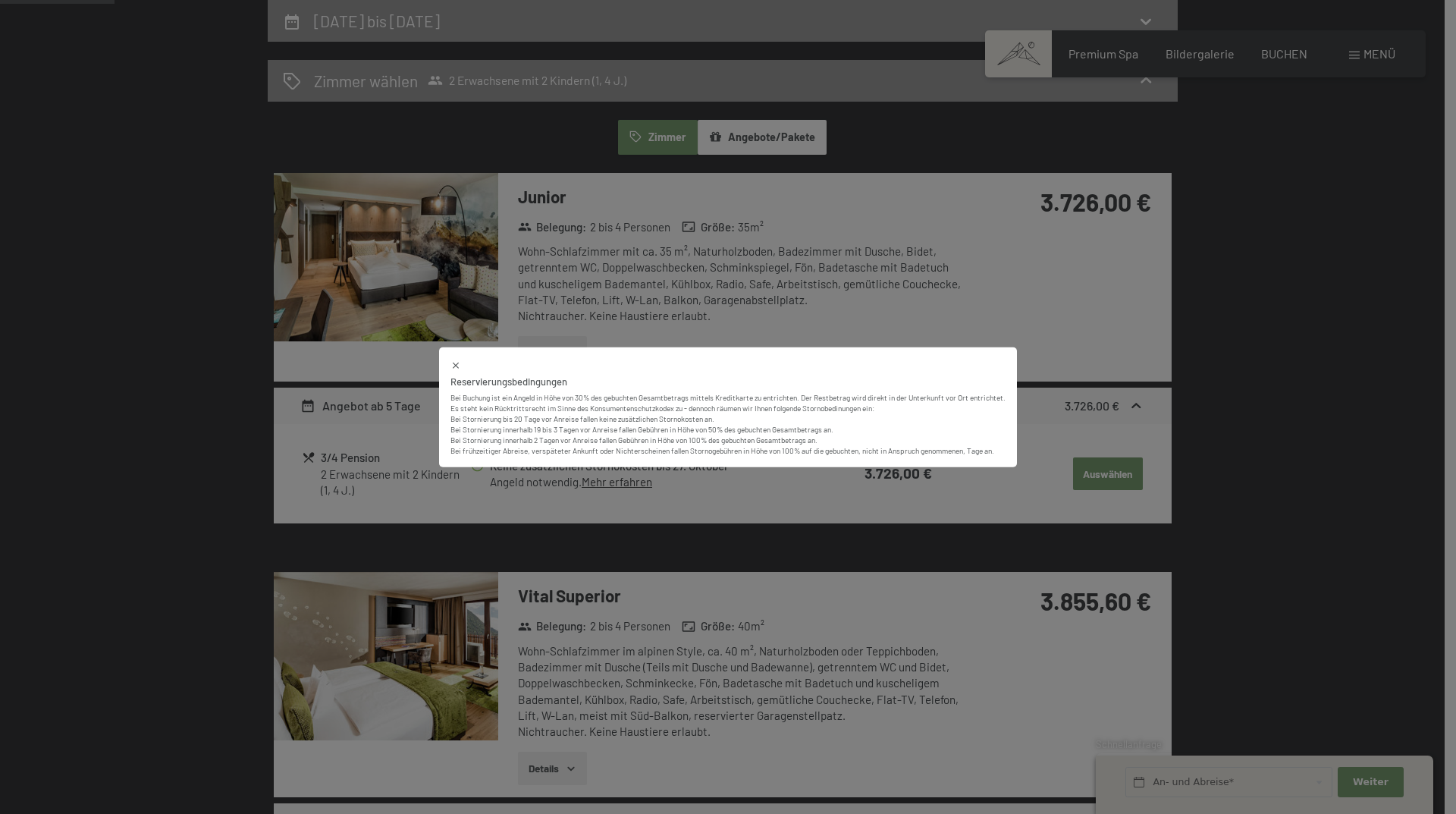
click at [628, 483] on div "Reservierungsbedingungen Bei Buchung ist ein Angeld in Höhe von 30% des gebucht…" at bounding box center [728, 407] width 1456 height 814
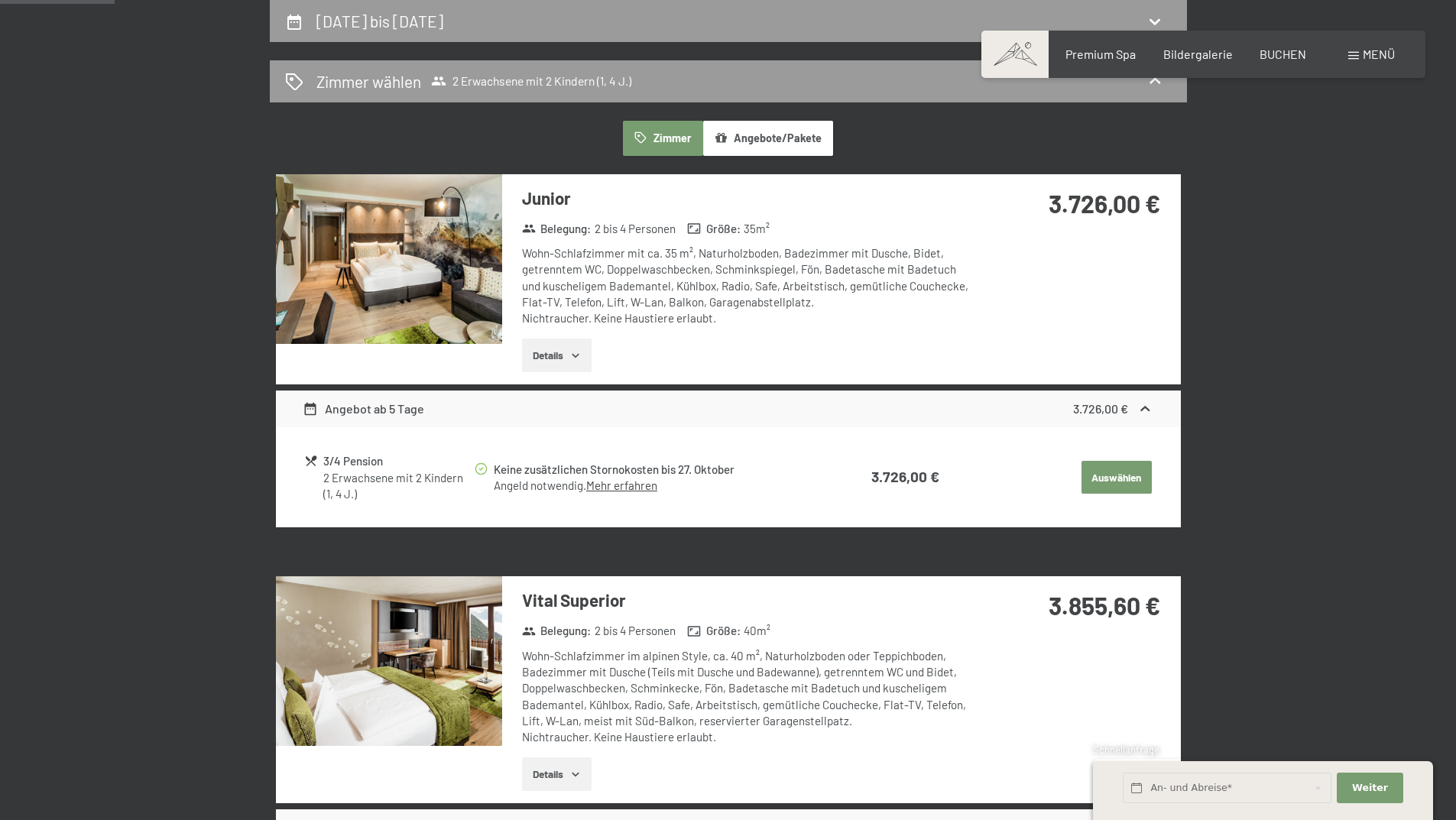
click at [555, 357] on button "Details" at bounding box center [556, 355] width 70 height 34
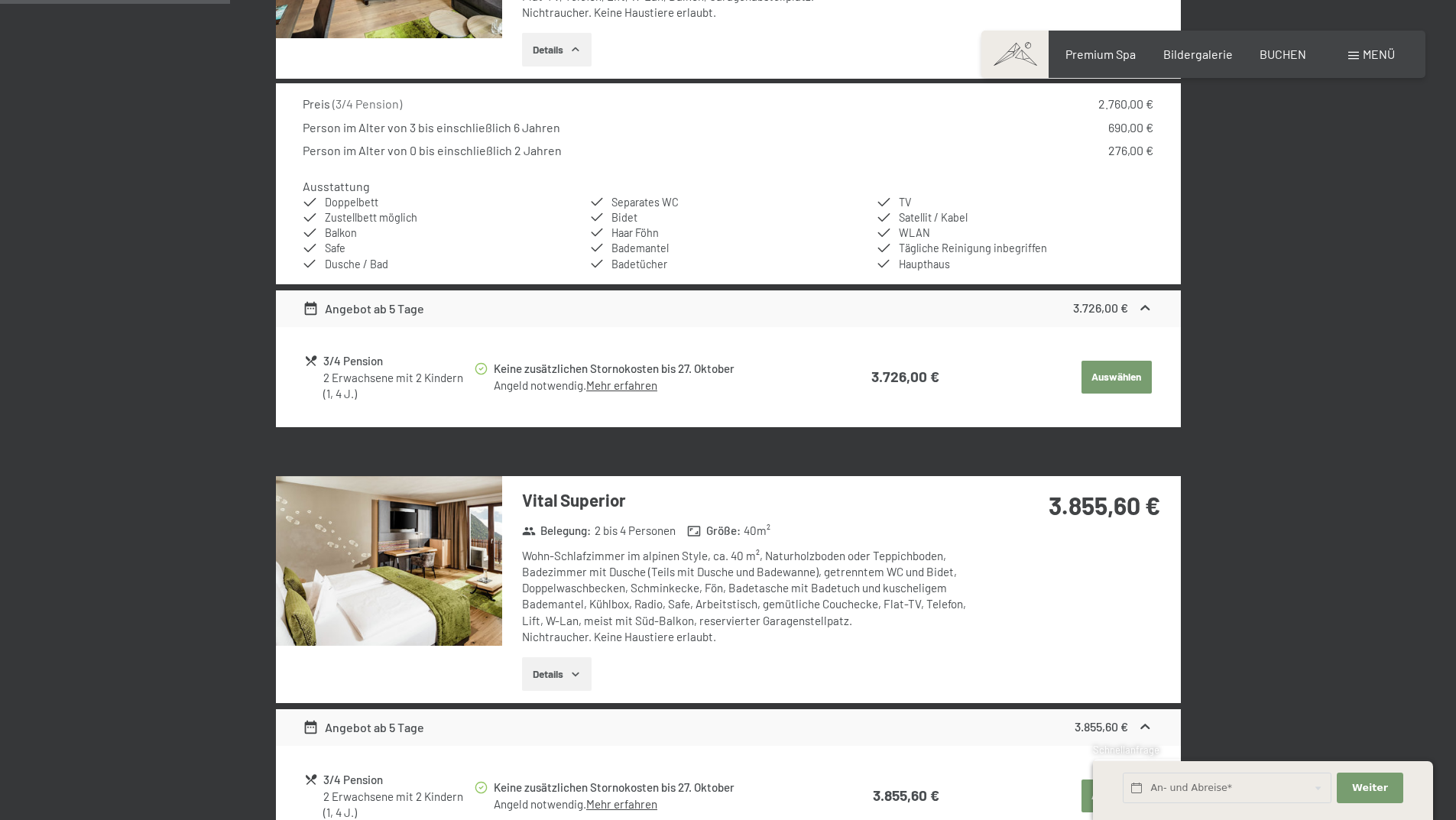
scroll to position [747, 0]
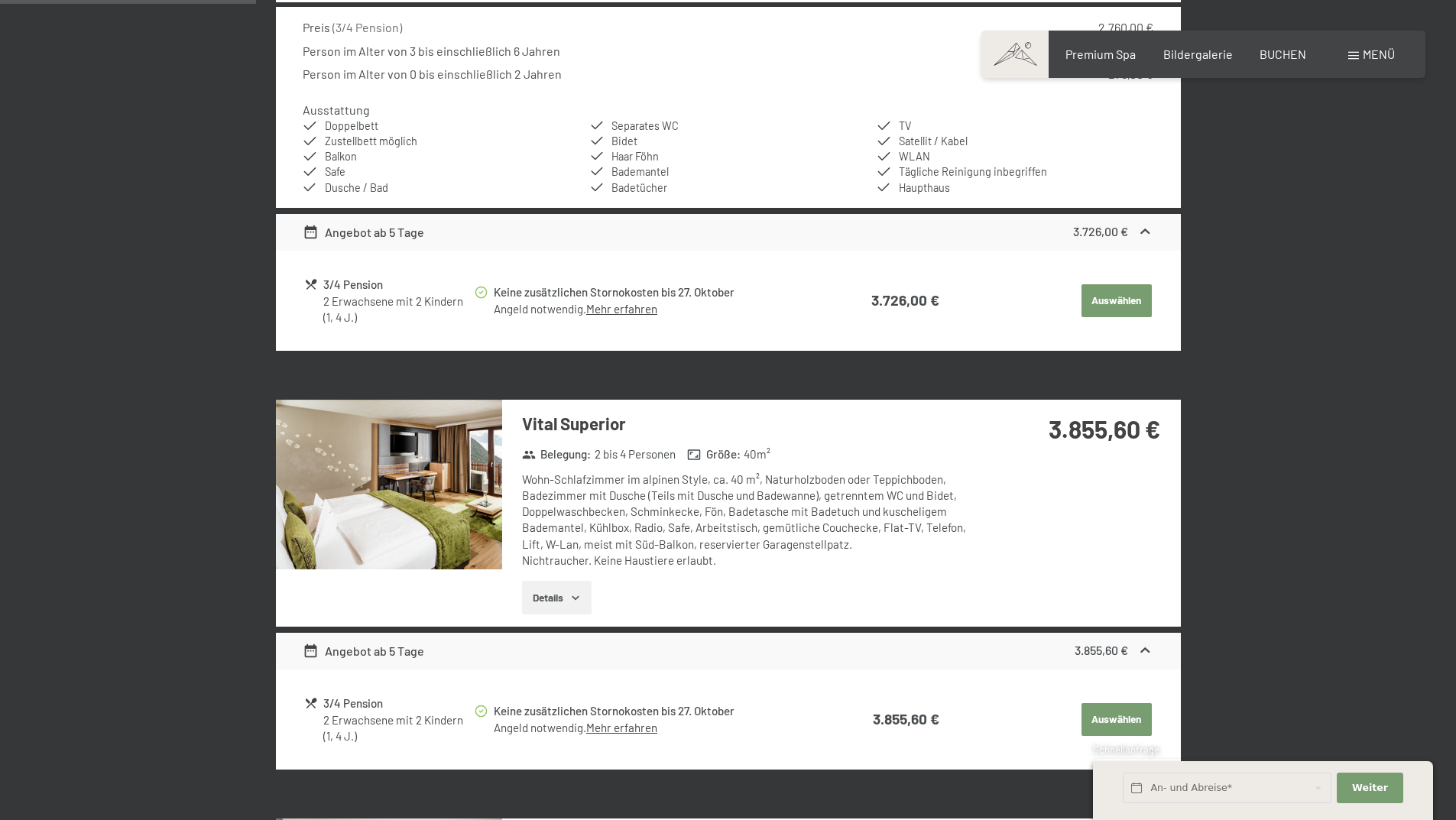
click at [576, 598] on icon "button" at bounding box center [575, 598] width 12 height 12
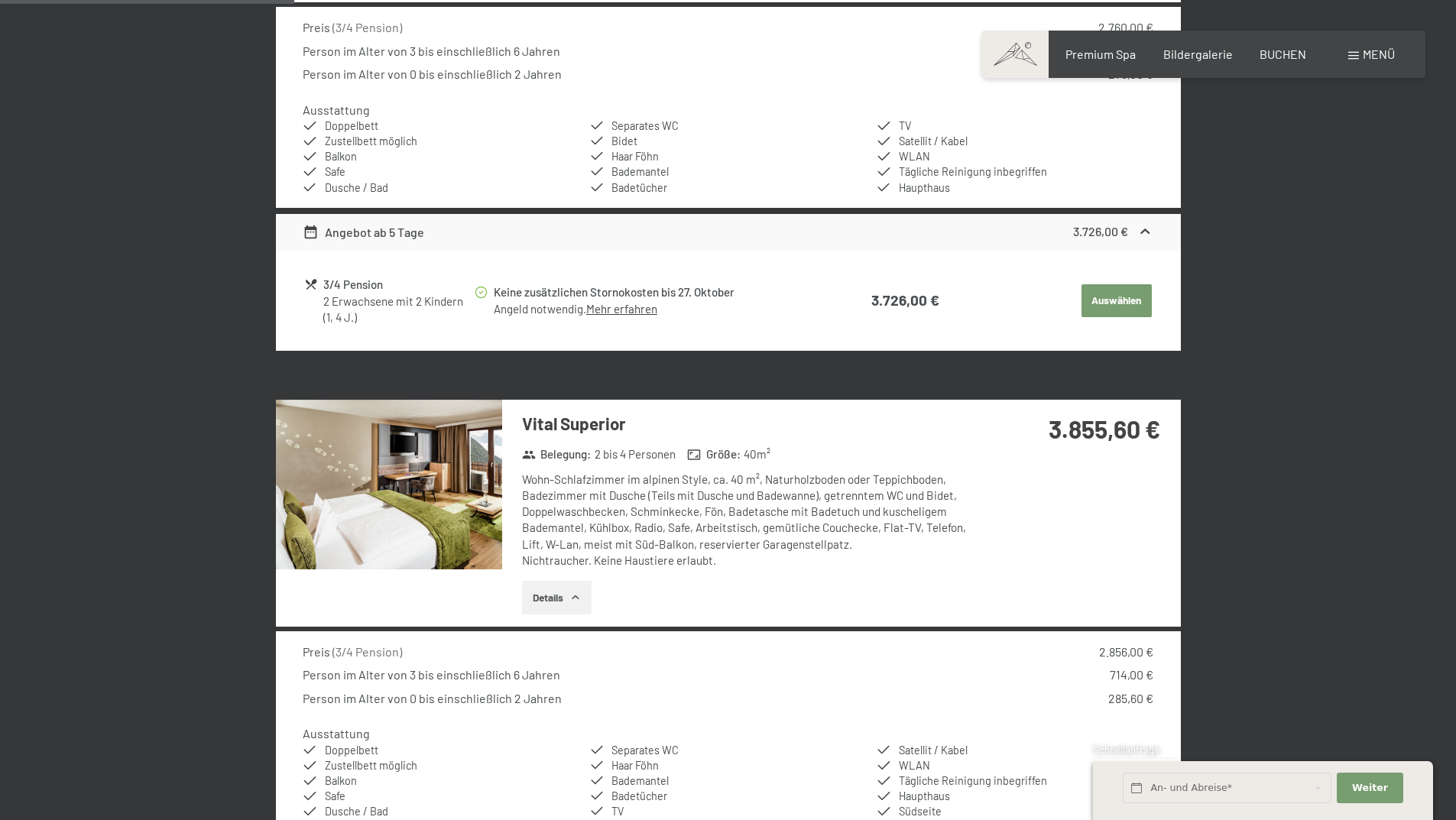
scroll to position [900, 0]
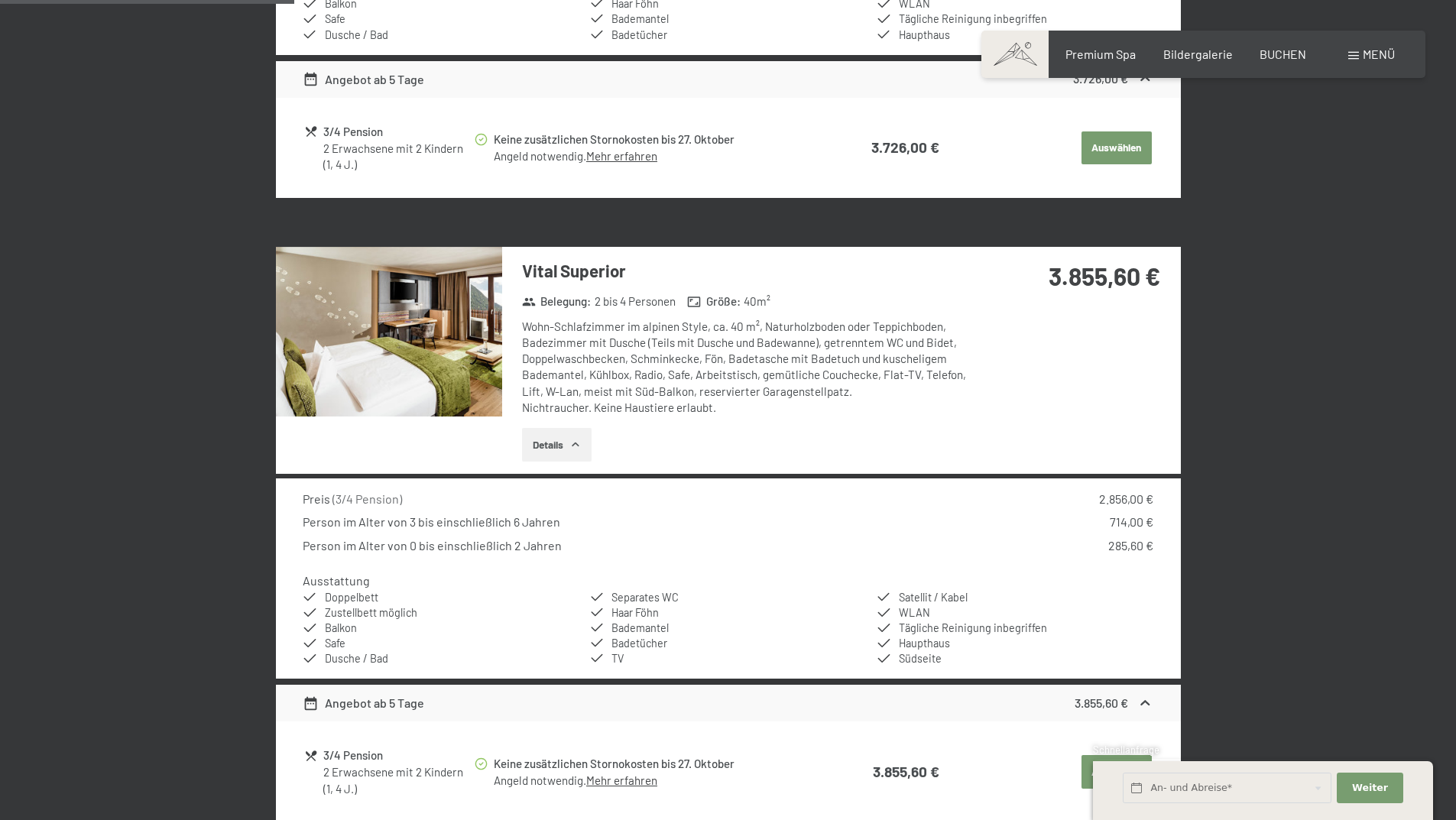
click at [382, 320] on img at bounding box center [389, 331] width 226 height 170
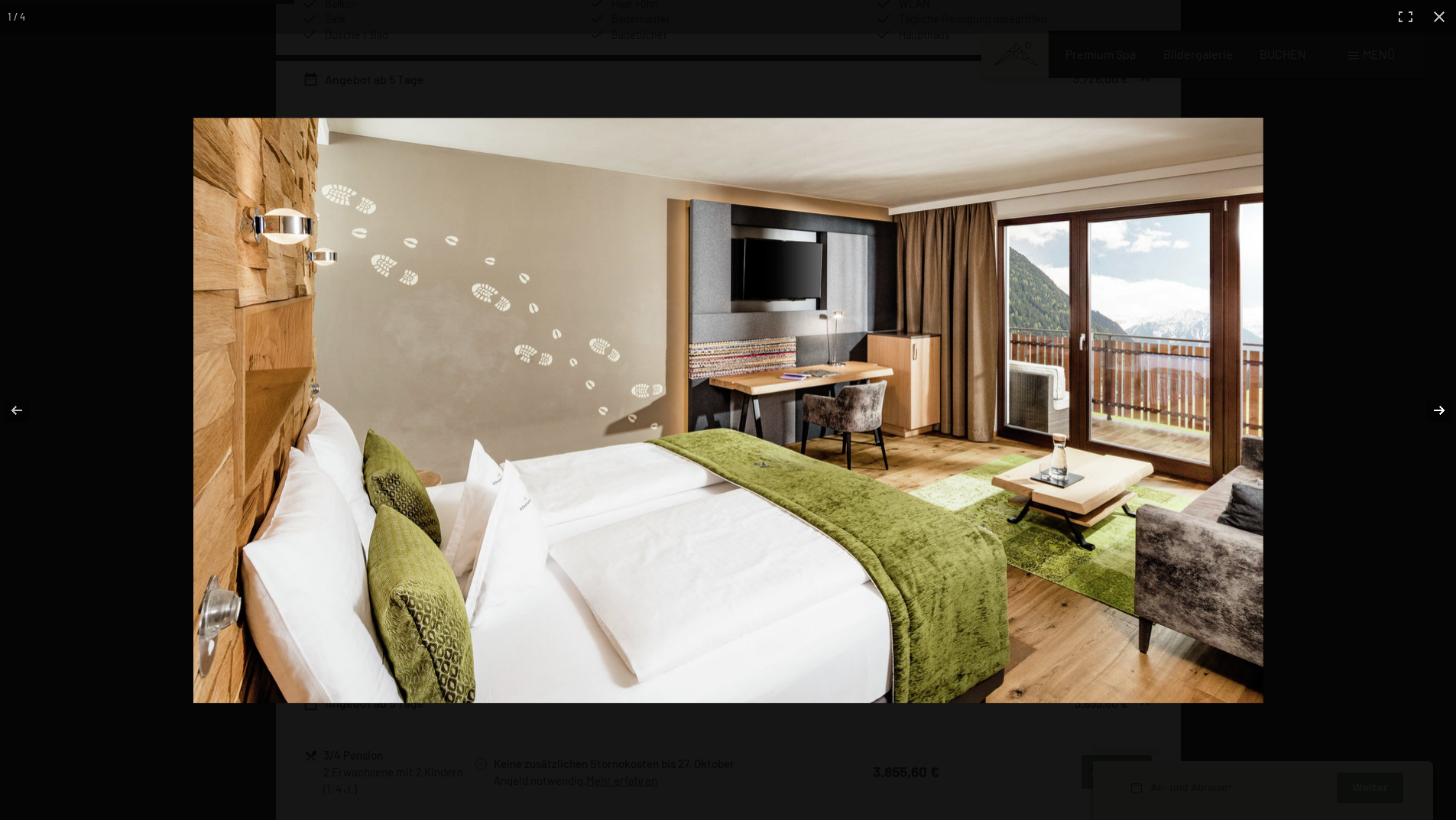
click at [1442, 411] on button "button" at bounding box center [1429, 410] width 54 height 76
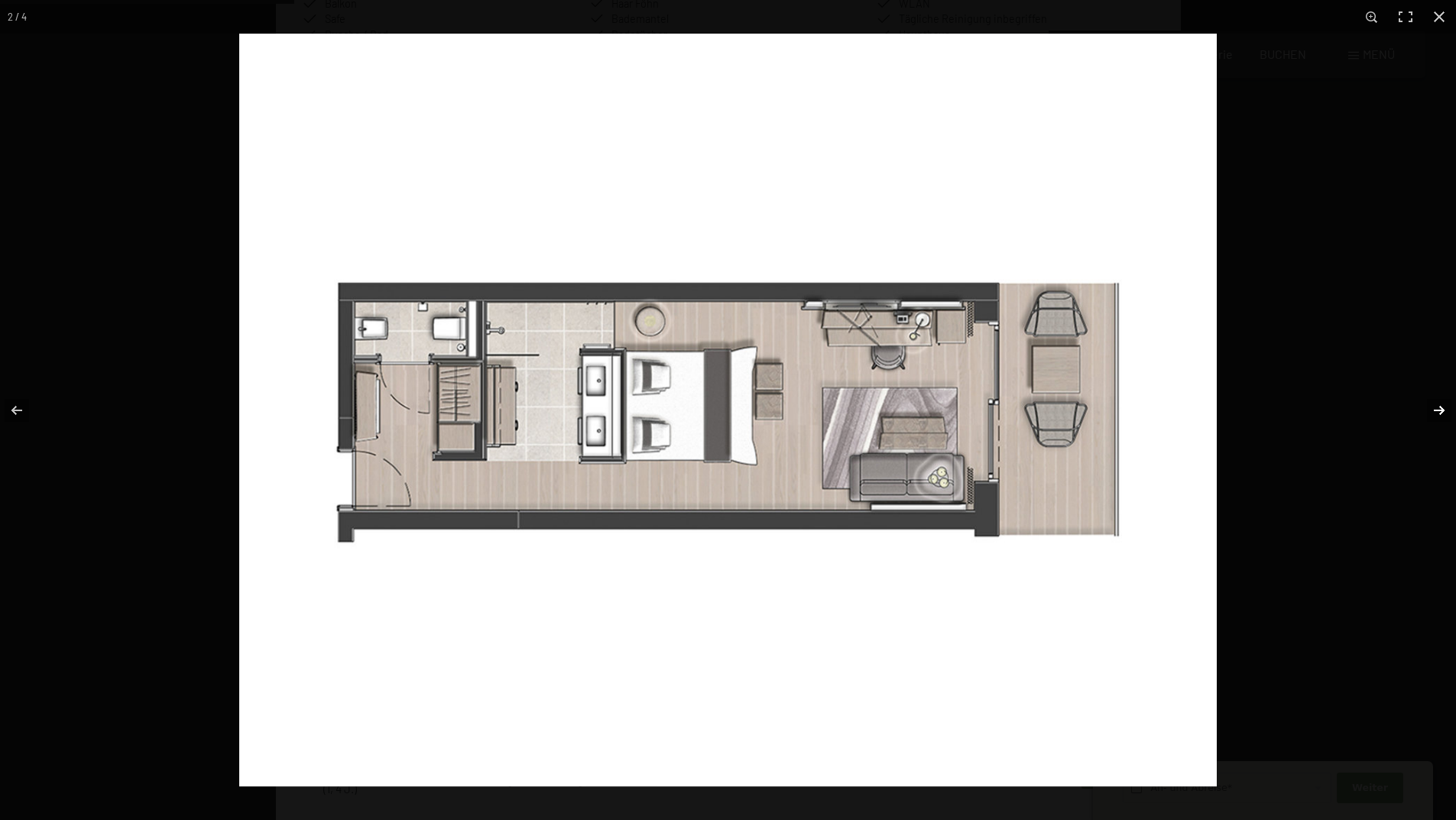
click at [1443, 410] on button "button" at bounding box center [1429, 410] width 54 height 76
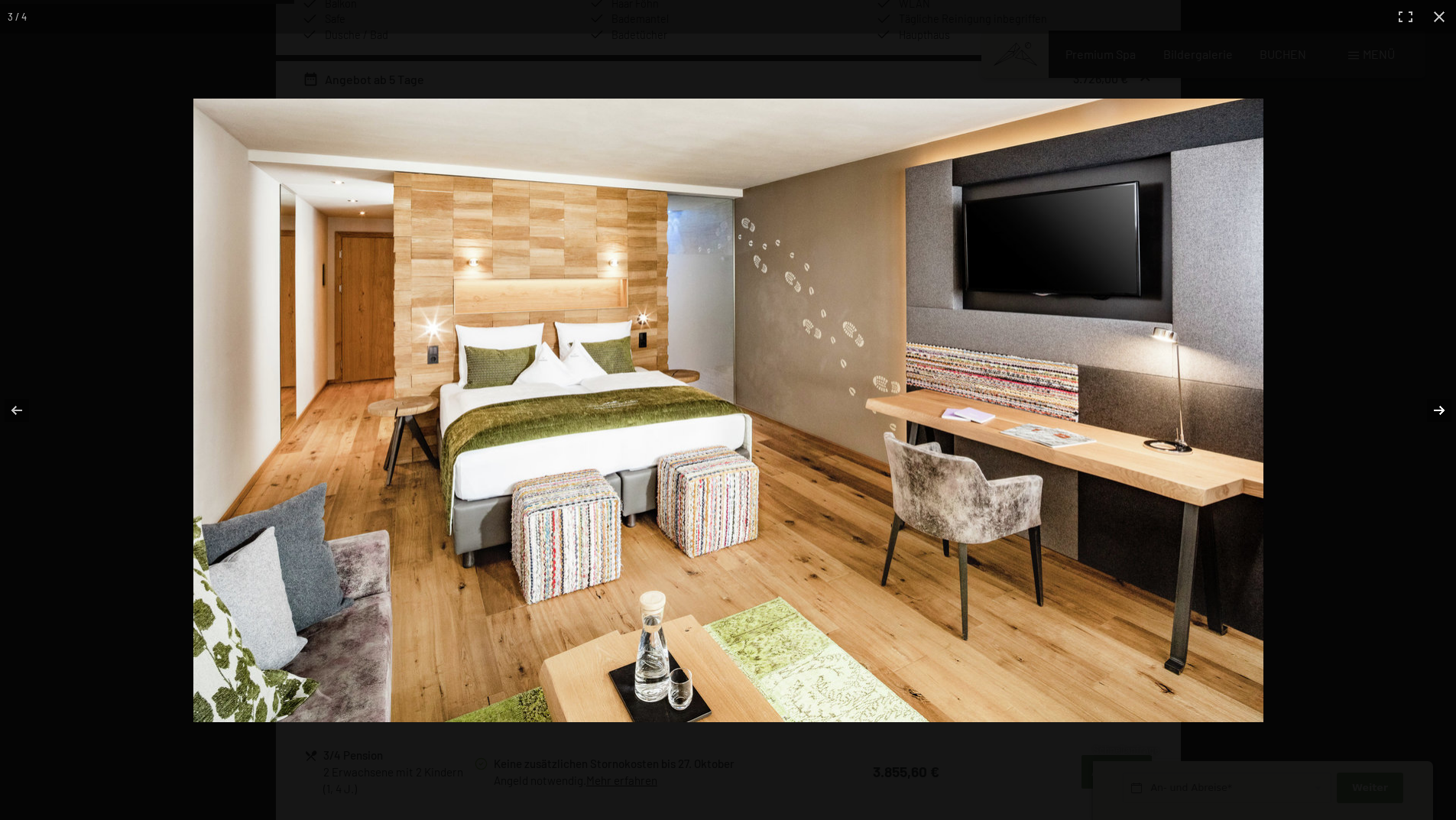
click at [1443, 410] on button "button" at bounding box center [1429, 410] width 54 height 76
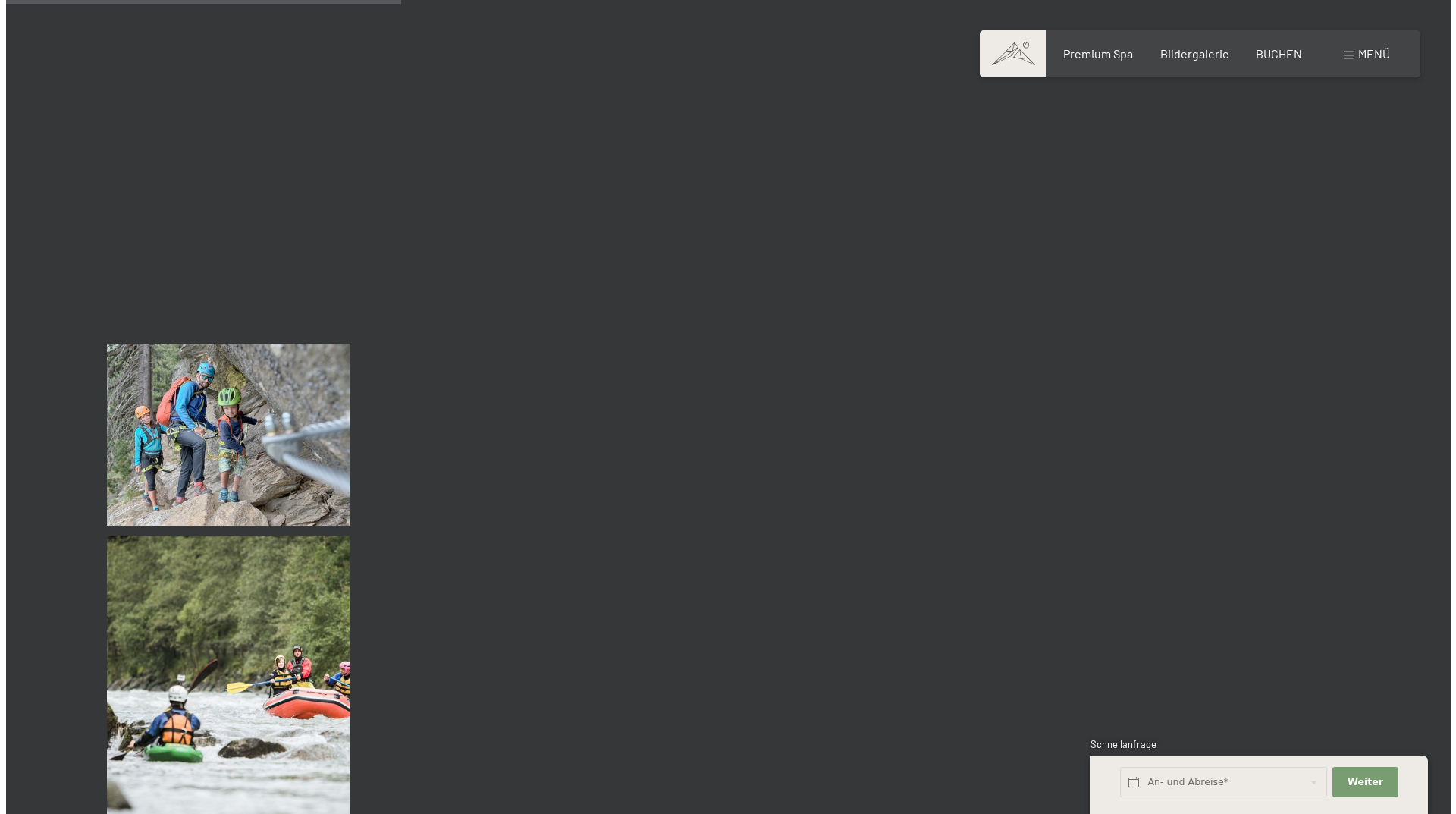
scroll to position [5692, 0]
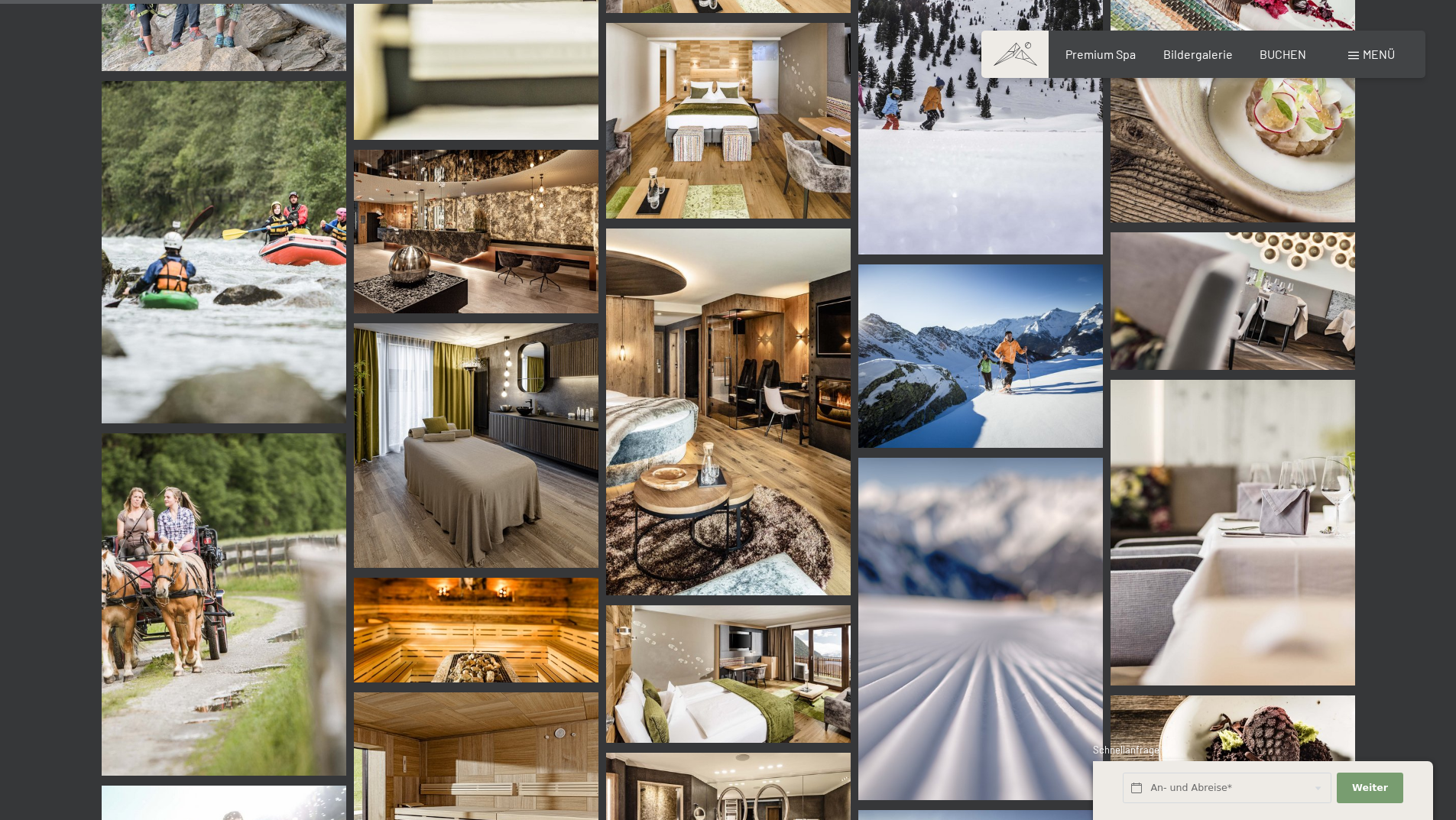
click at [1369, 54] on span "Menü" at bounding box center [1378, 54] width 32 height 15
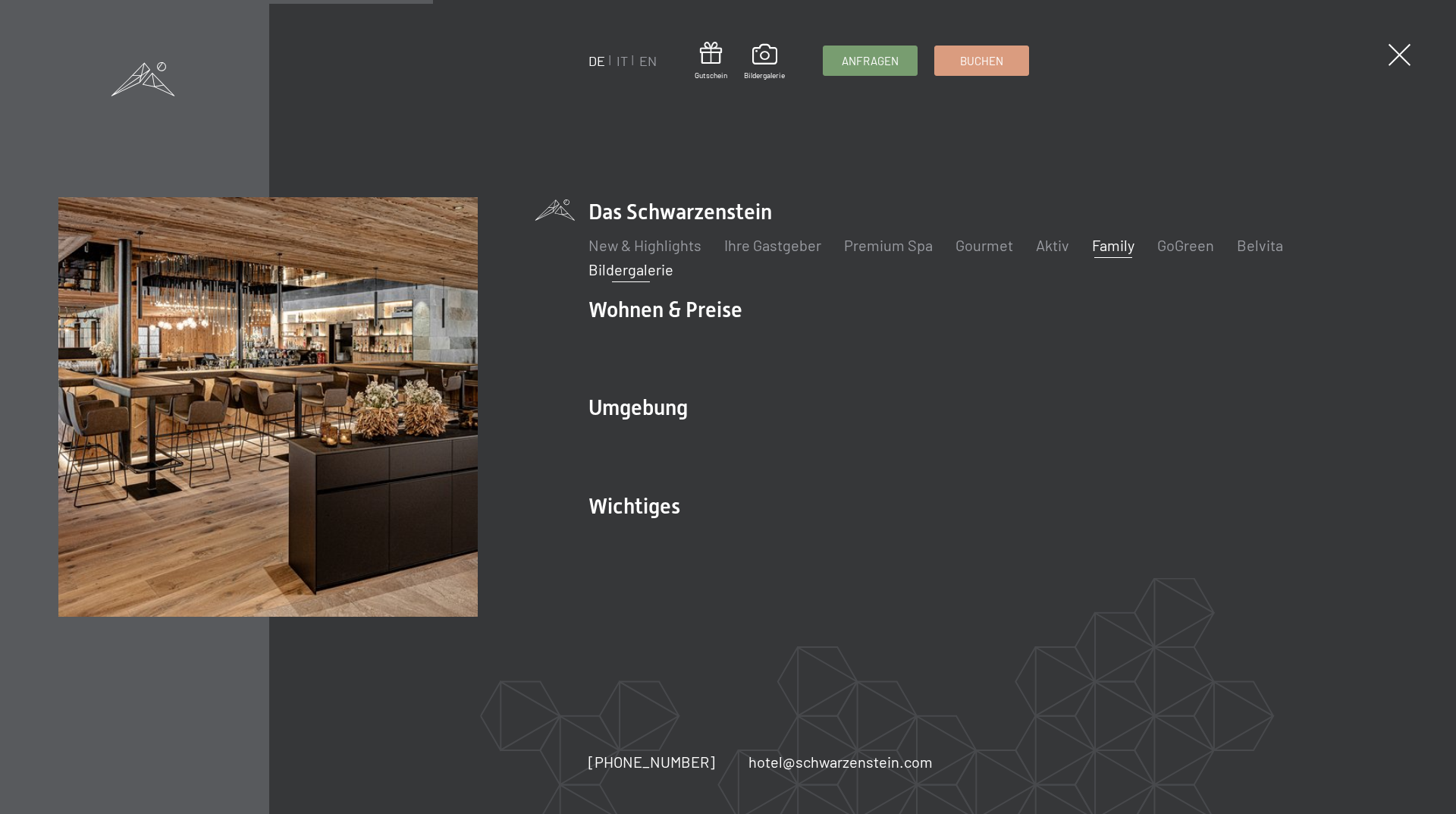
click at [1112, 247] on link "Family" at bounding box center [1113, 245] width 42 height 18
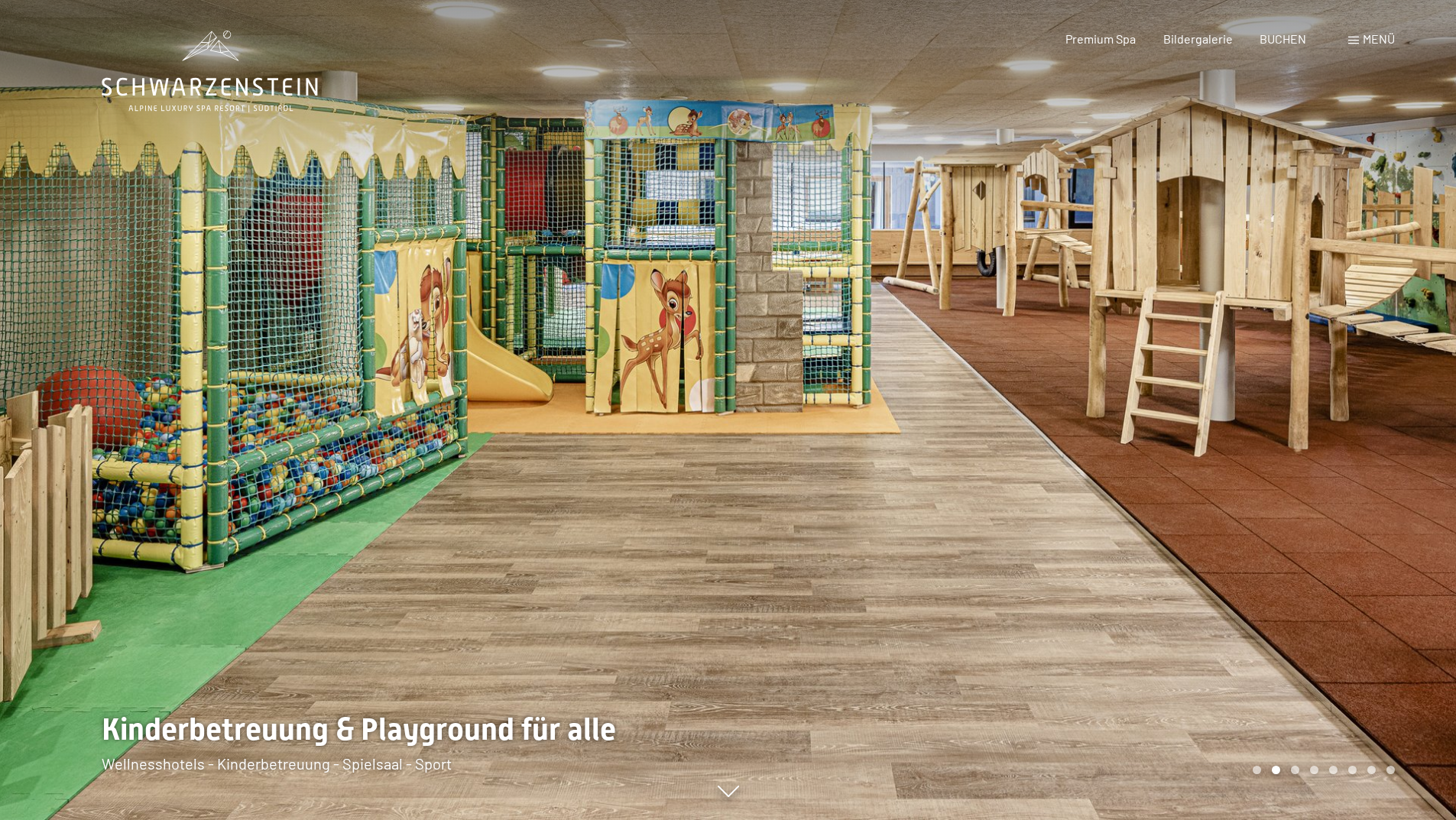
drag, startPoint x: 1061, startPoint y: 512, endPoint x: 459, endPoint y: 400, distance: 612.3
click at [459, 820] on div at bounding box center [728, 820] width 1254 height 0
click at [1099, 443] on div at bounding box center [1092, 410] width 728 height 820
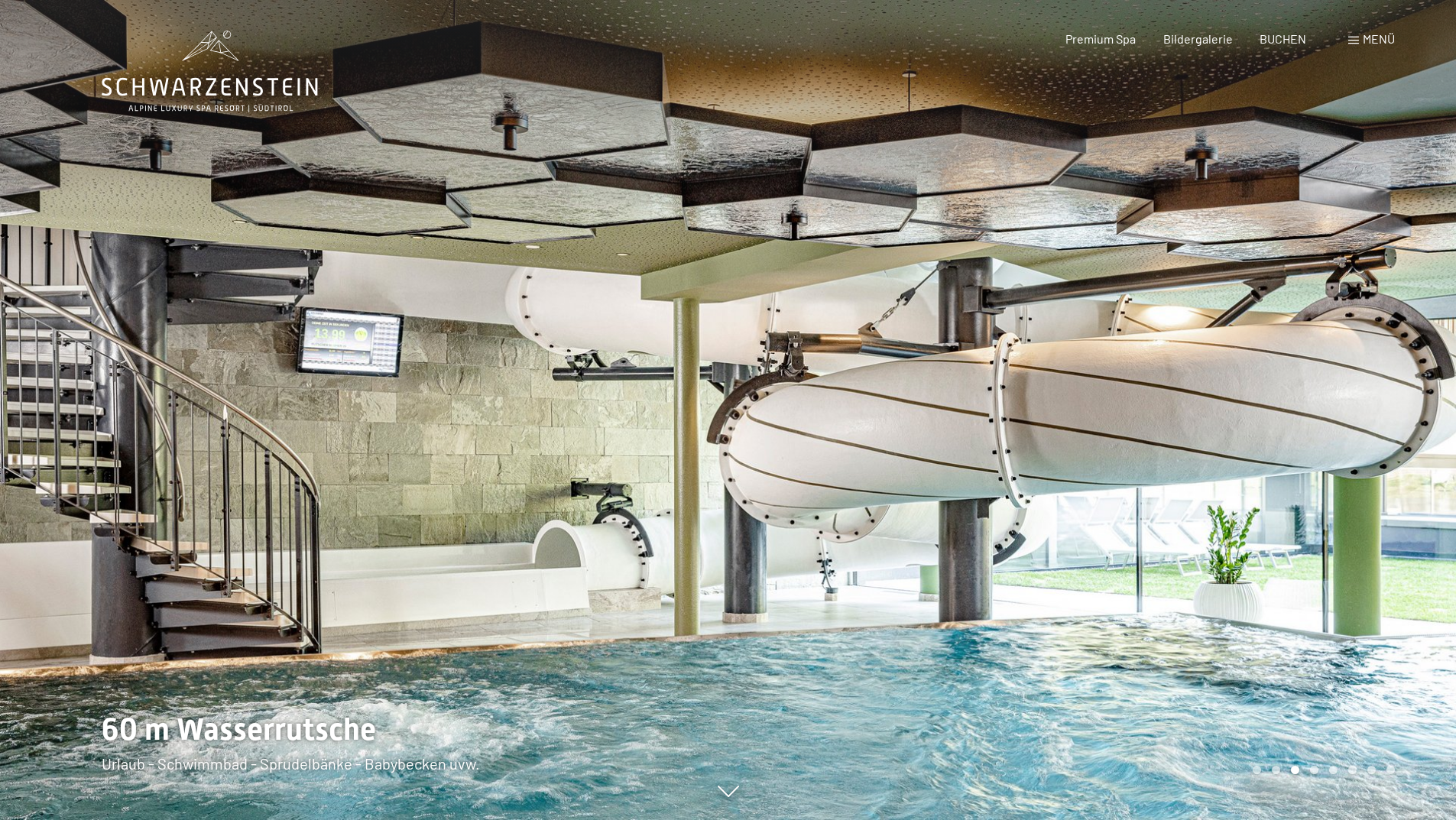
click at [1100, 442] on div at bounding box center [1092, 410] width 728 height 820
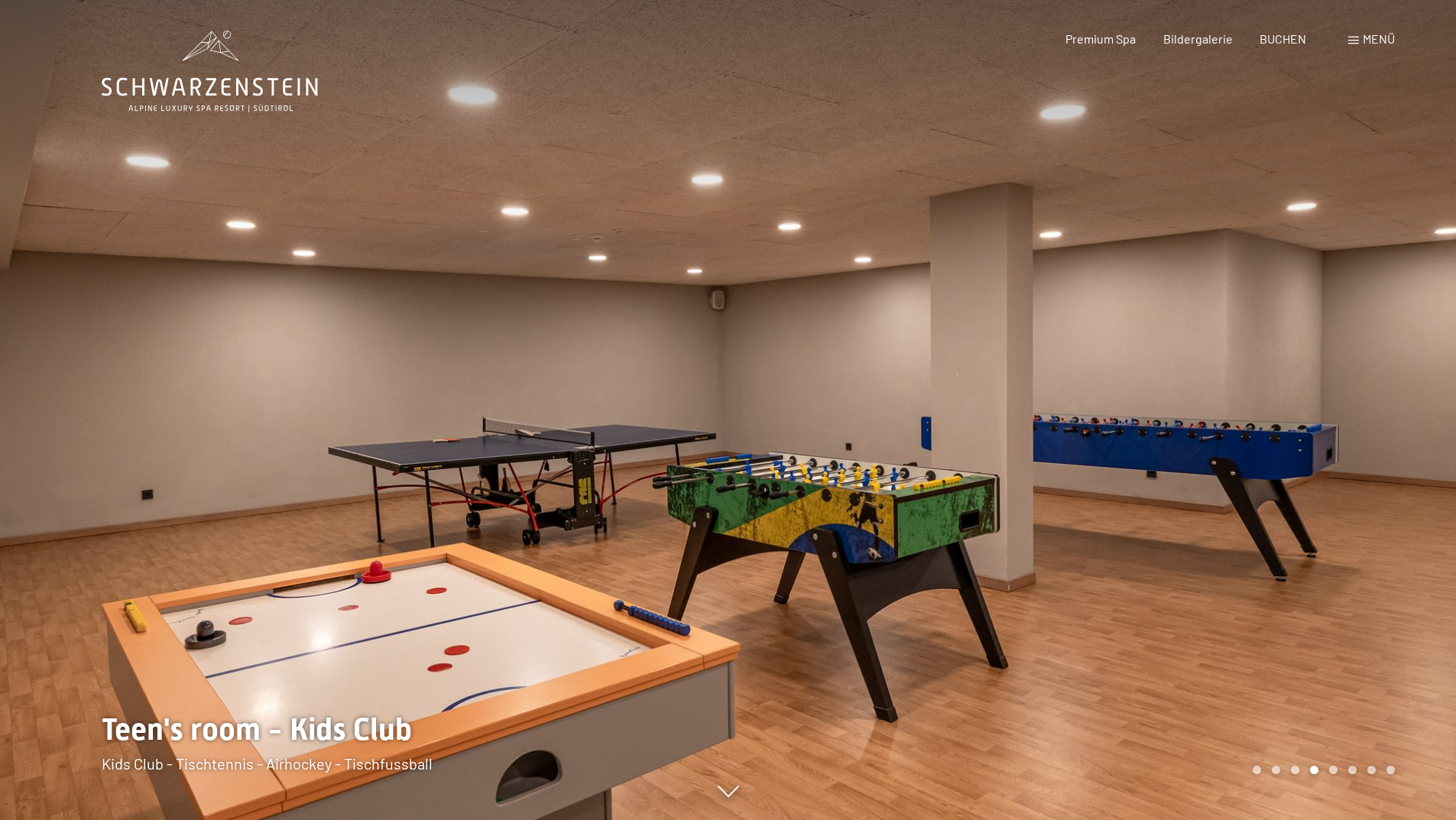
click at [1100, 442] on div at bounding box center [1092, 410] width 728 height 820
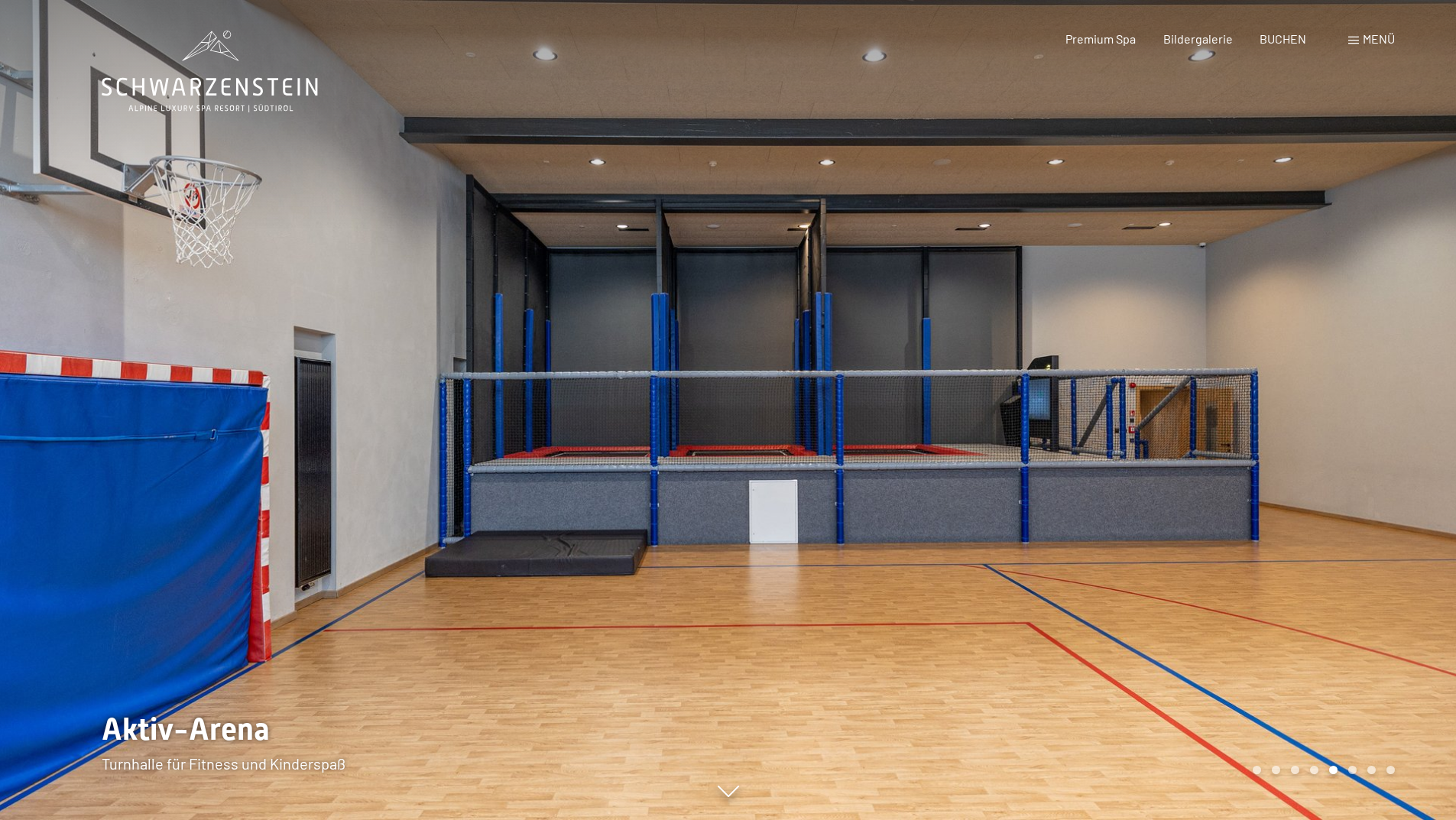
click at [1100, 442] on div at bounding box center [1092, 410] width 728 height 820
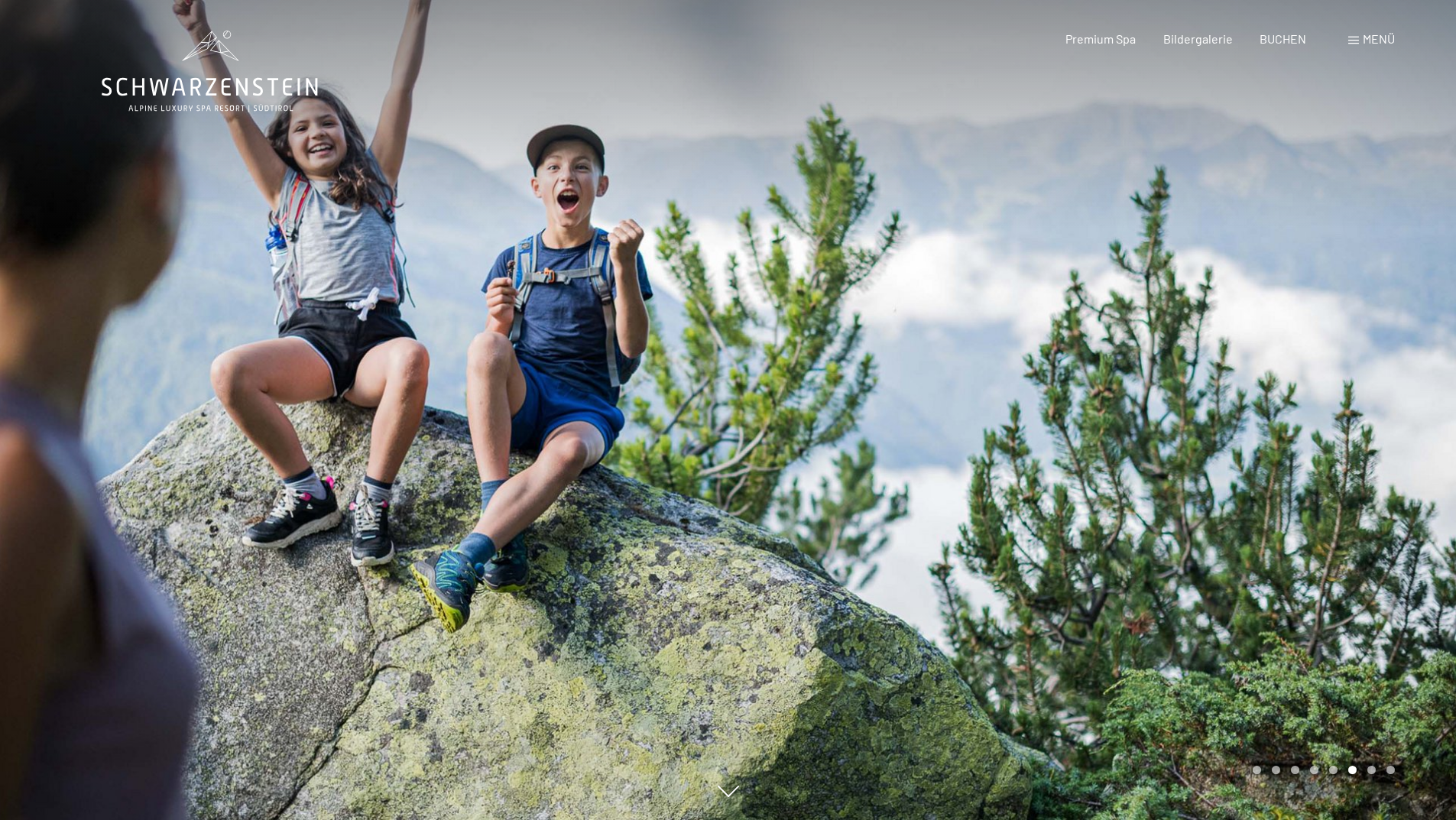
click at [1100, 442] on div at bounding box center [1092, 410] width 728 height 820
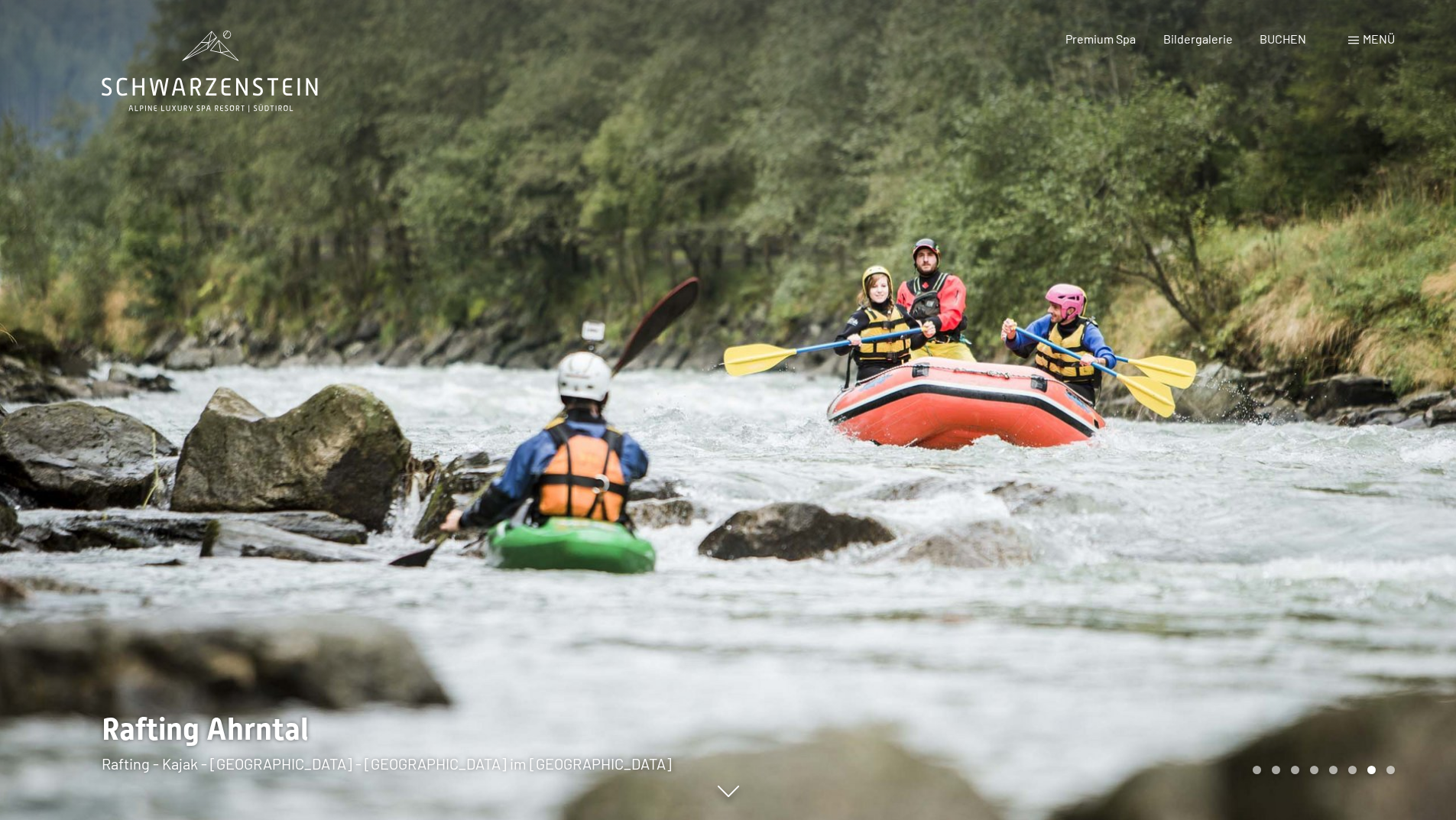
click at [1100, 442] on div at bounding box center [1092, 410] width 728 height 820
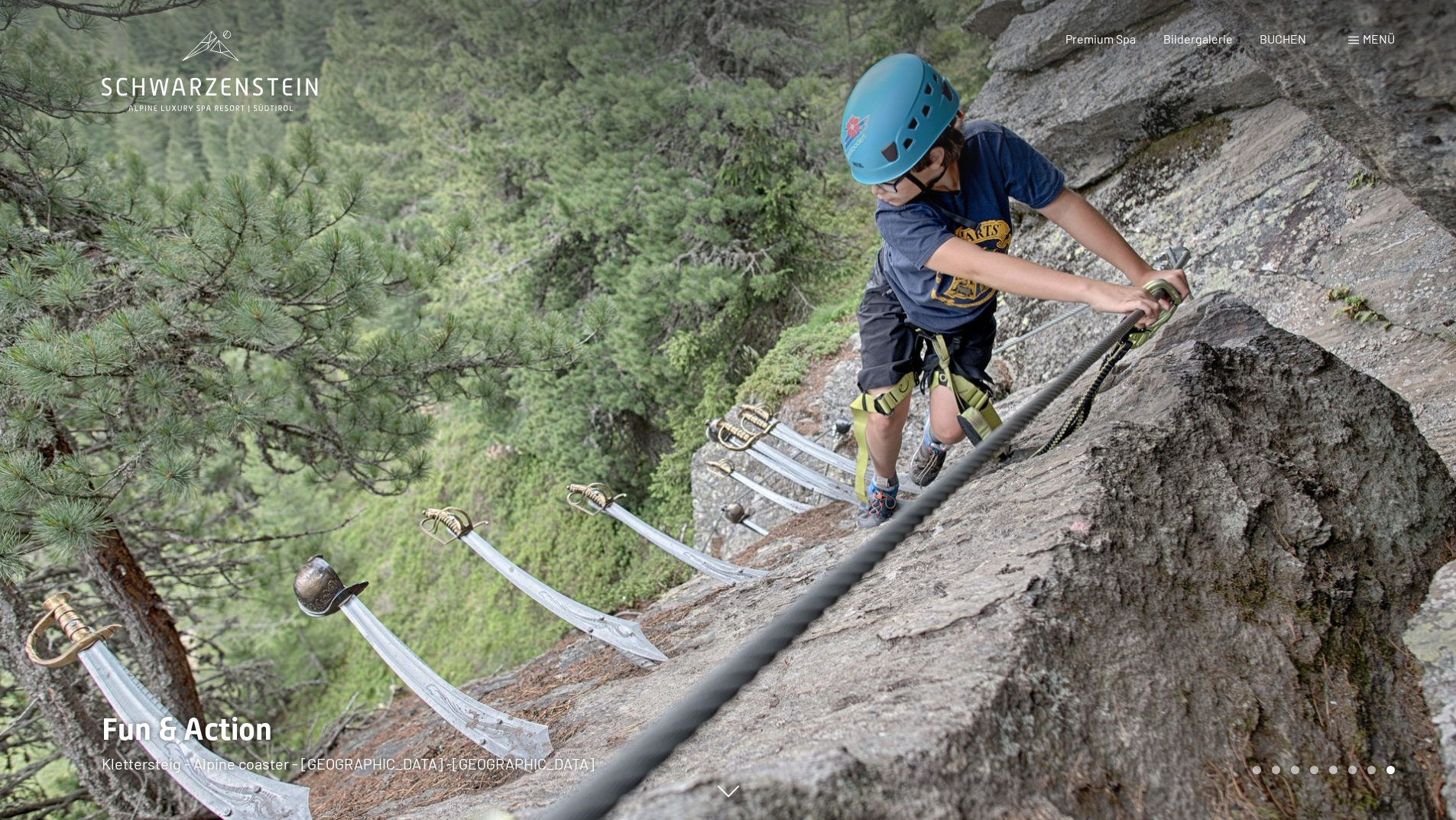
click at [1100, 442] on div at bounding box center [1092, 410] width 728 height 820
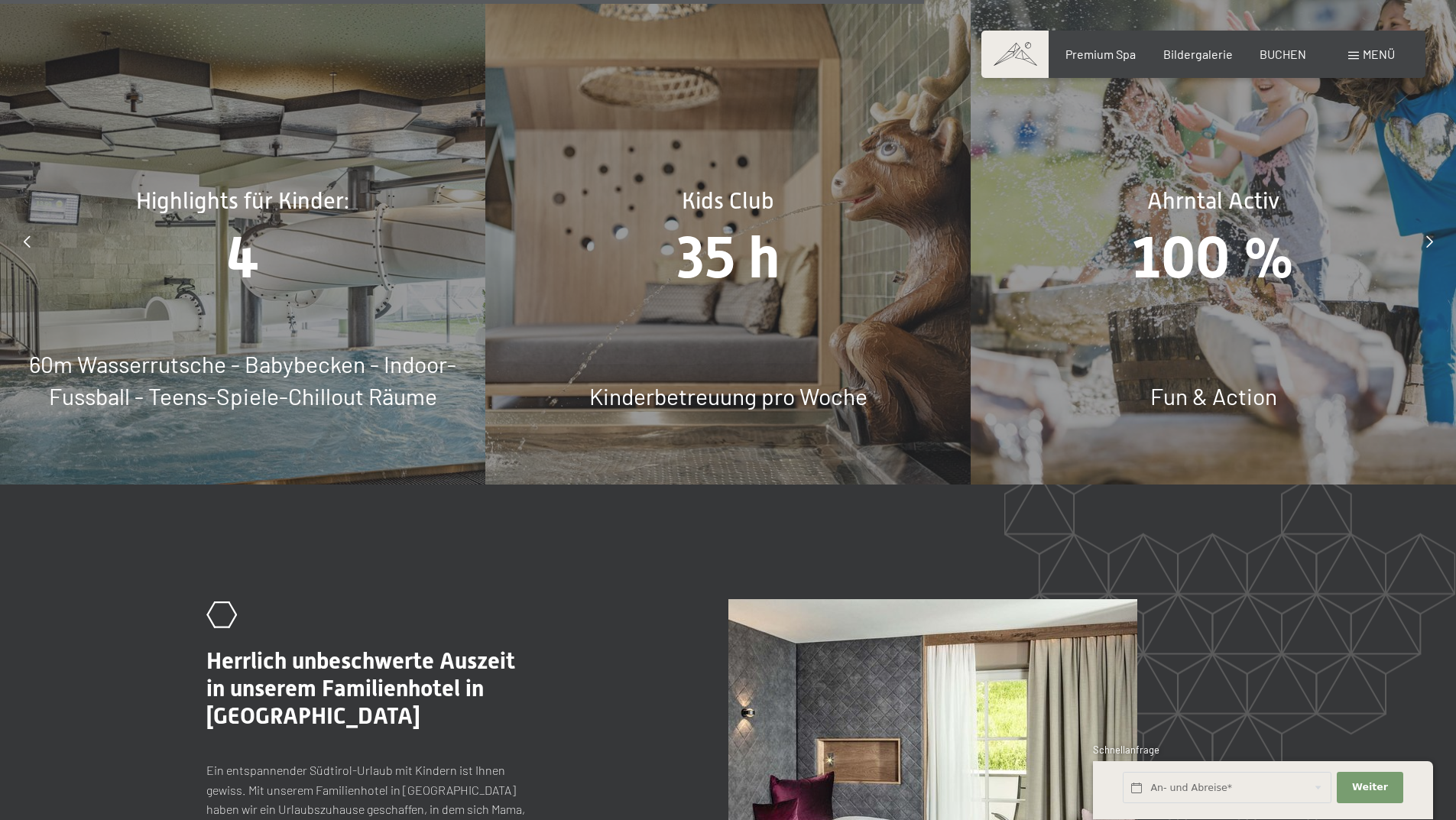
scroll to position [7951, 0]
